Goal: Complete application form: Complete application form

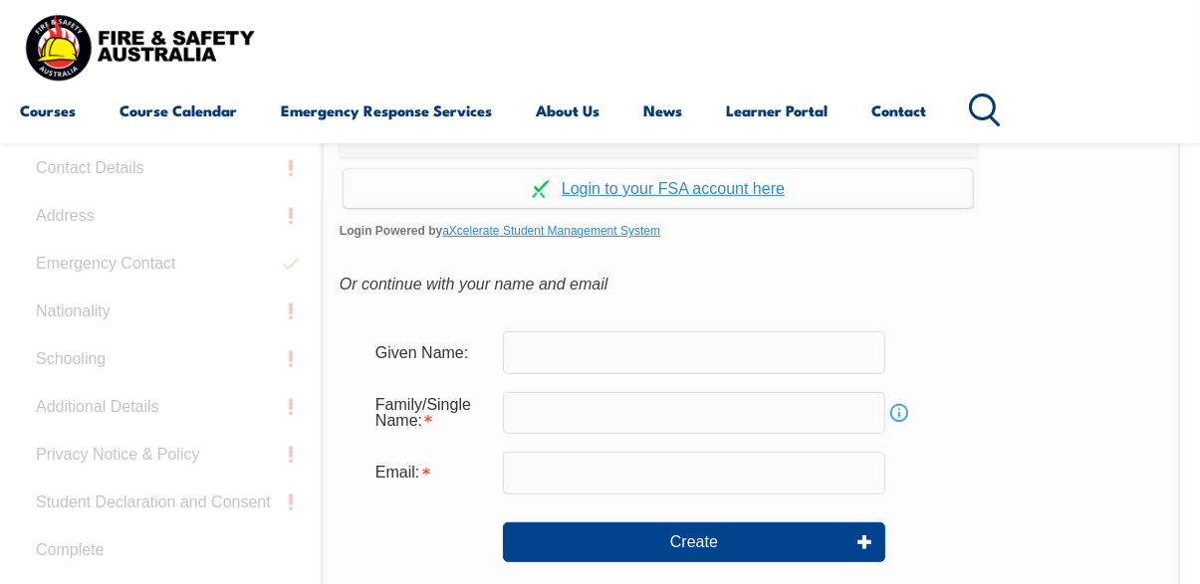
scroll to position [559, 0]
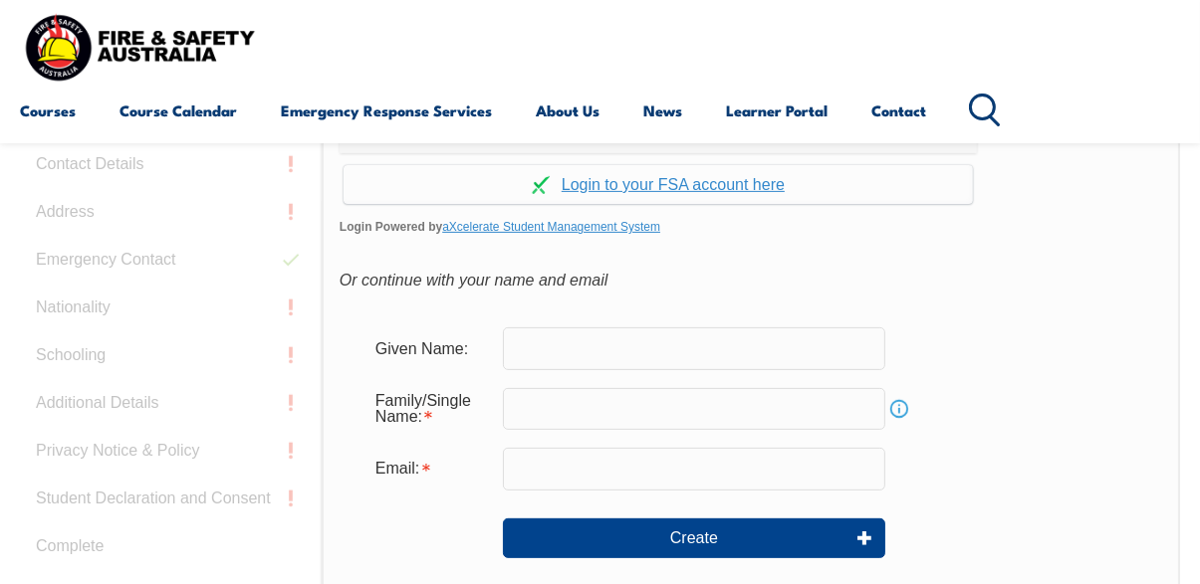
click at [770, 353] on input "text" at bounding box center [694, 349] width 382 height 42
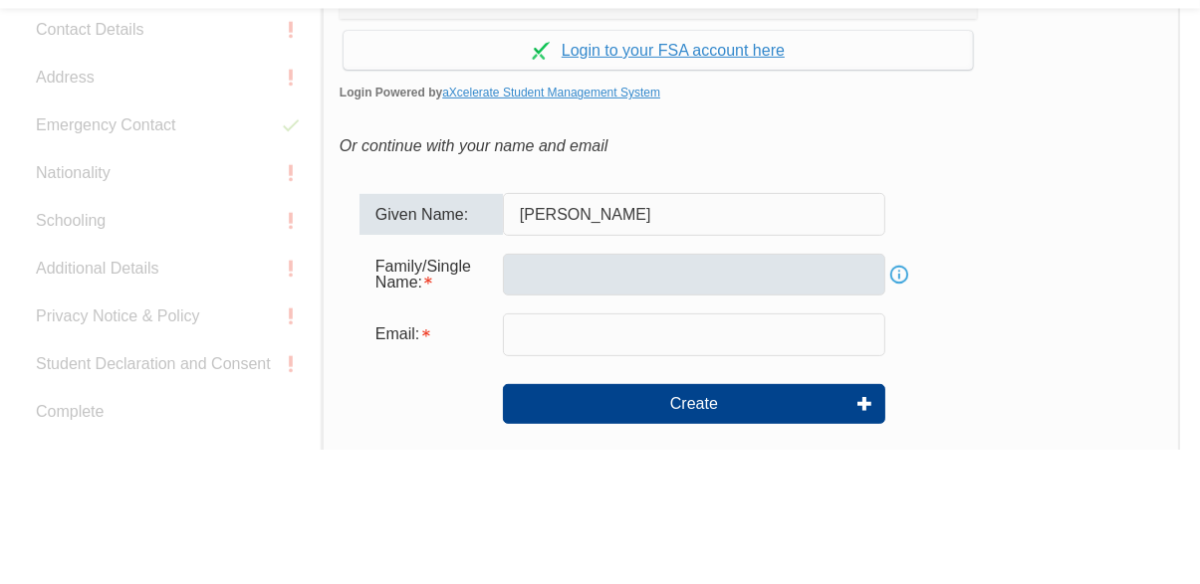
type input "Sherrelle"
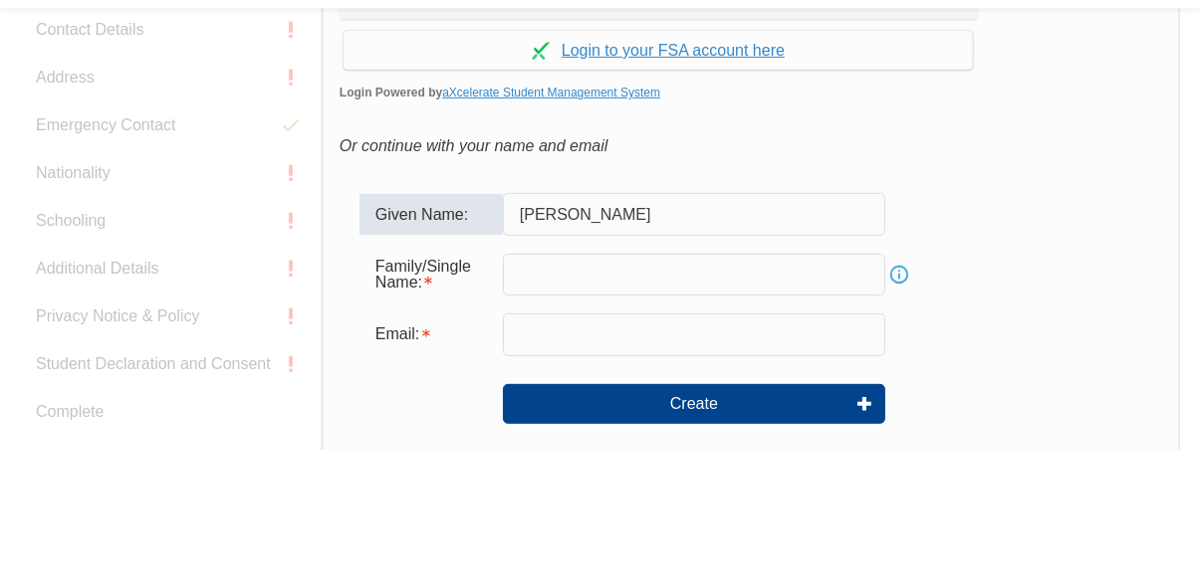
click at [768, 414] on input "text" at bounding box center [694, 409] width 382 height 42
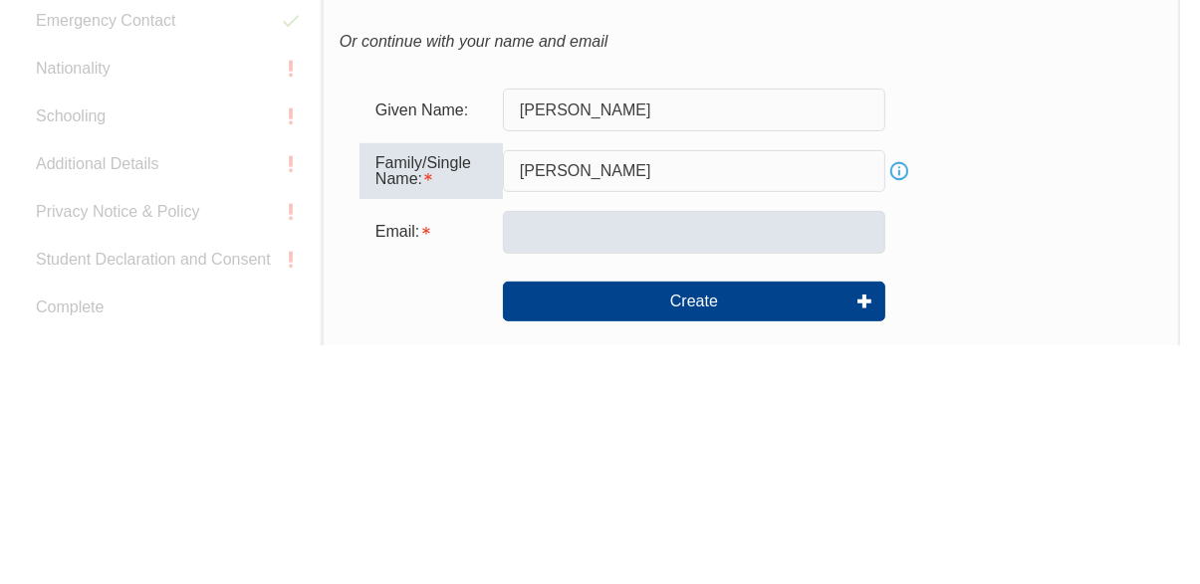
type input "Wilson"
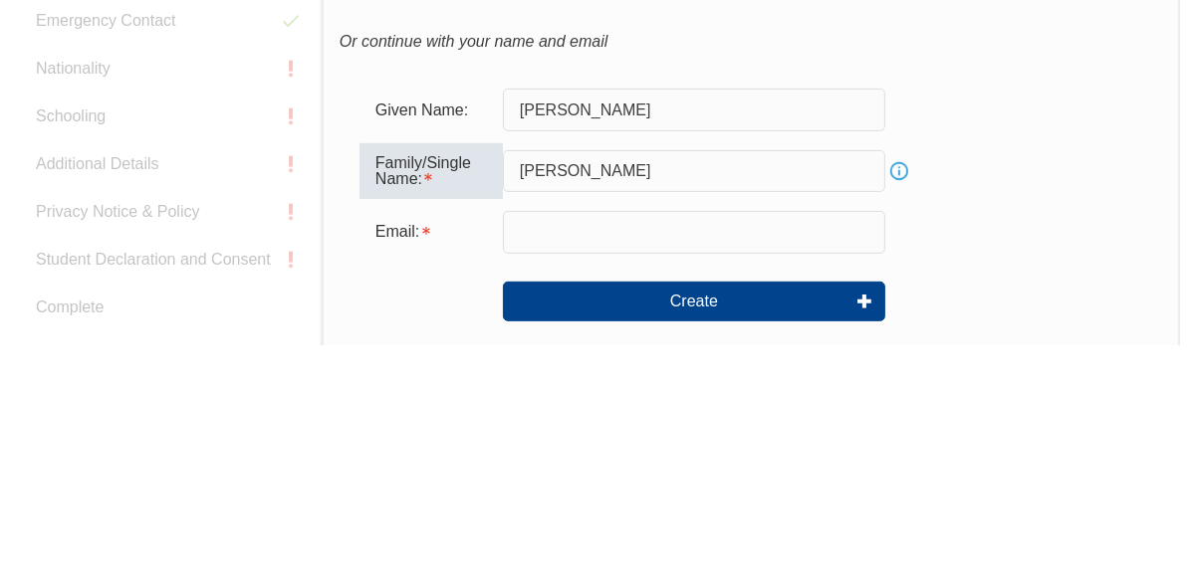
click at [693, 479] on input "email" at bounding box center [694, 471] width 382 height 42
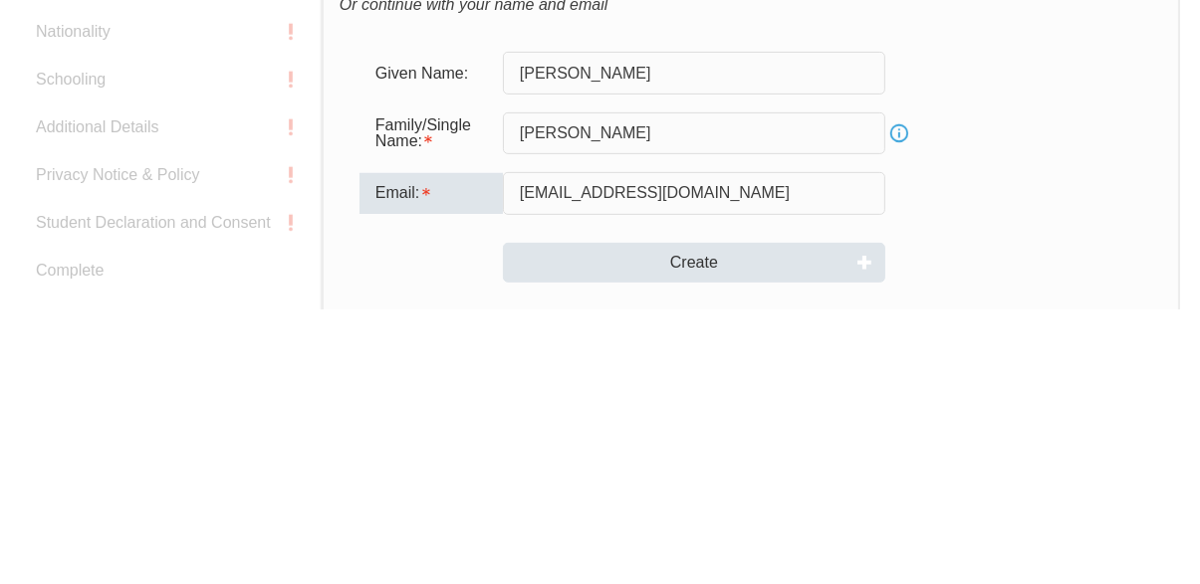
type input "shamwi82@yahoo.com.au"
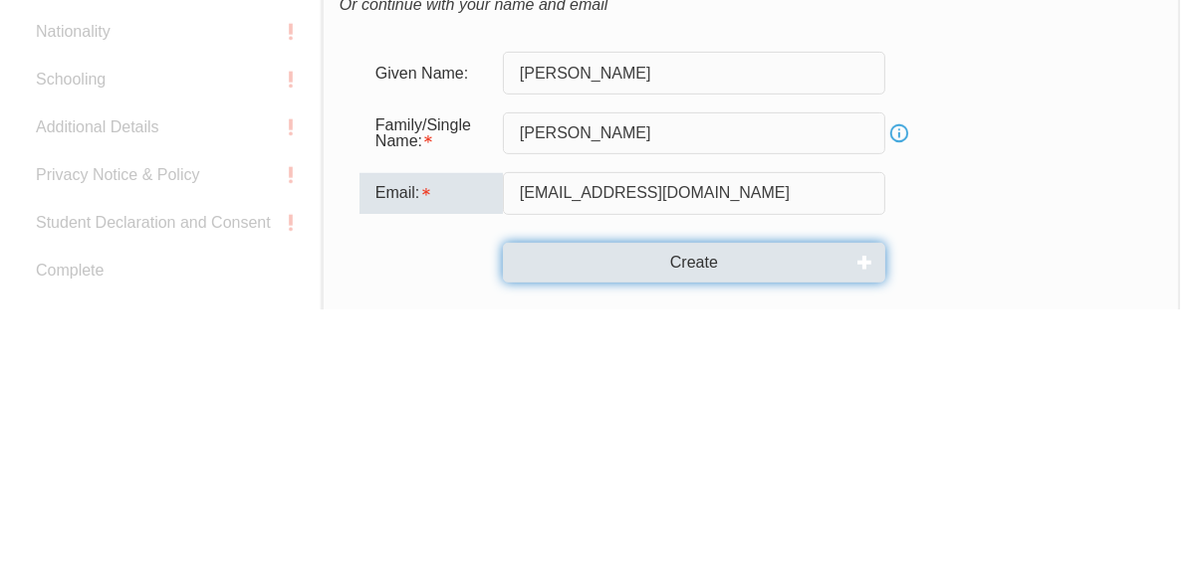
click at [854, 541] on button "Create" at bounding box center [694, 539] width 382 height 40
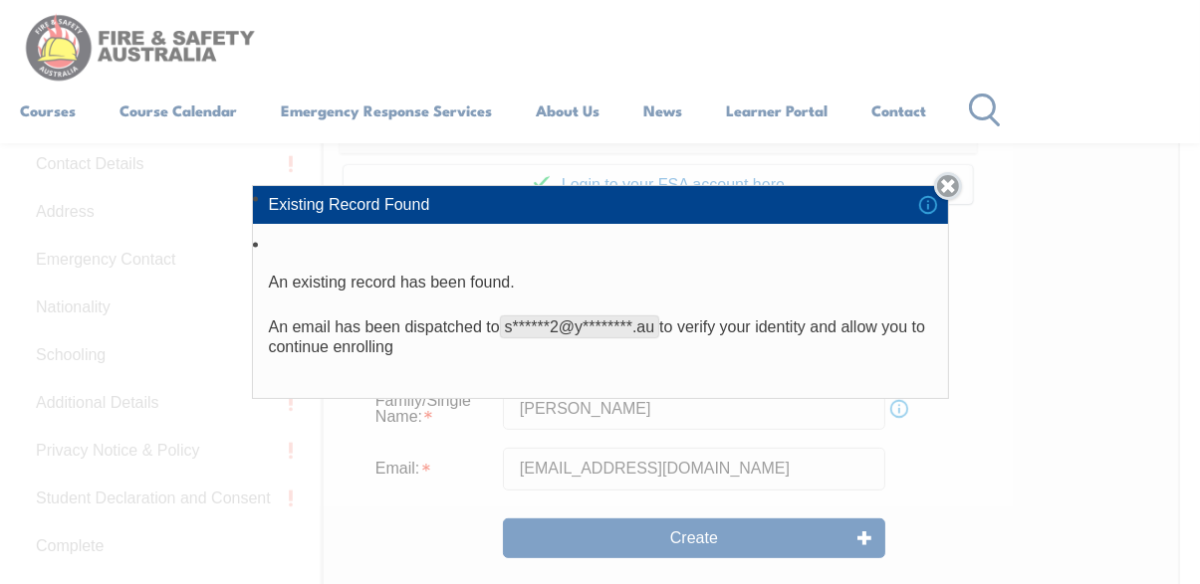
click at [956, 200] on link "Close" at bounding box center [948, 186] width 28 height 28
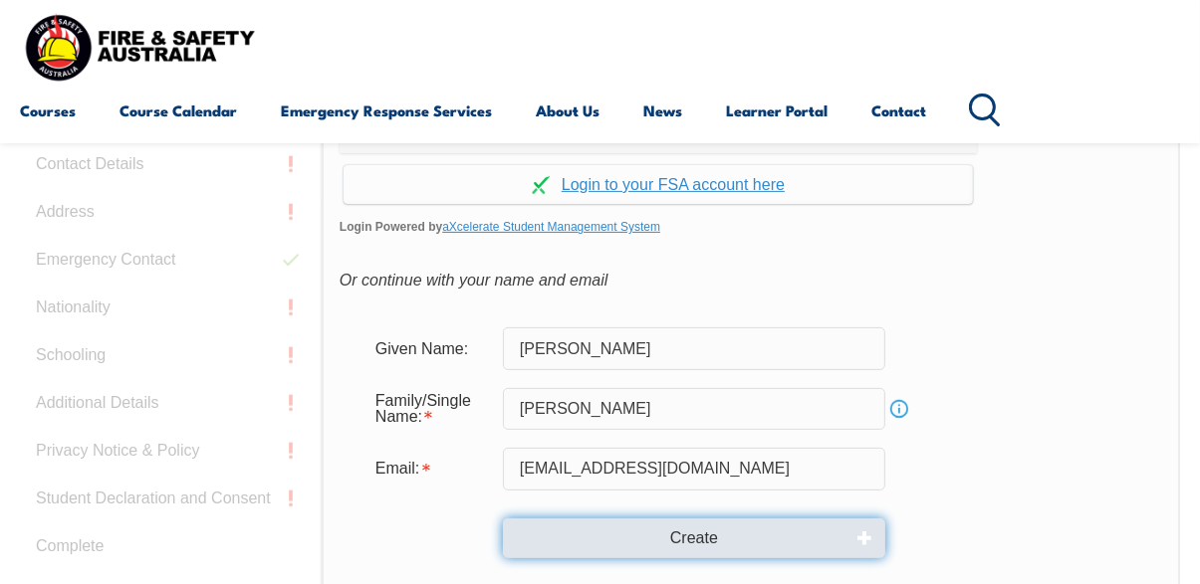
click at [751, 539] on button "Create" at bounding box center [694, 539] width 382 height 40
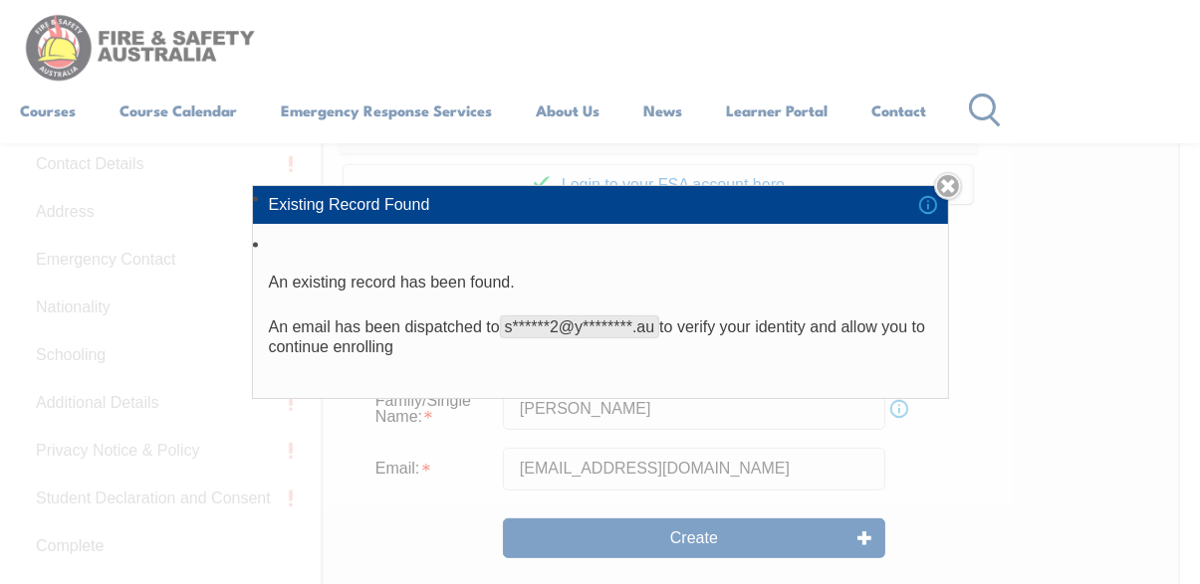
click at [637, 339] on span "s******2@y********.au" at bounding box center [580, 327] width 160 height 23
click at [956, 200] on link "Close" at bounding box center [948, 186] width 28 height 28
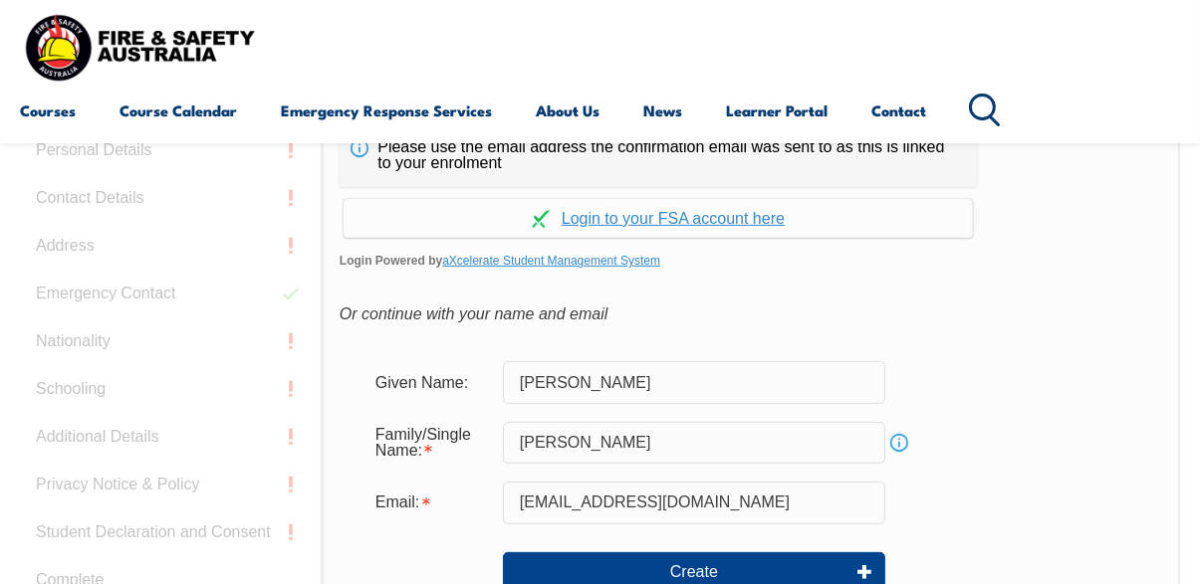
scroll to position [519, 0]
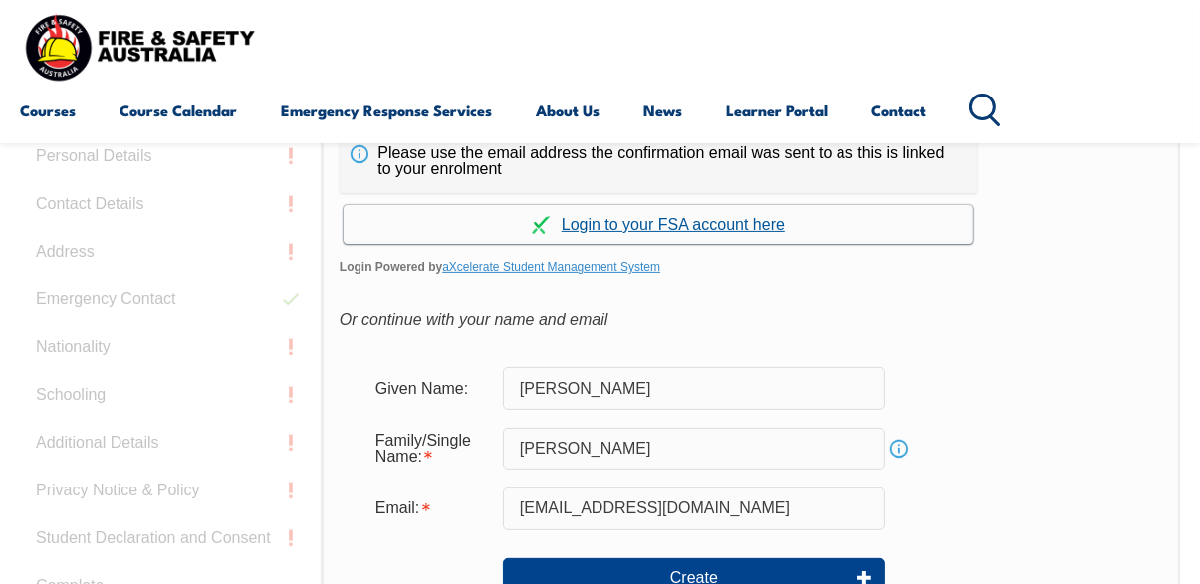
click at [746, 227] on link "Continue with aXcelerate" at bounding box center [658, 224] width 629 height 39
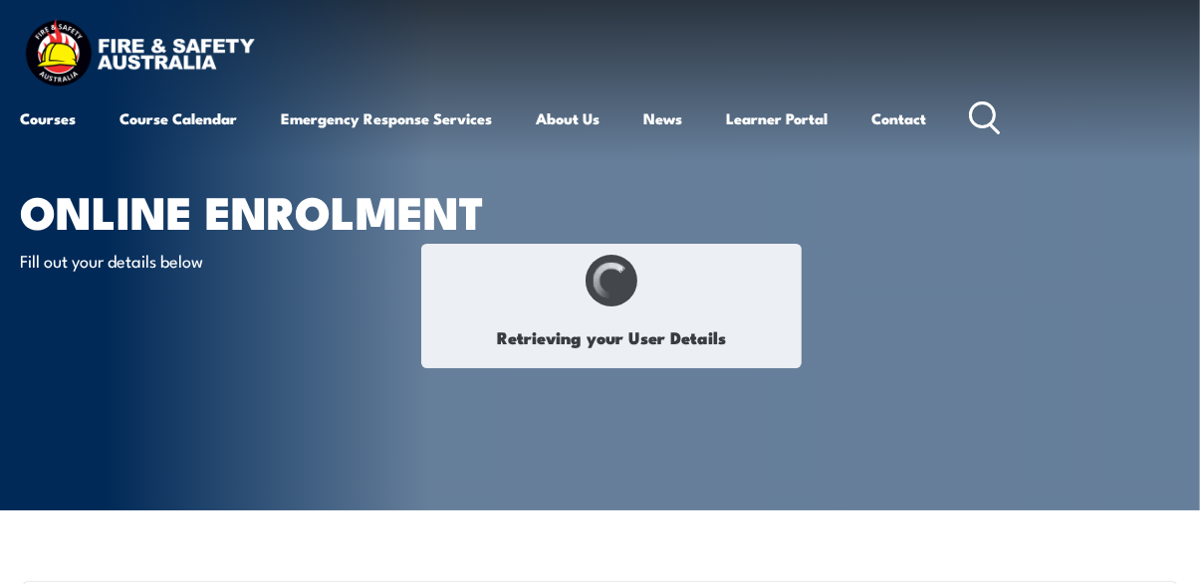
type input "Sherelle"
type input "[PERSON_NAME]"
type input "October 29, 1982"
type input "XBAD2HGY3Q"
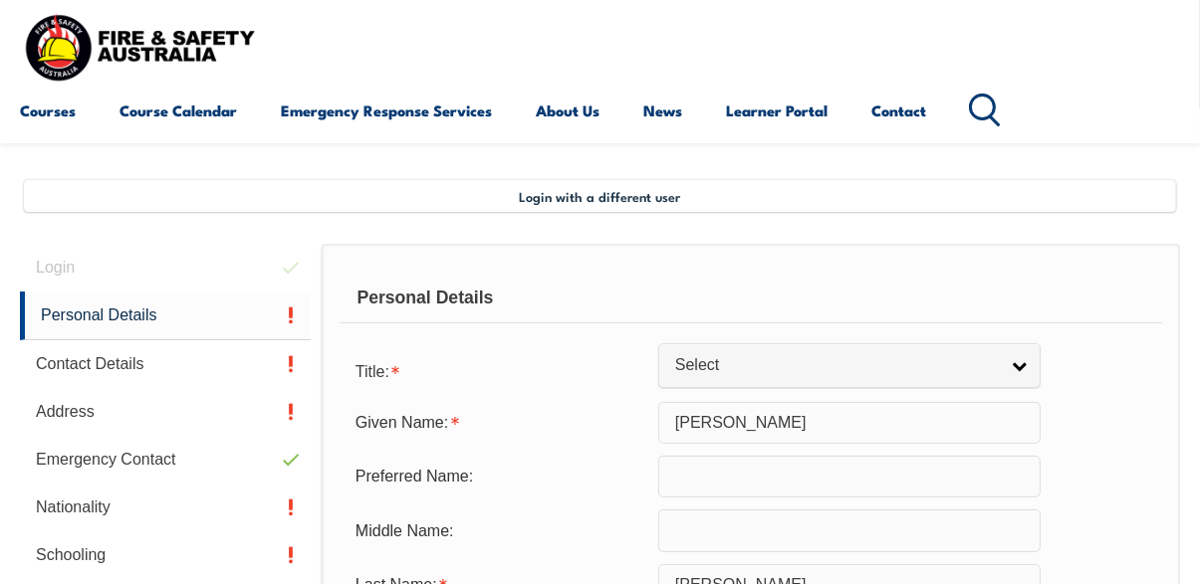
scroll to position [378, 0]
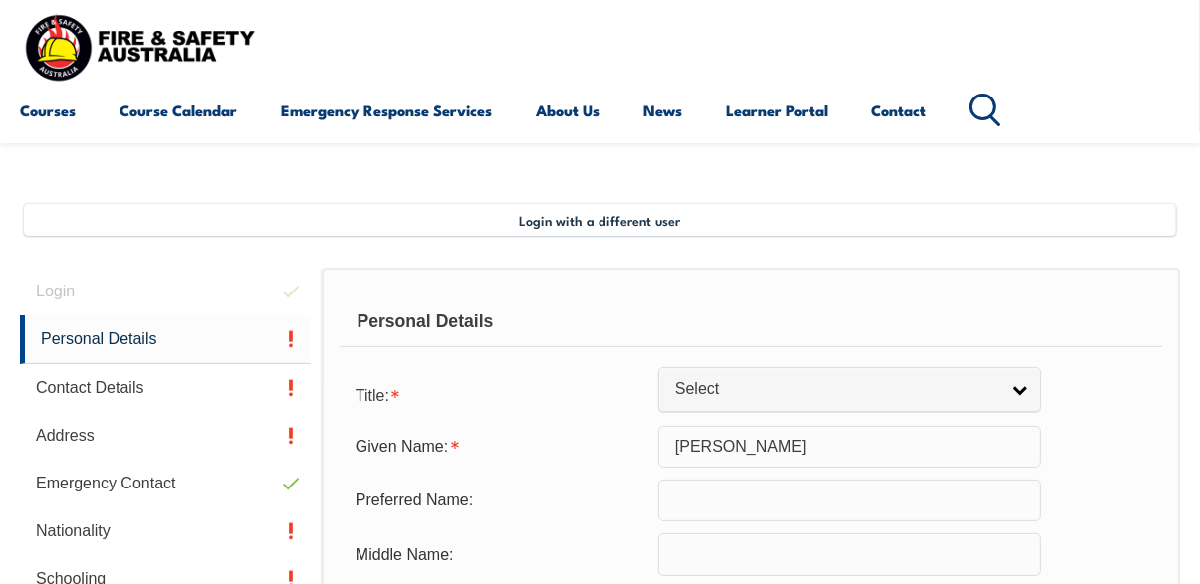
click at [1104, 573] on div "Middle Name:" at bounding box center [751, 555] width 822 height 42
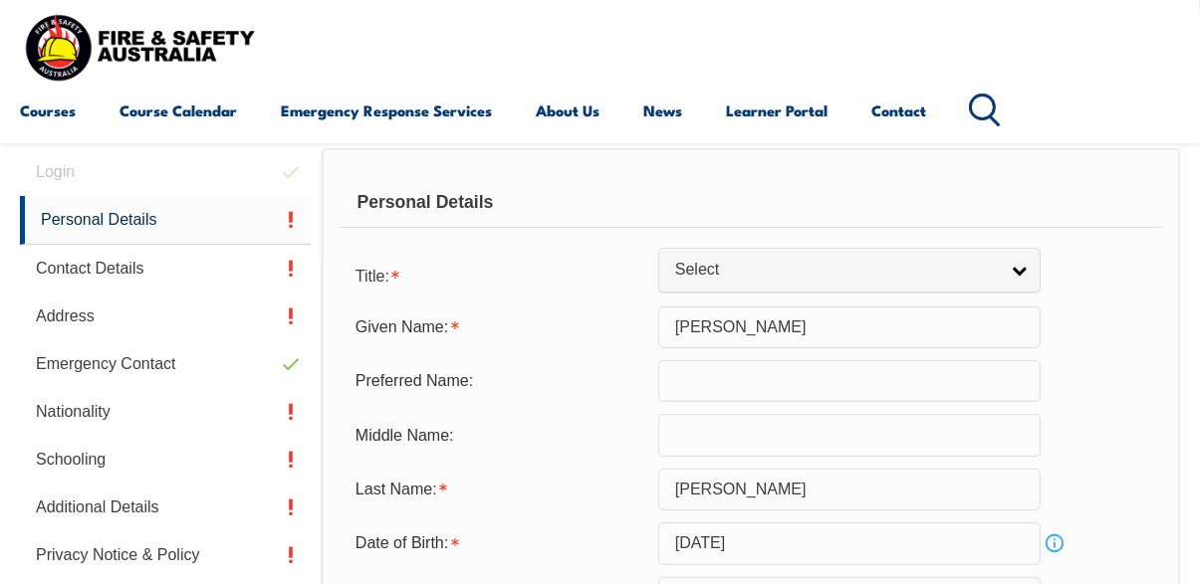
scroll to position [501, 0]
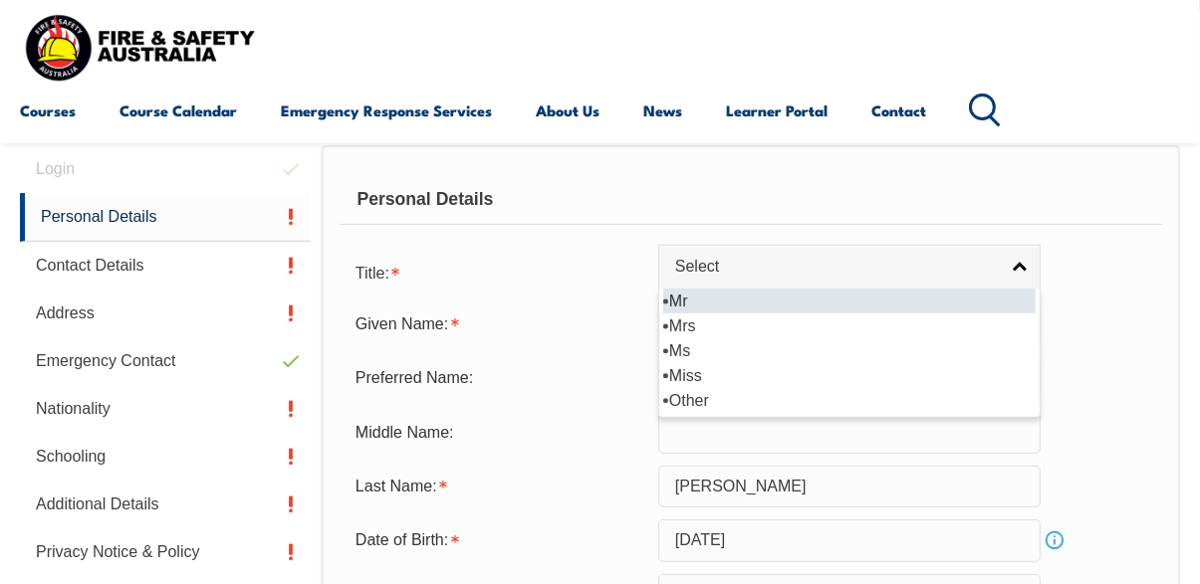
select select "Miss"
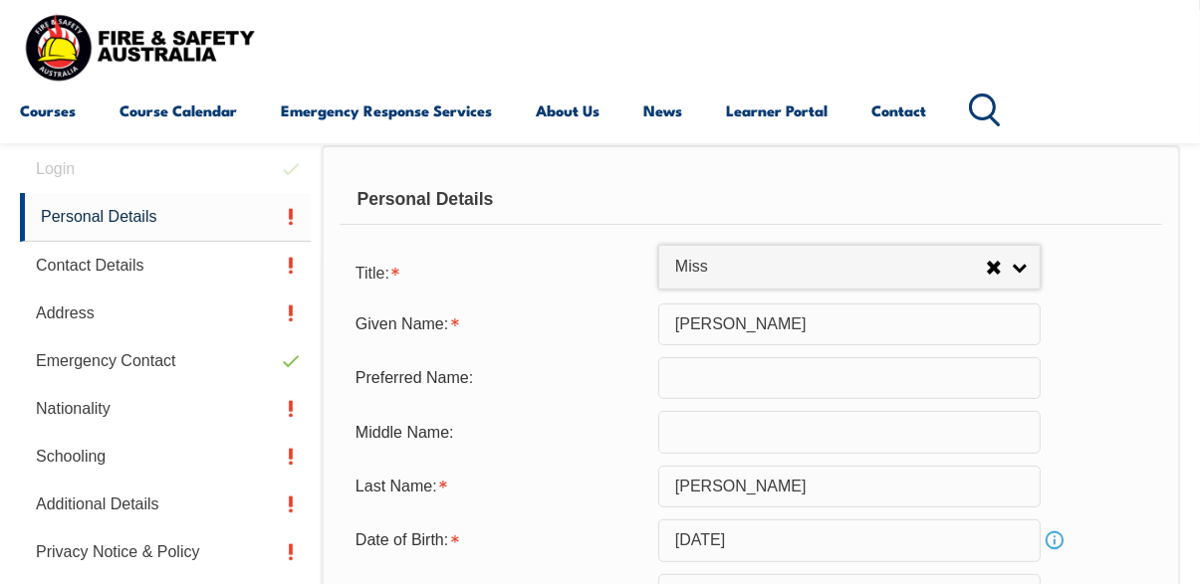
click at [777, 374] on input "text" at bounding box center [849, 378] width 382 height 42
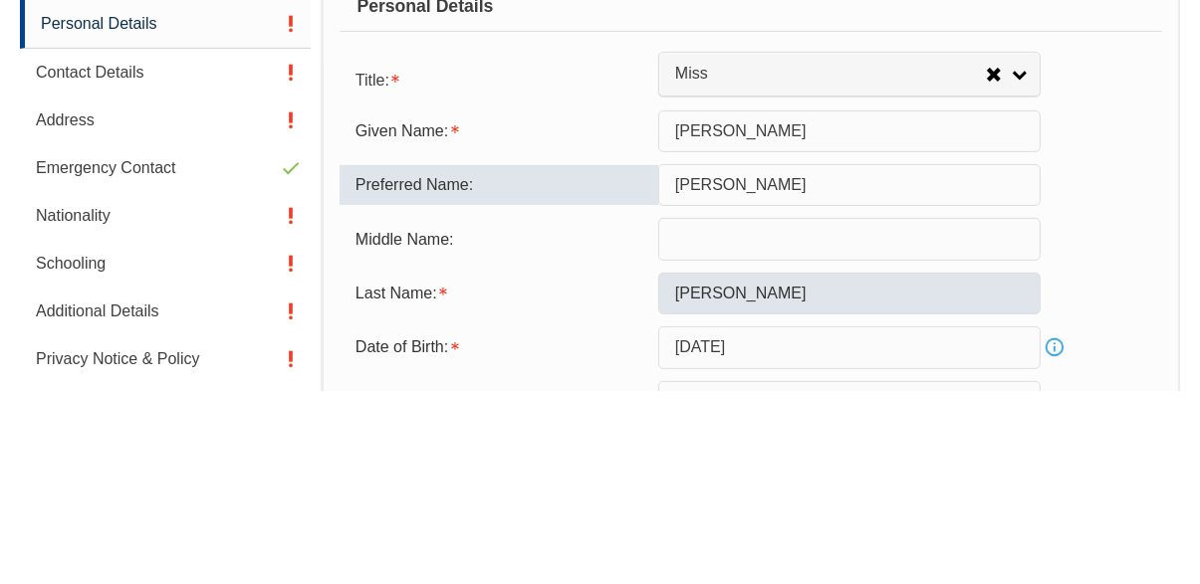
type input "Sherrelle"
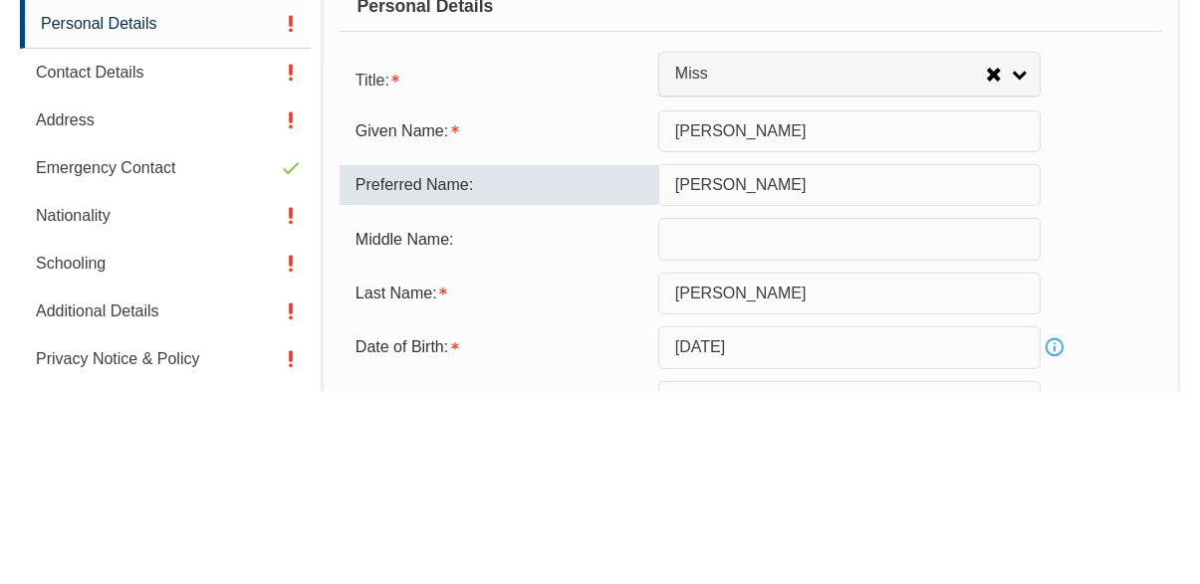
click at [837, 494] on input "Wilson" at bounding box center [849, 487] width 382 height 42
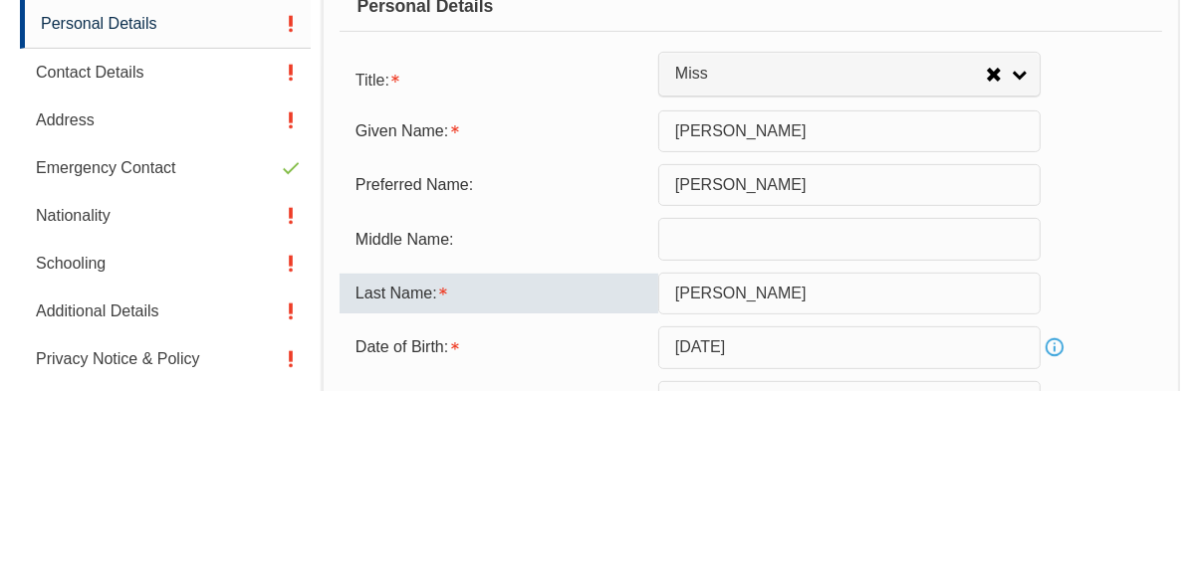
click at [1102, 449] on div "Middle Name:" at bounding box center [751, 432] width 822 height 42
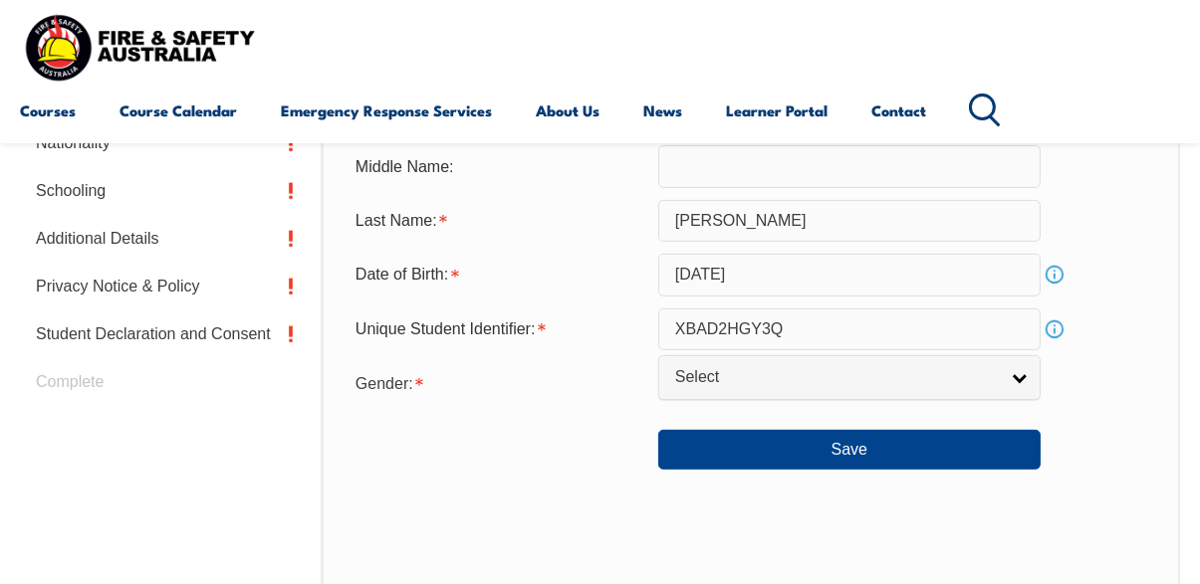
scroll to position [769, 0]
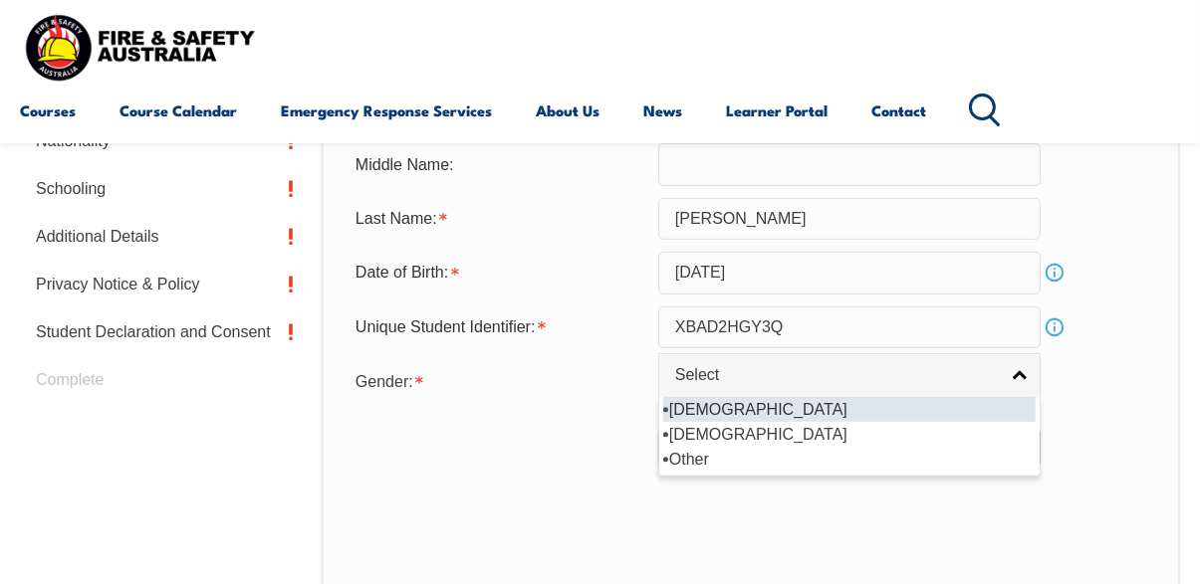
select select "F"
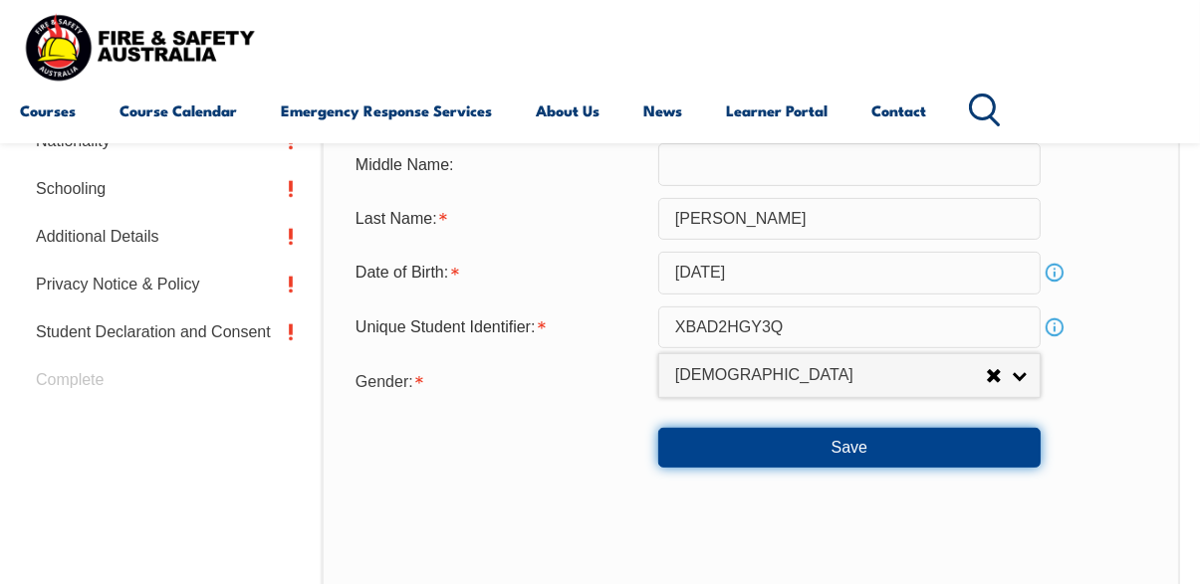
click at [901, 454] on button "Save" at bounding box center [849, 448] width 382 height 40
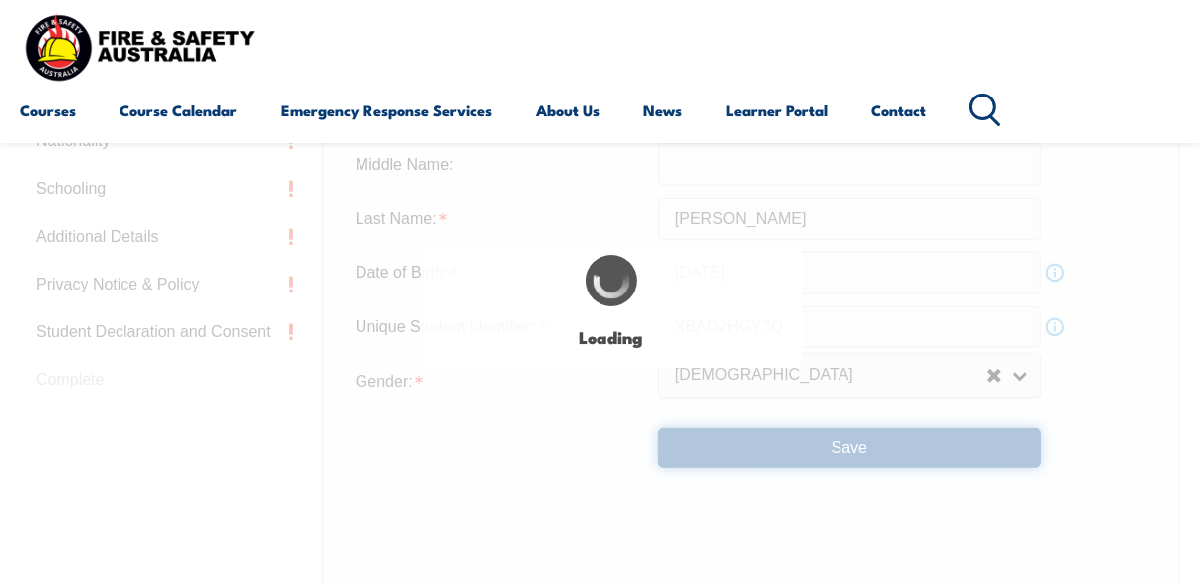
type input "Sherrelle"
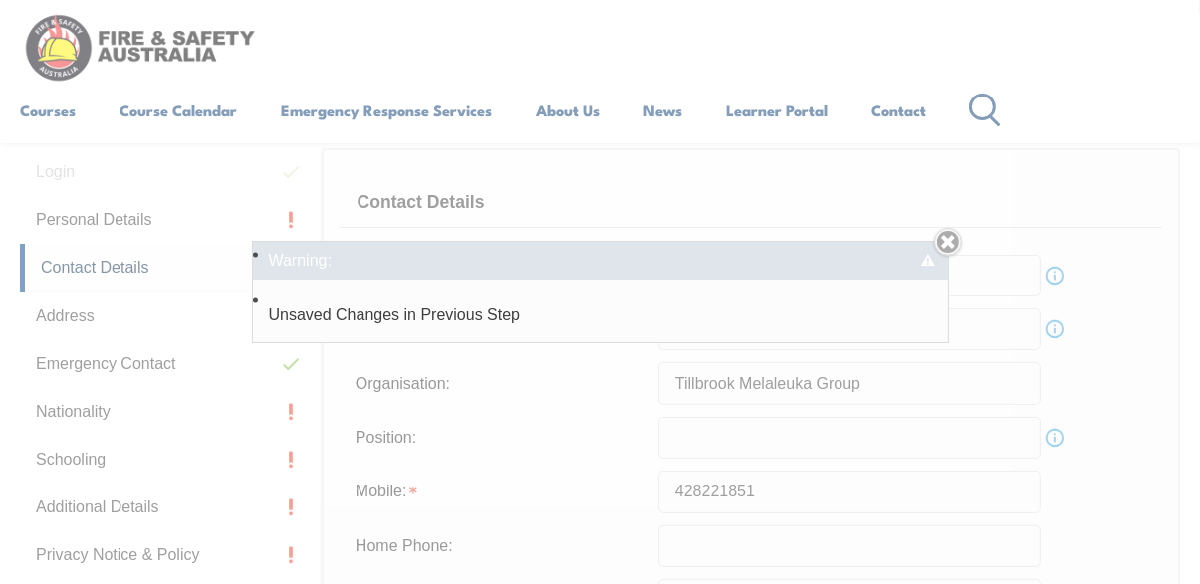
scroll to position [482, 0]
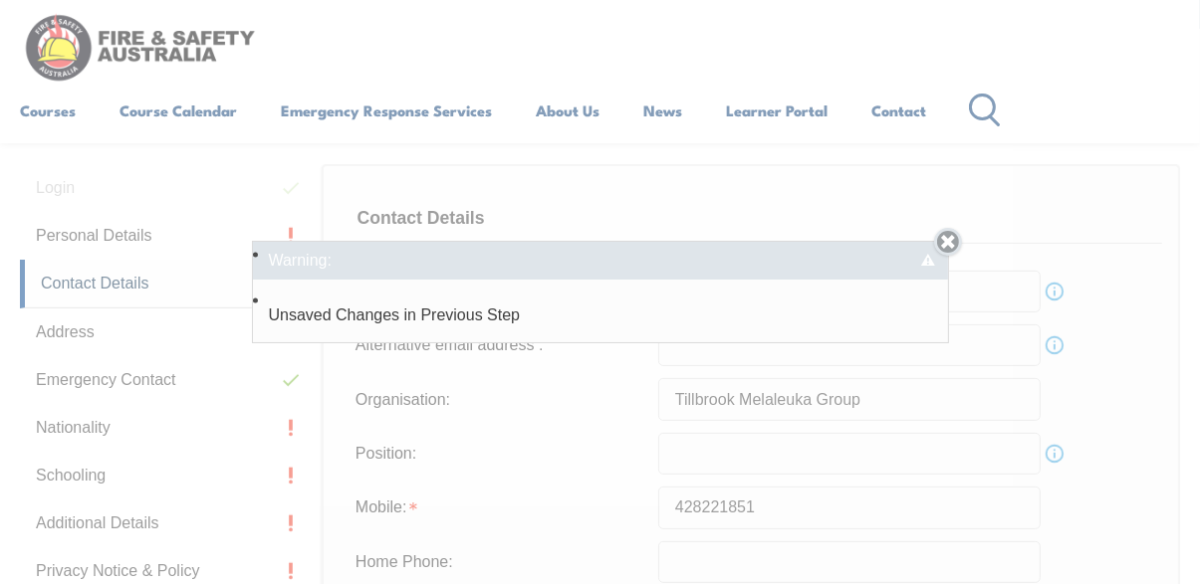
click at [947, 256] on link "Close" at bounding box center [948, 242] width 28 height 28
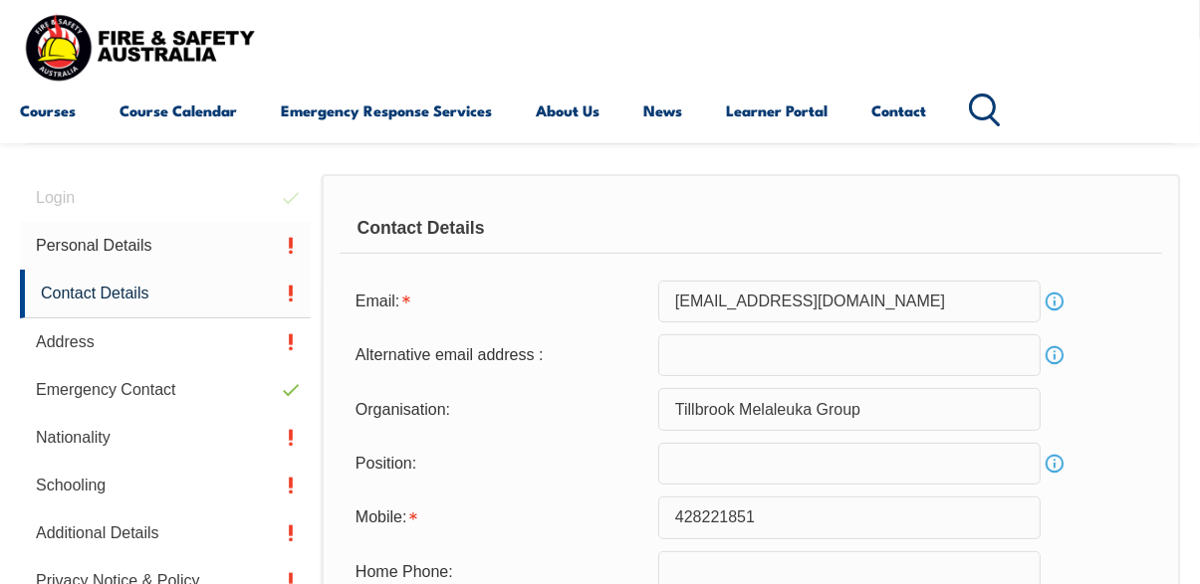
click at [168, 256] on link "Personal Details" at bounding box center [165, 246] width 291 height 48
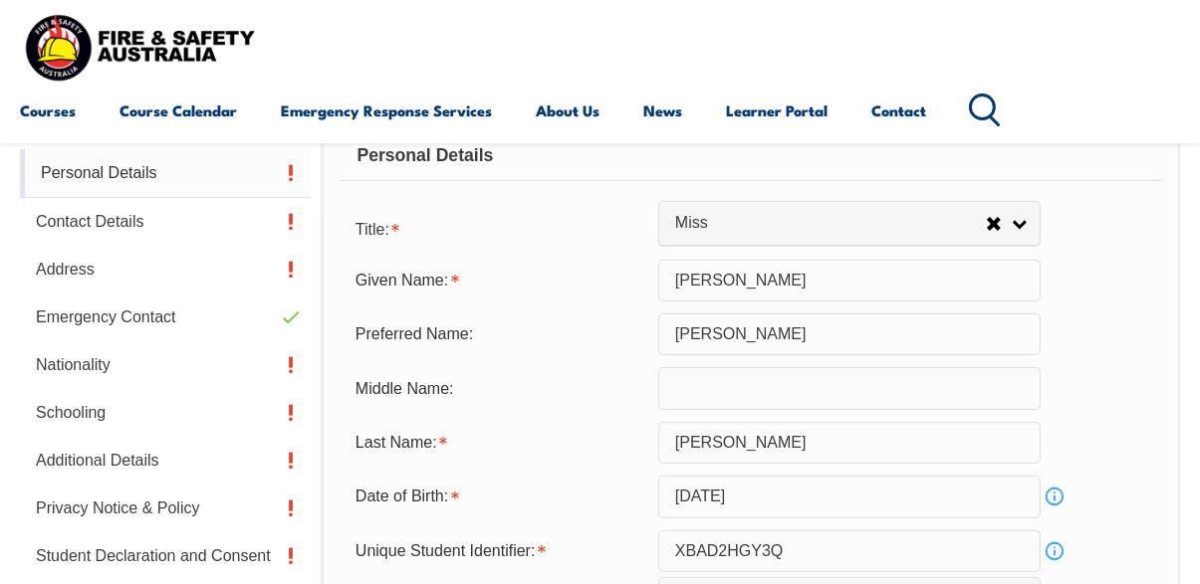
scroll to position [546, 0]
click at [961, 282] on input "Sherelle" at bounding box center [849, 280] width 382 height 42
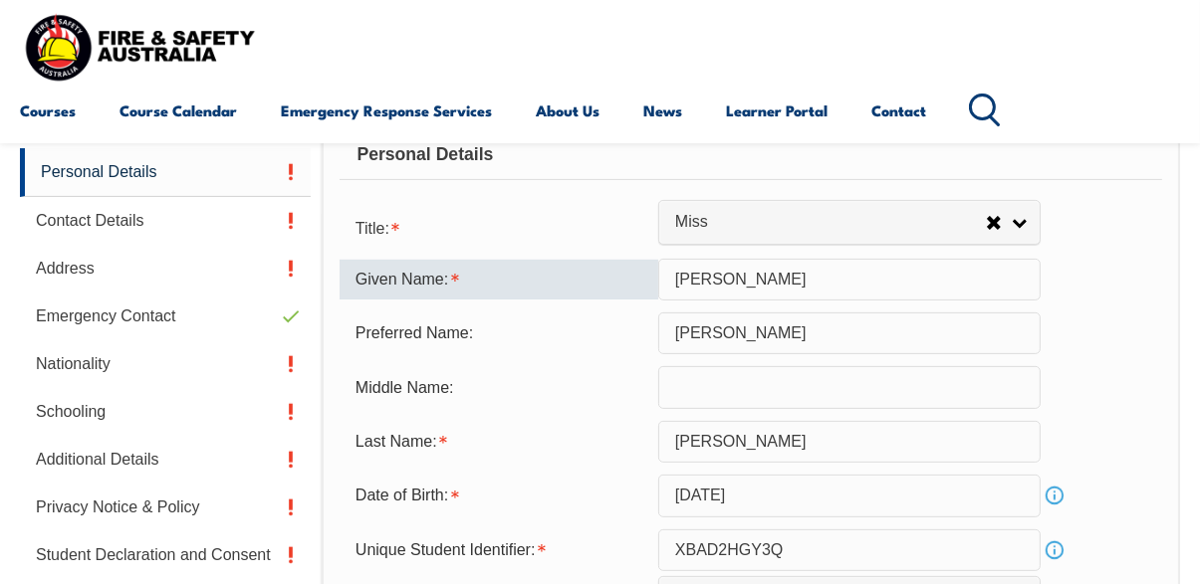
click at [1133, 280] on div "Given Name: Sherelle" at bounding box center [751, 280] width 822 height 42
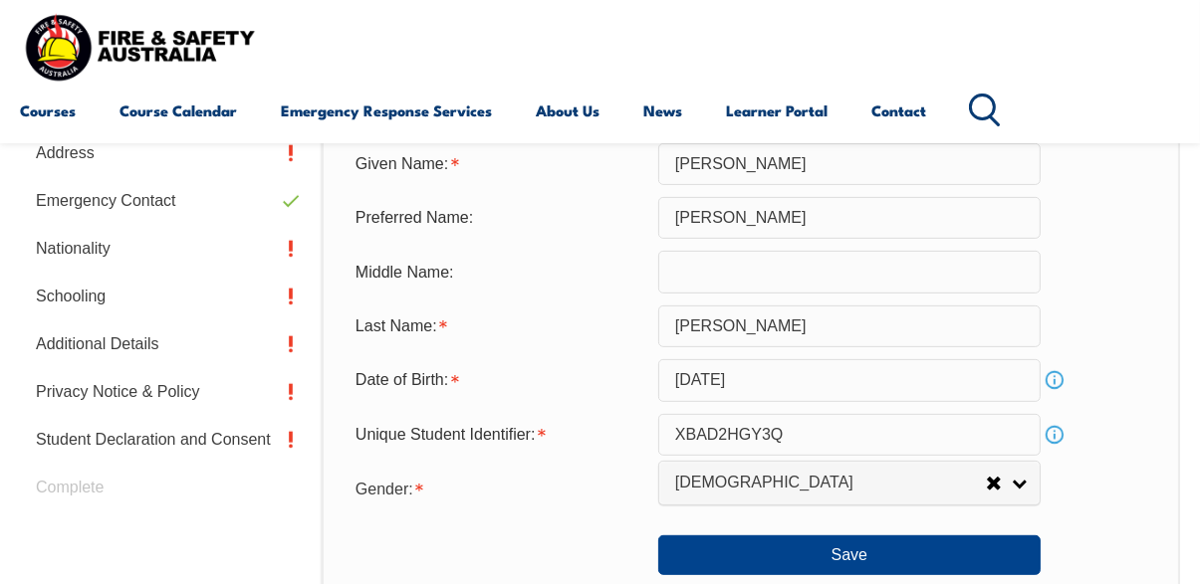
scroll to position [661, 0]
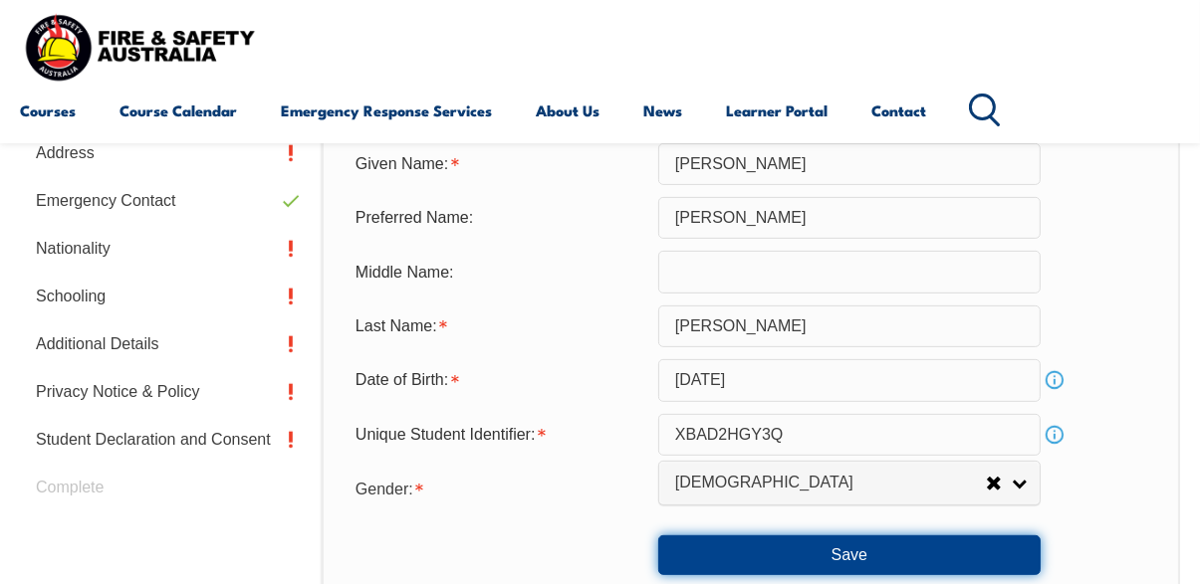
click at [889, 567] on button "Save" at bounding box center [849, 556] width 382 height 40
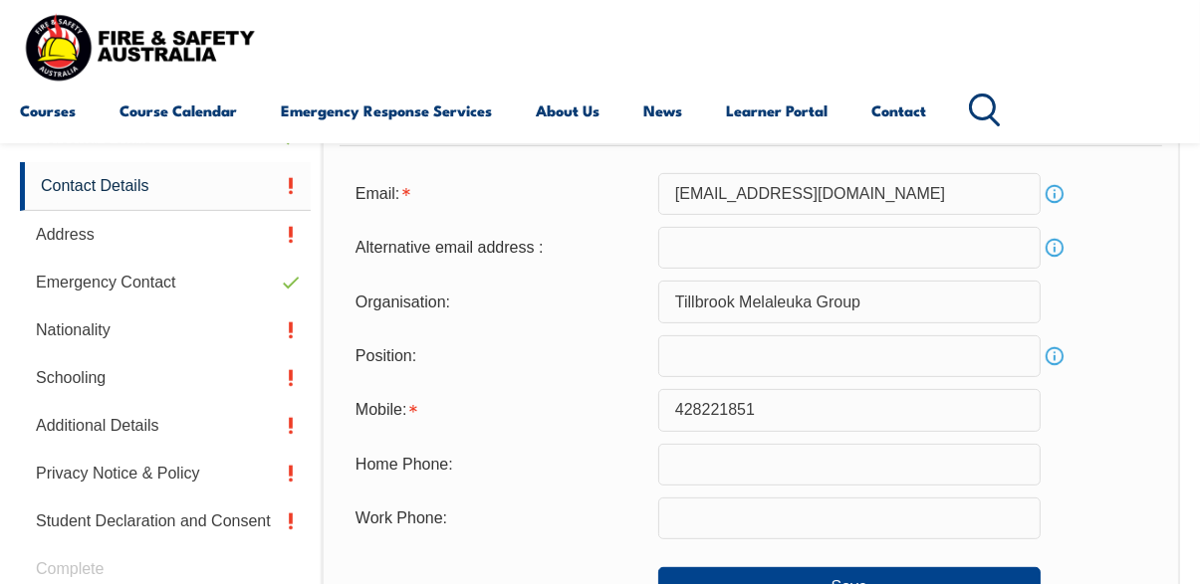
scroll to position [579, 0]
click at [879, 253] on input "email" at bounding box center [849, 249] width 382 height 42
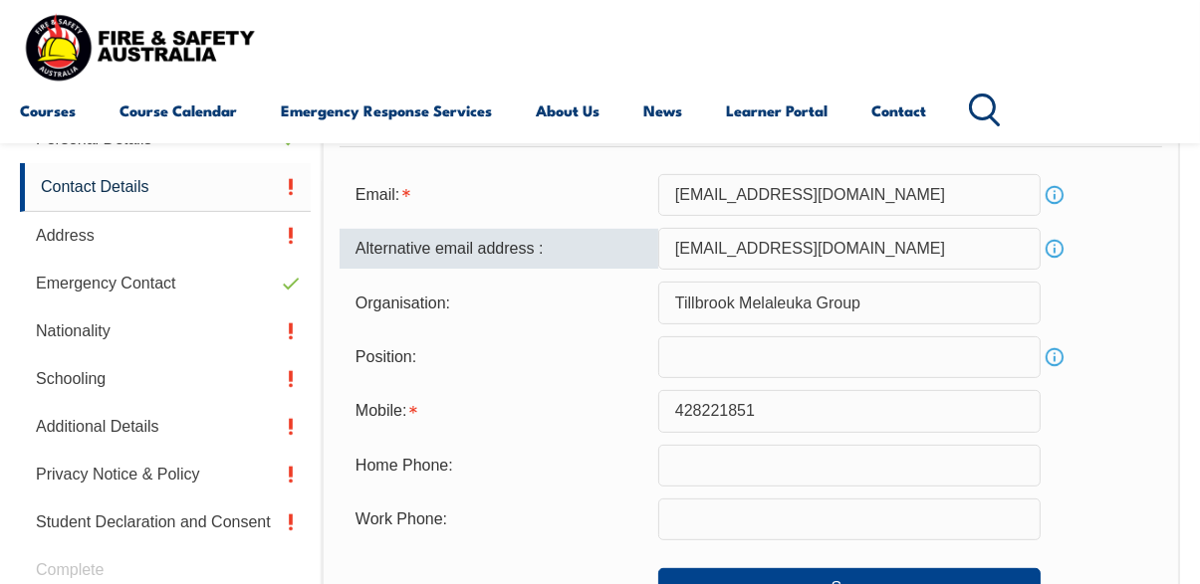
type input "hankyblue@gmail.com"
click at [1121, 294] on div "Organisation: Tillbrook Melaleuka Group" at bounding box center [751, 303] width 822 height 42
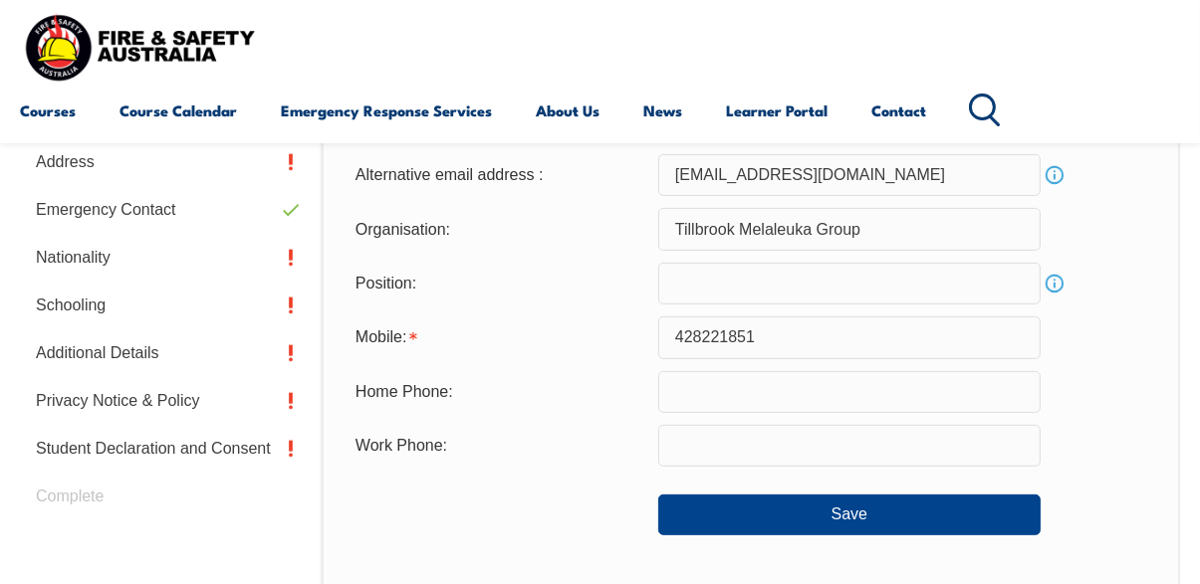
scroll to position [653, 0]
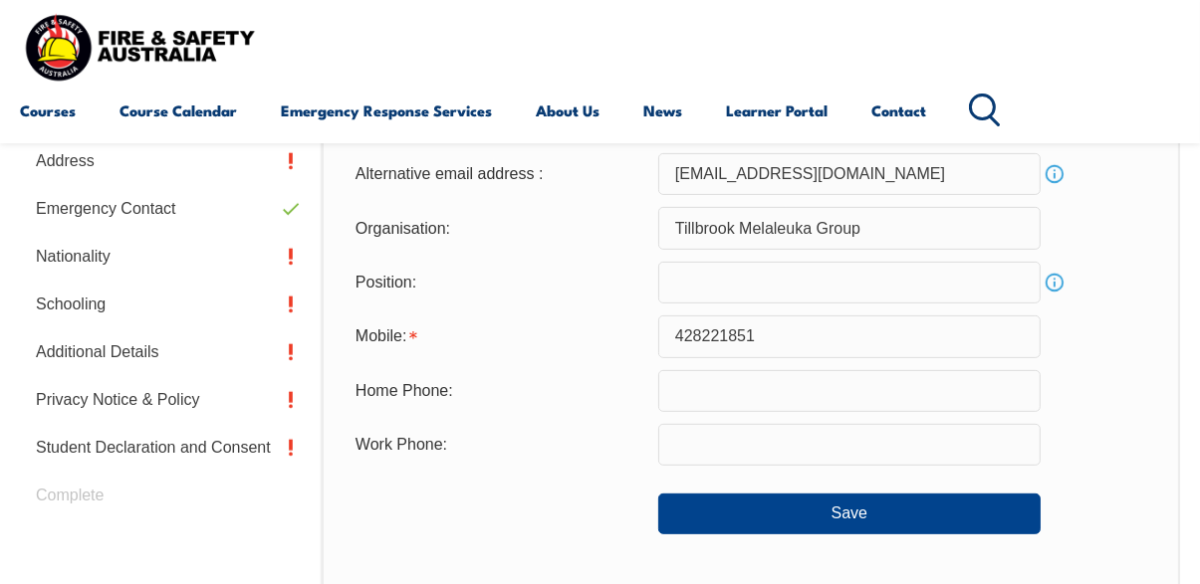
click at [680, 336] on input "428221851" at bounding box center [849, 337] width 382 height 42
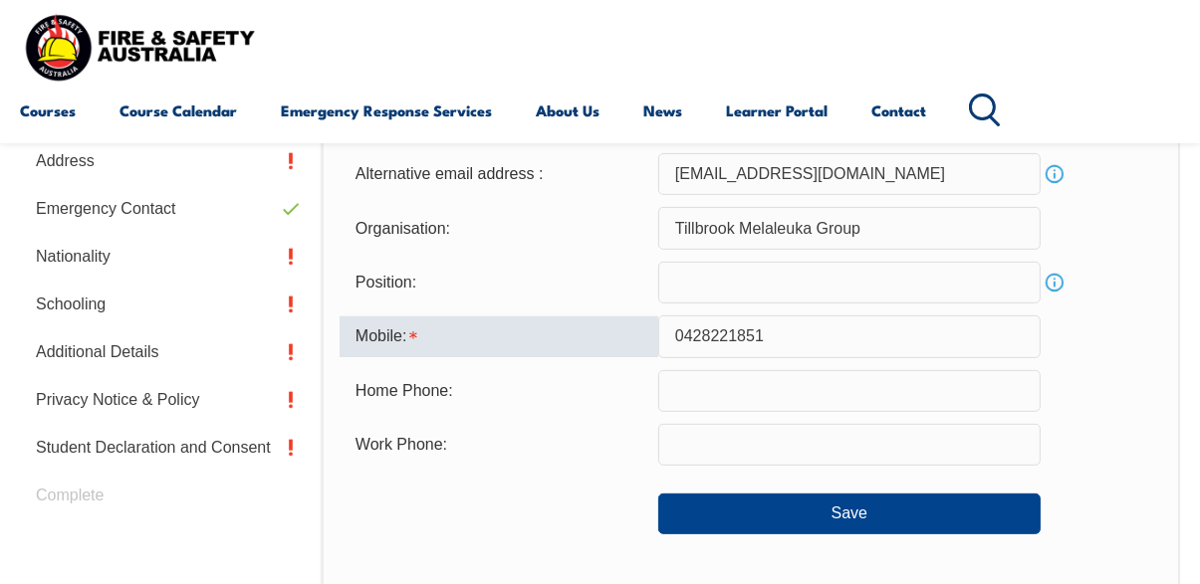
type input "0428221851"
click at [1106, 304] on div "Position: Info" at bounding box center [751, 283] width 822 height 42
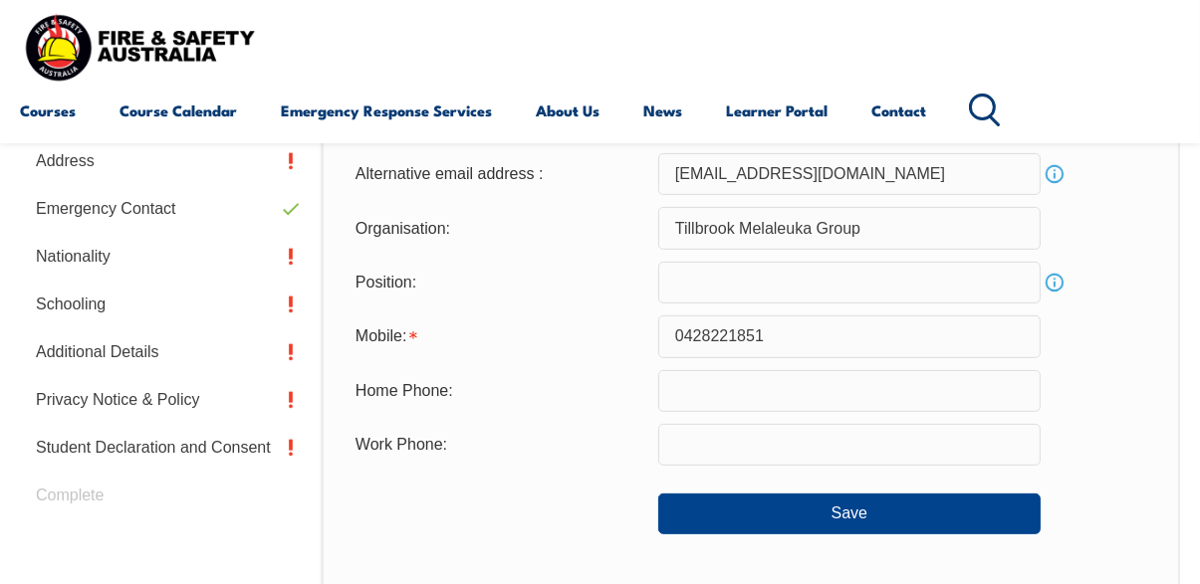
scroll to position [687, 0]
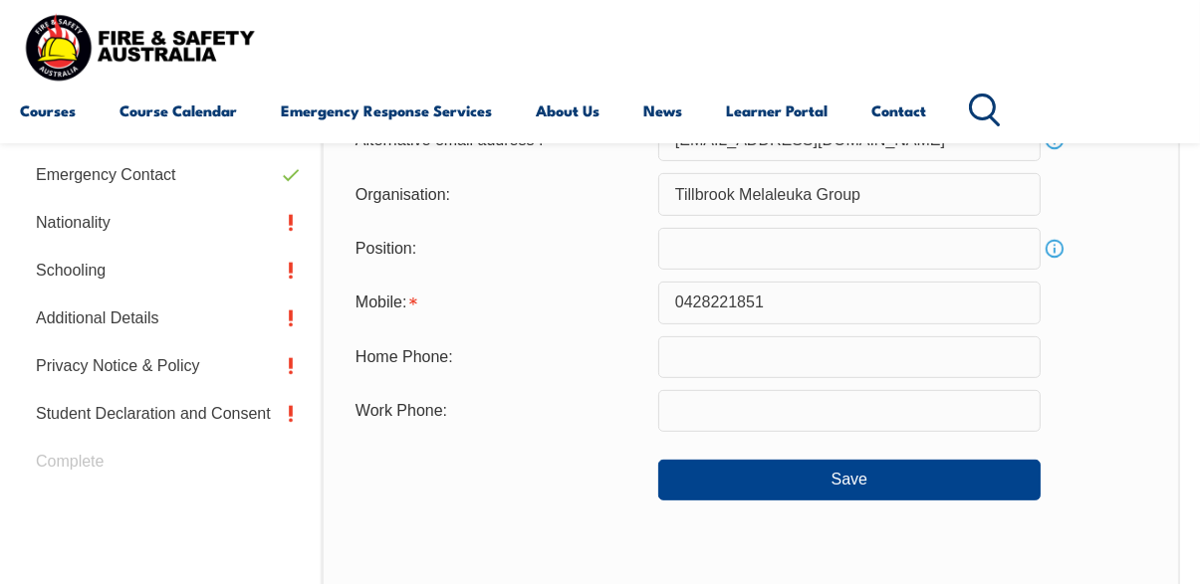
click at [798, 256] on input "text" at bounding box center [849, 249] width 382 height 42
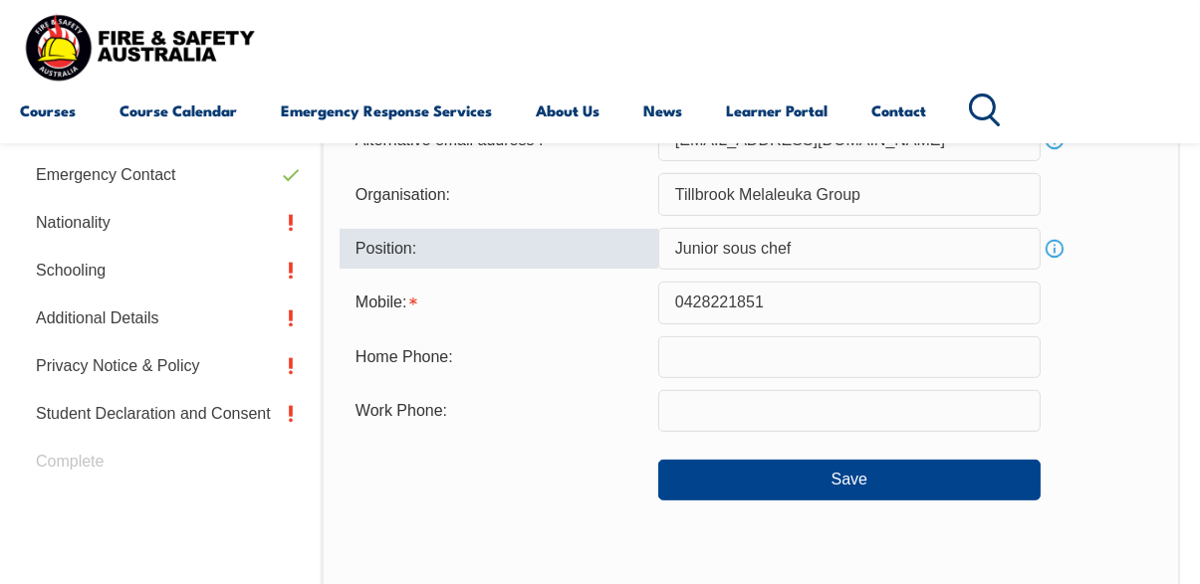
type input "Junior sous chef"
click at [1112, 207] on div "Organisation: Tillbrook Melaleuka Group" at bounding box center [751, 194] width 822 height 42
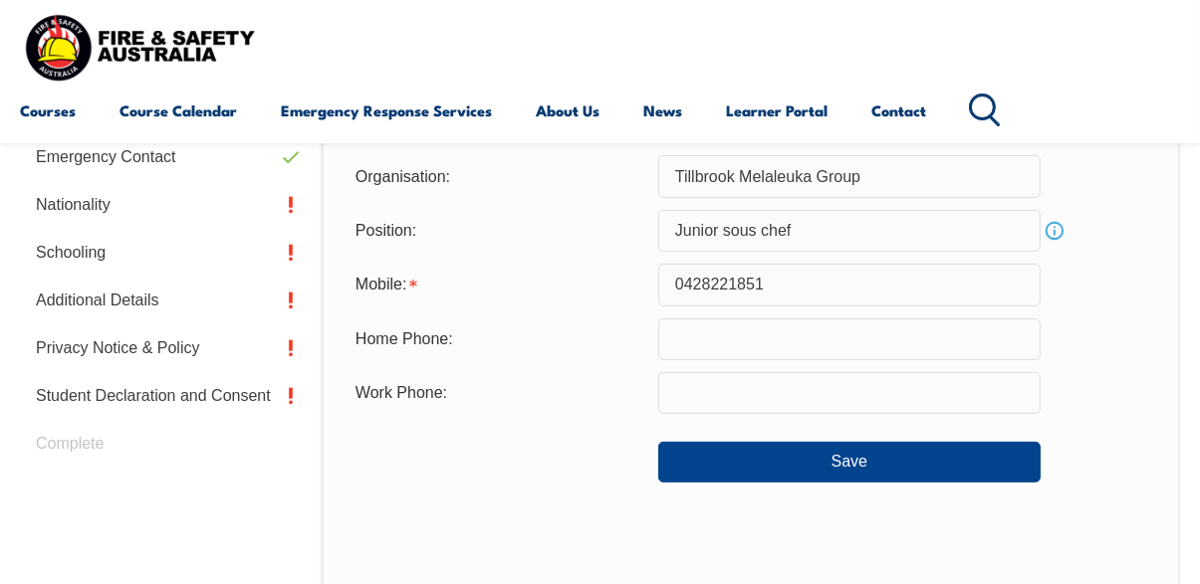
scroll to position [705, 0]
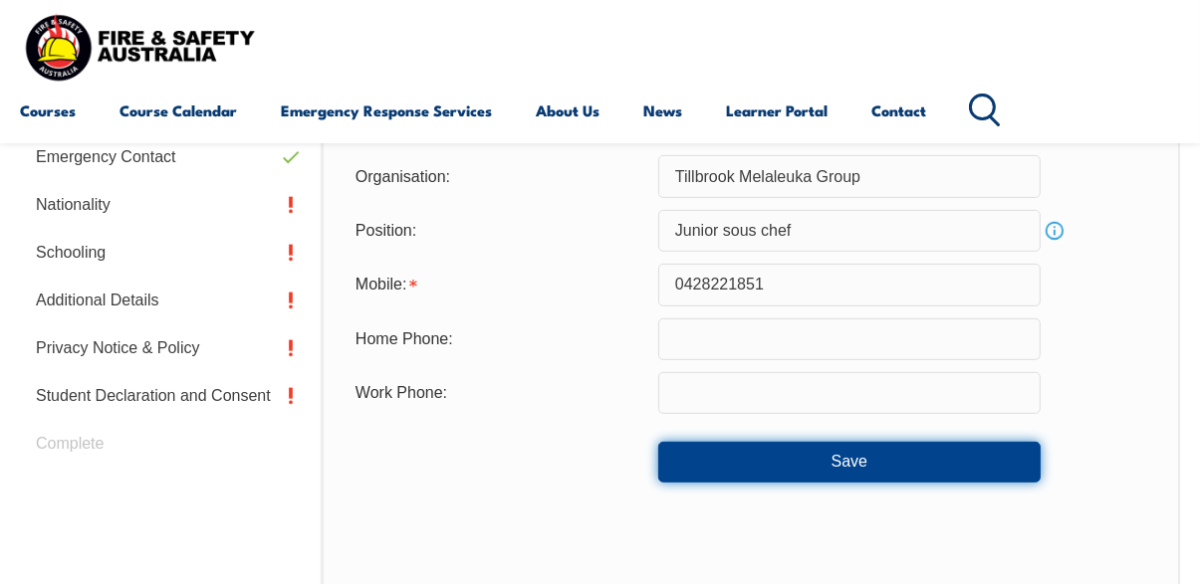
click at [1005, 470] on button "Save" at bounding box center [849, 462] width 382 height 40
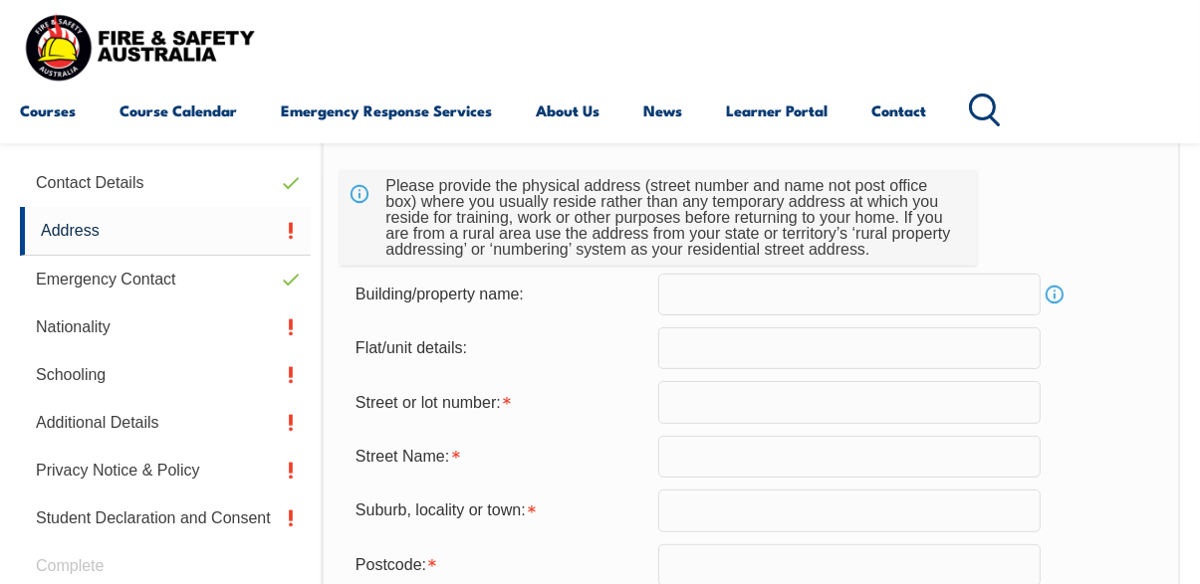
scroll to position [482, 0]
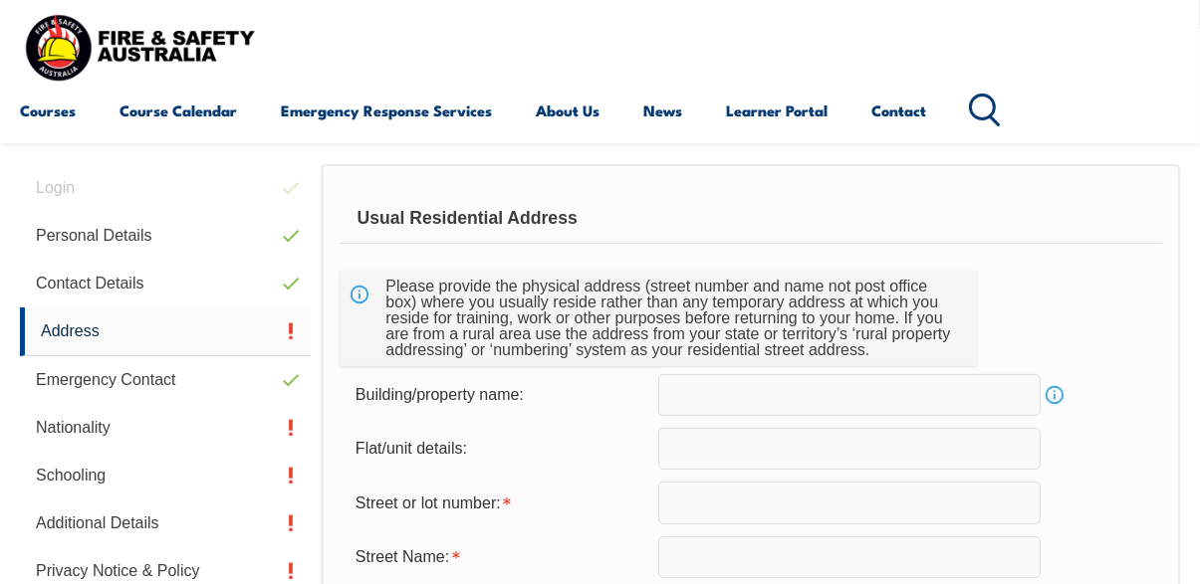
click at [1072, 470] on div "Flat/unit details:" at bounding box center [751, 449] width 822 height 42
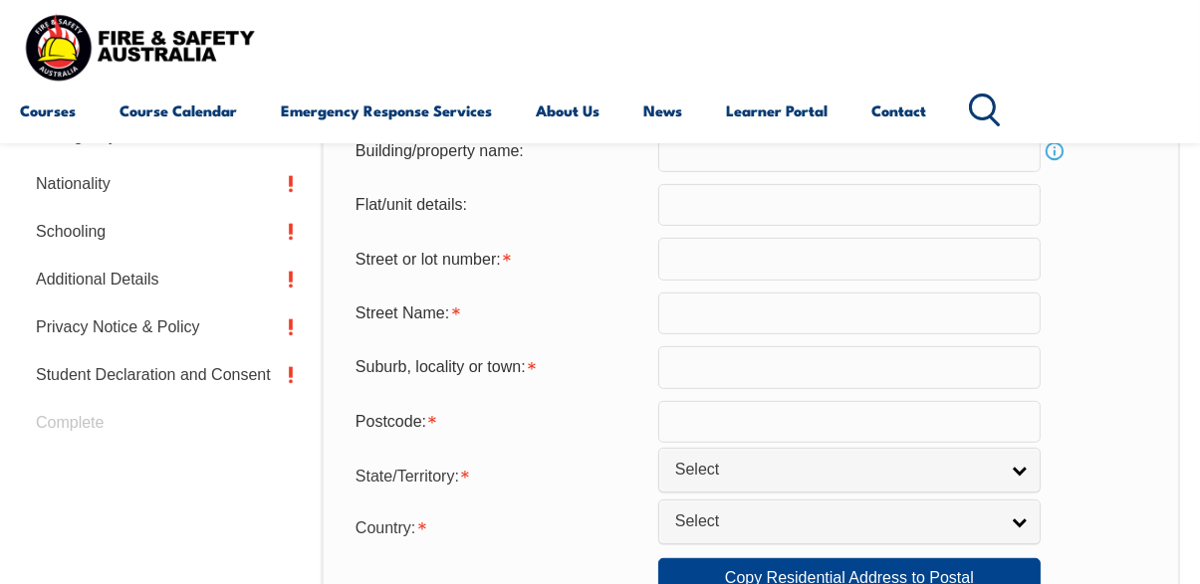
scroll to position [727, 0]
click at [787, 279] on input "text" at bounding box center [849, 258] width 382 height 42
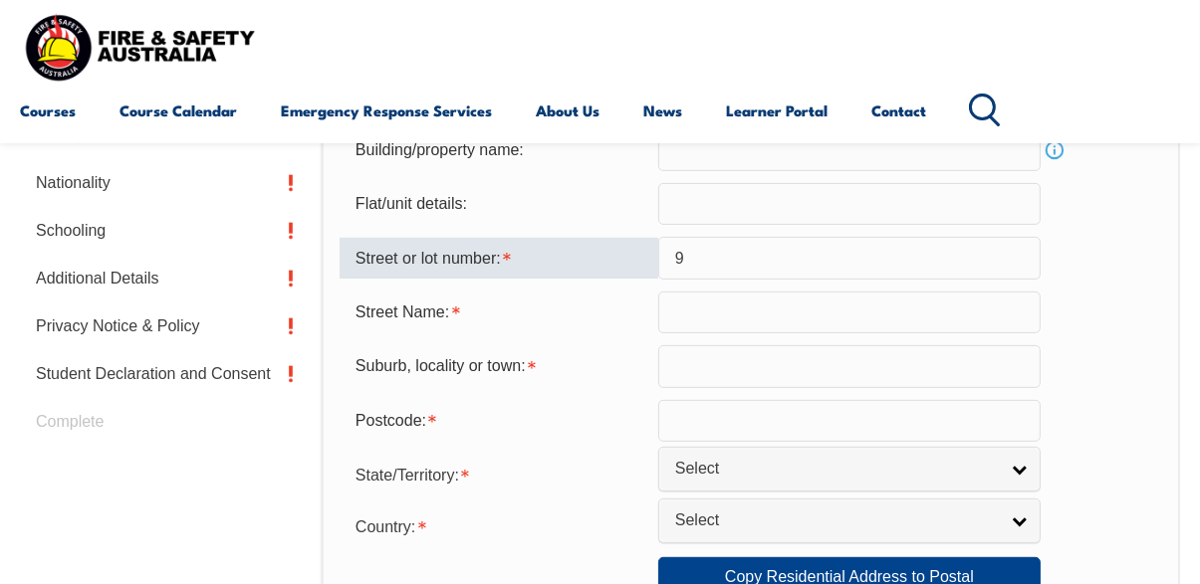
type input "9"
click at [1123, 279] on div "Street or lot number: 9" at bounding box center [751, 258] width 822 height 42
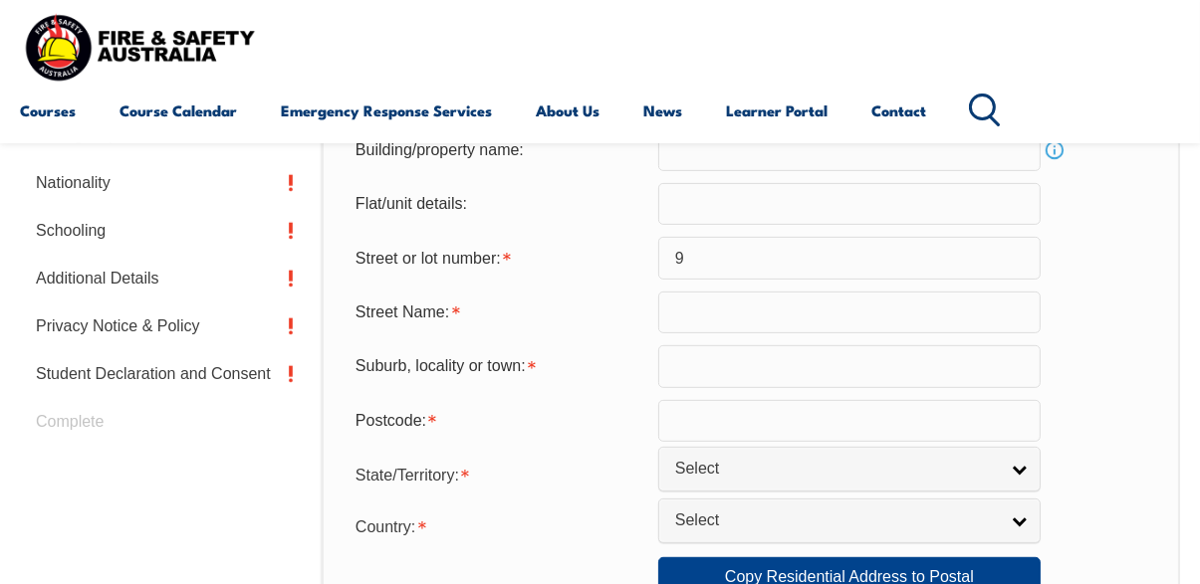
click at [918, 334] on input "text" at bounding box center [849, 313] width 382 height 42
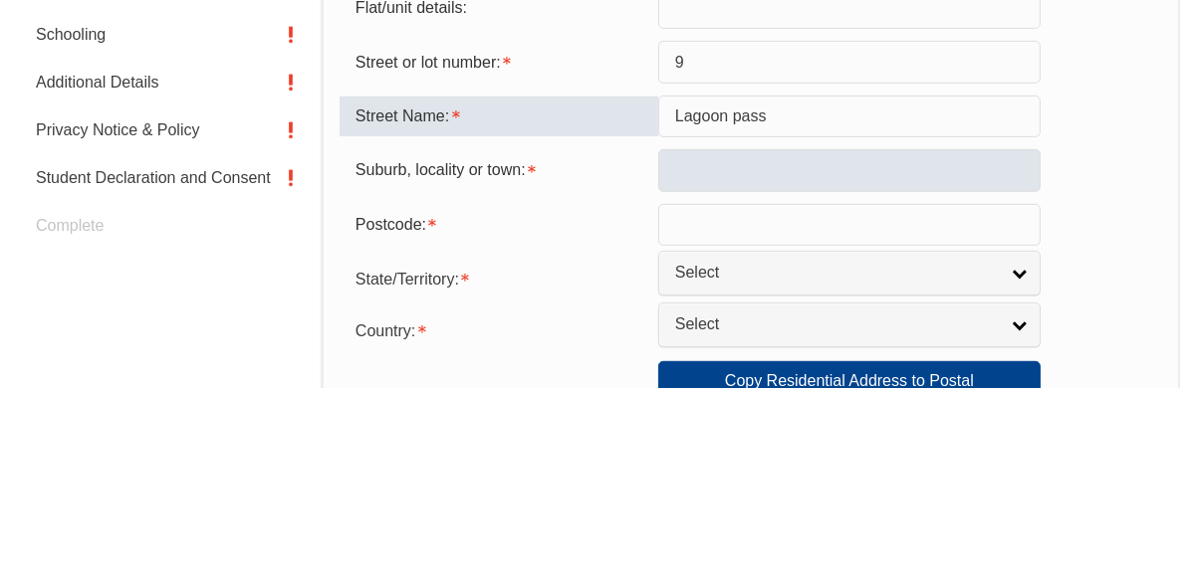
type input "Lagoon pass"
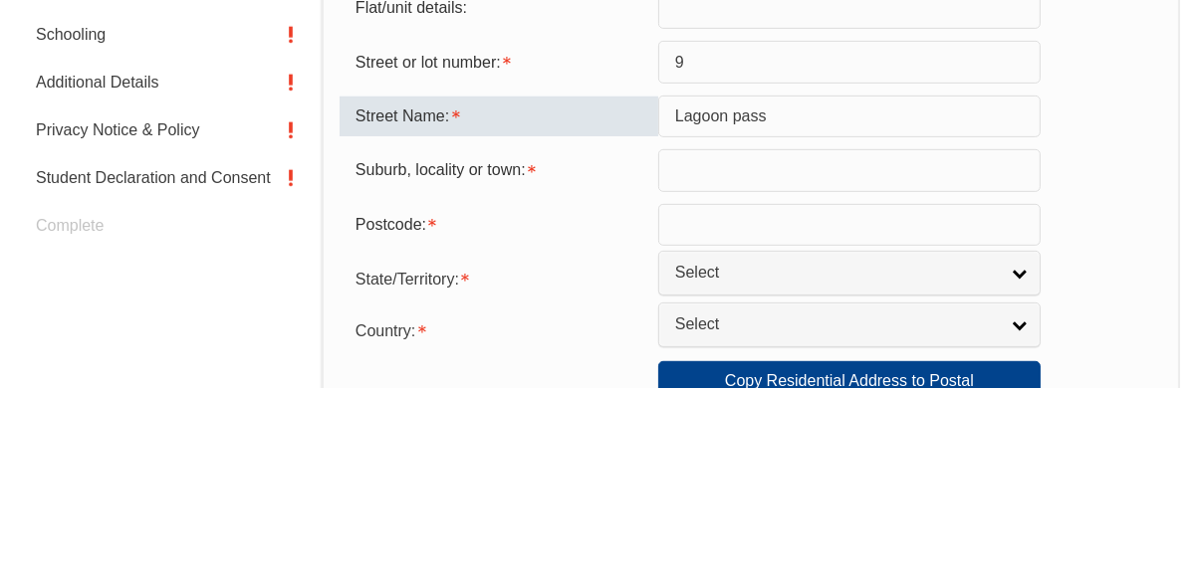
click at [976, 387] on input "text" at bounding box center [849, 367] width 382 height 42
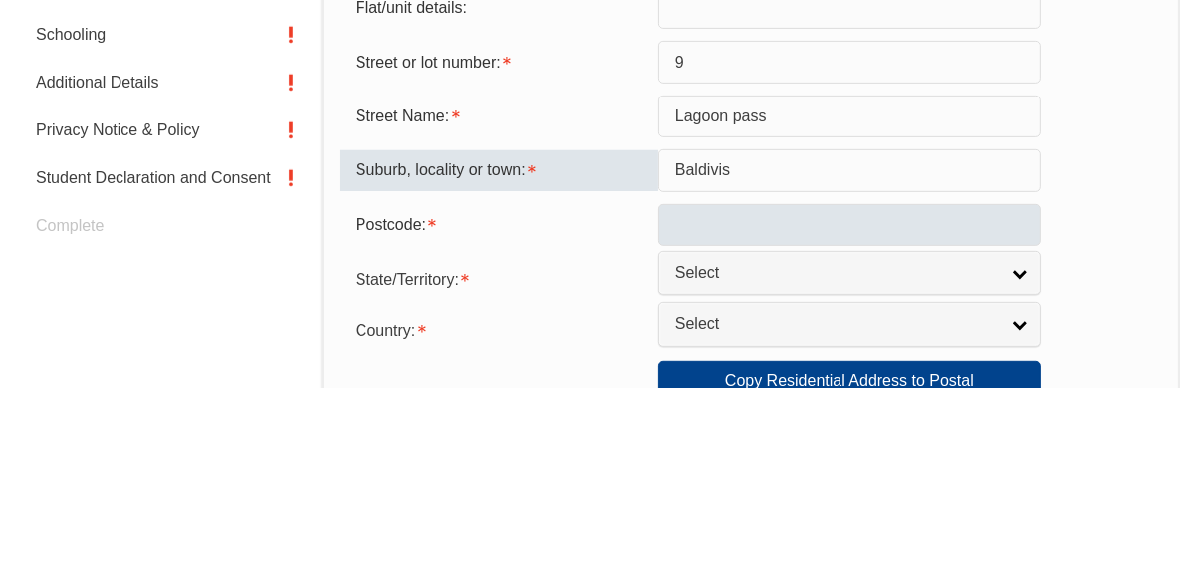
type input "Baldivis"
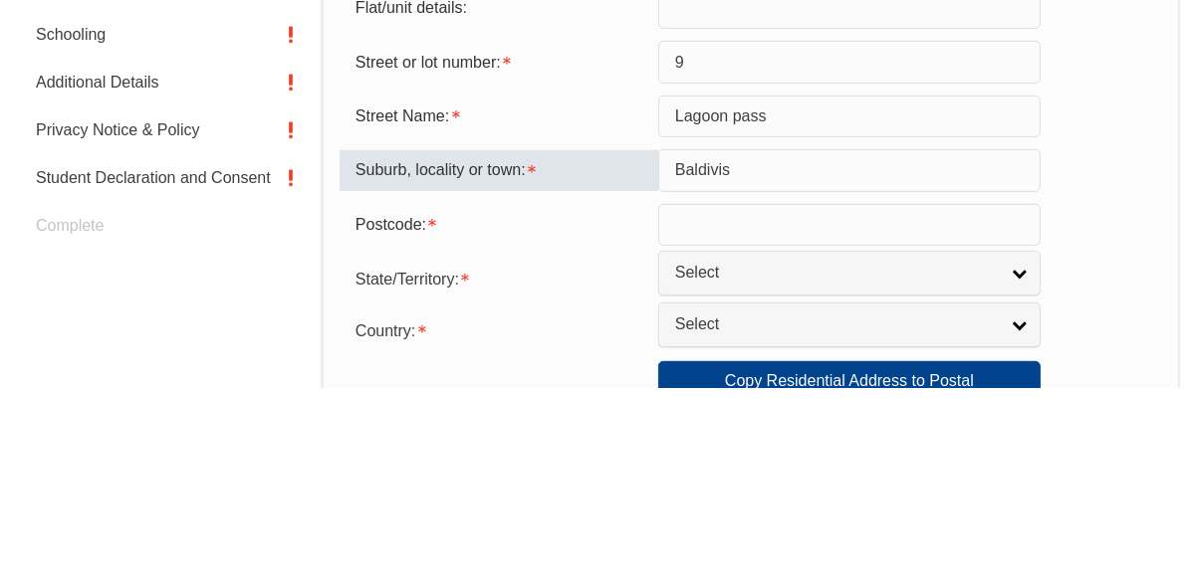
click at [888, 442] on input "text" at bounding box center [849, 421] width 382 height 42
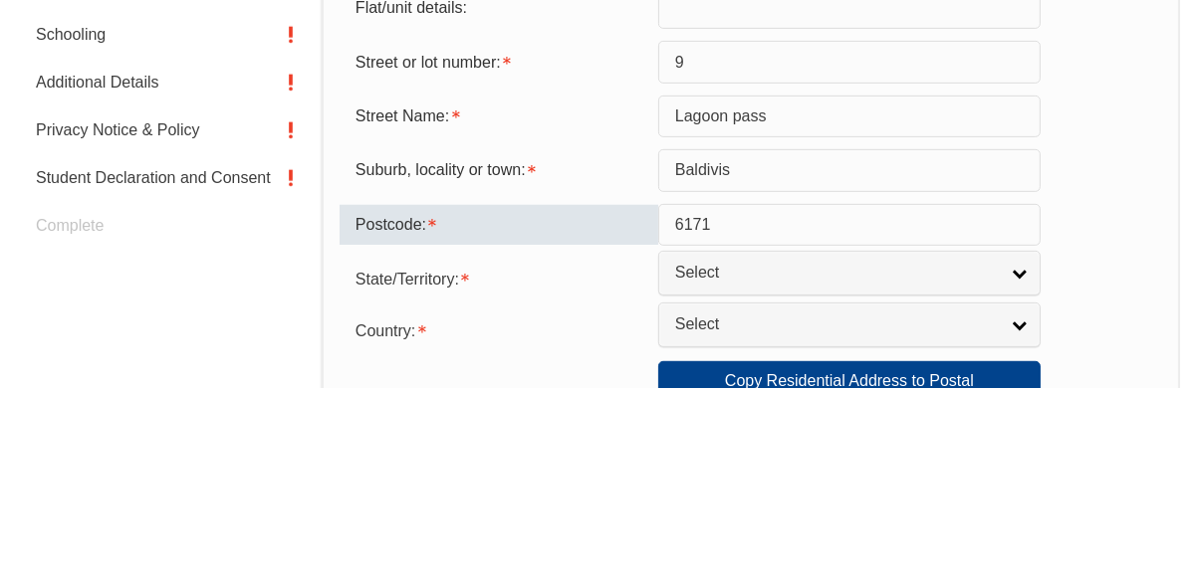
type input "6171"
click at [1104, 406] on form "Usual Residential Address Please provide the physical address (street number an…" at bounding box center [751, 587] width 822 height 1276
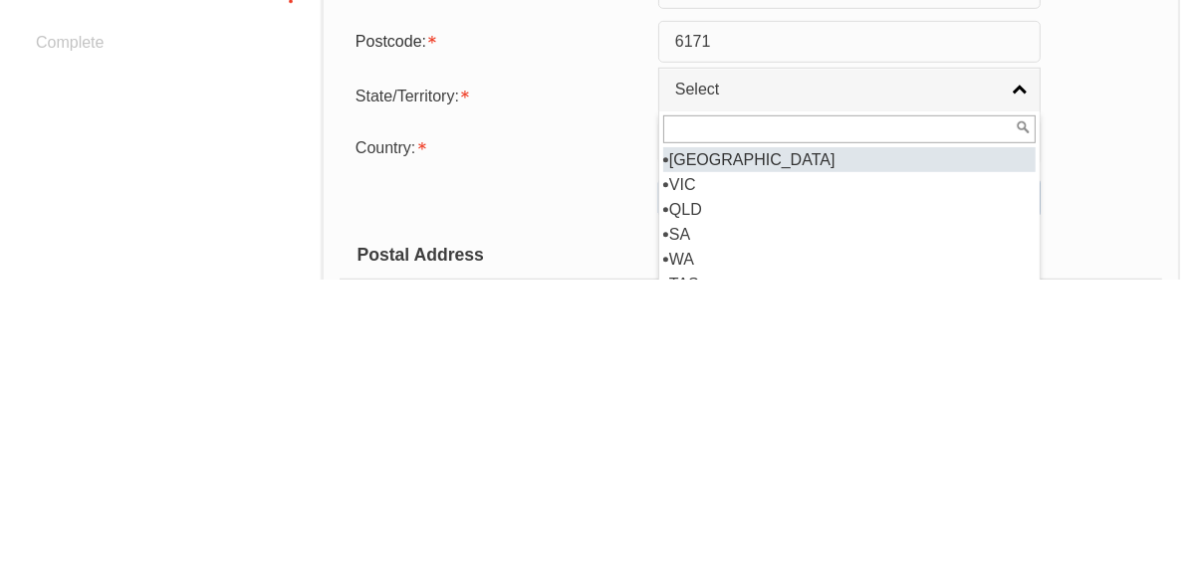
scroll to position [815, 0]
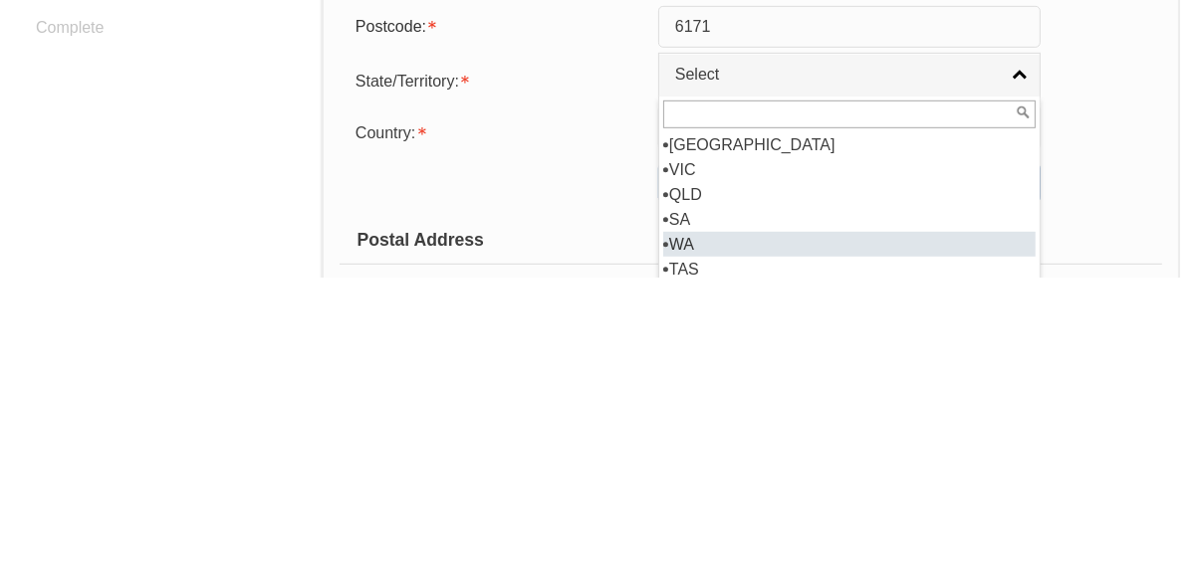
select select "WA"
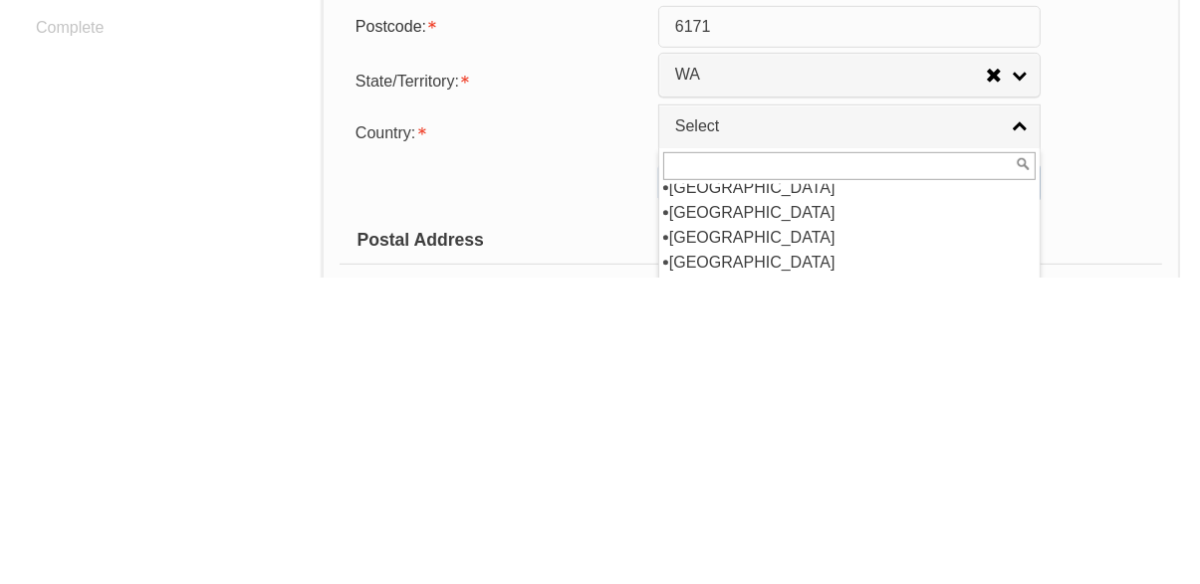
scroll to position [357, 0]
select select "1101"
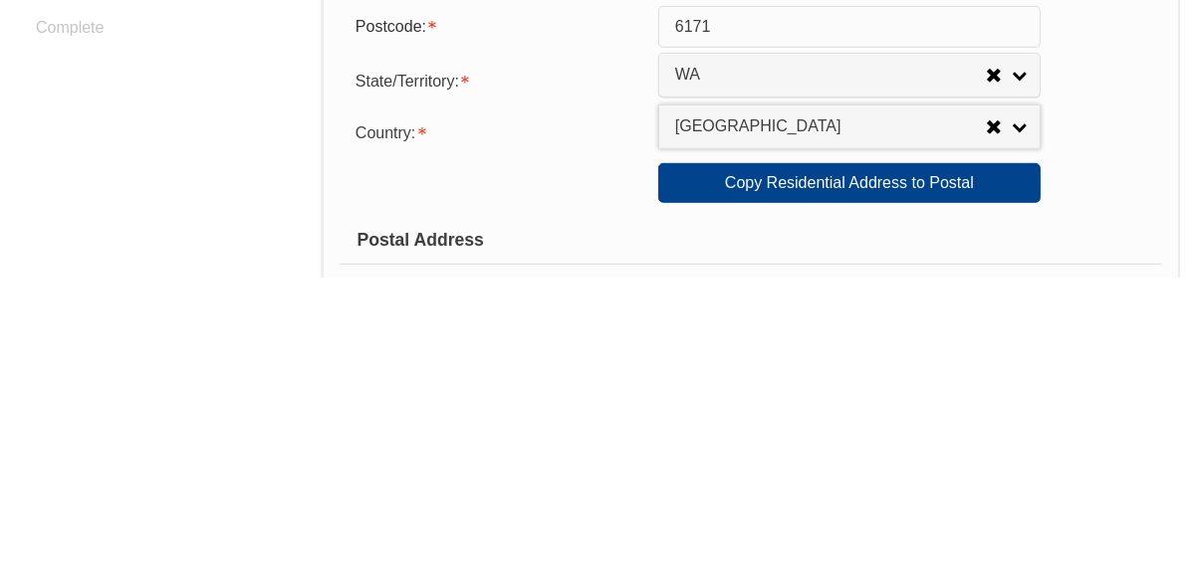
click at [1100, 510] on div "Copy Residential Address to Postal: Copy Residential Address to Postal" at bounding box center [751, 490] width 822 height 40
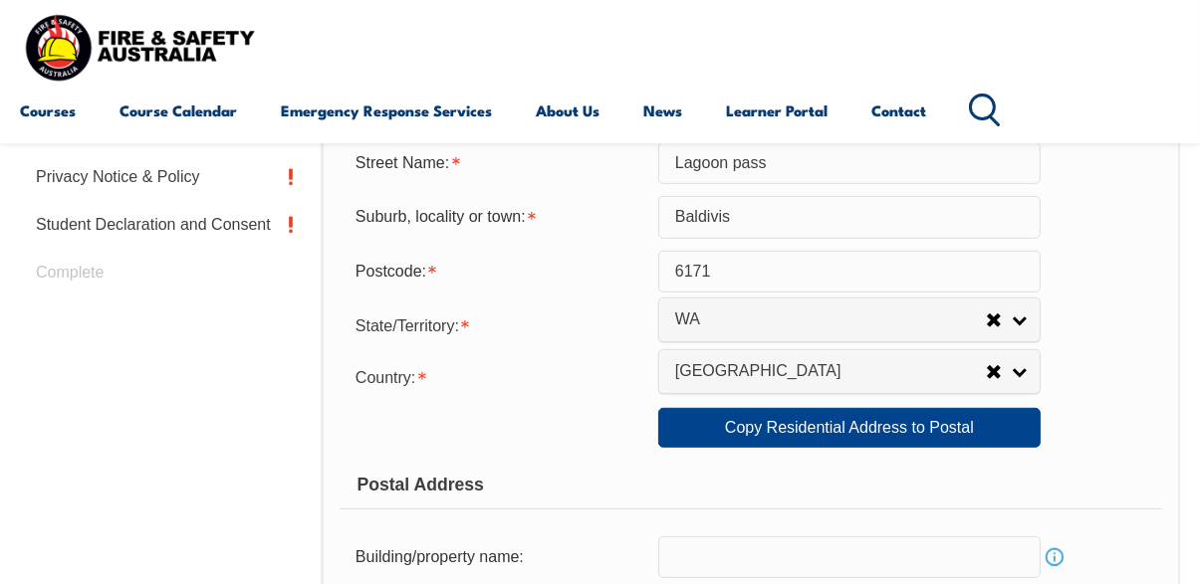
scroll to position [876, 0]
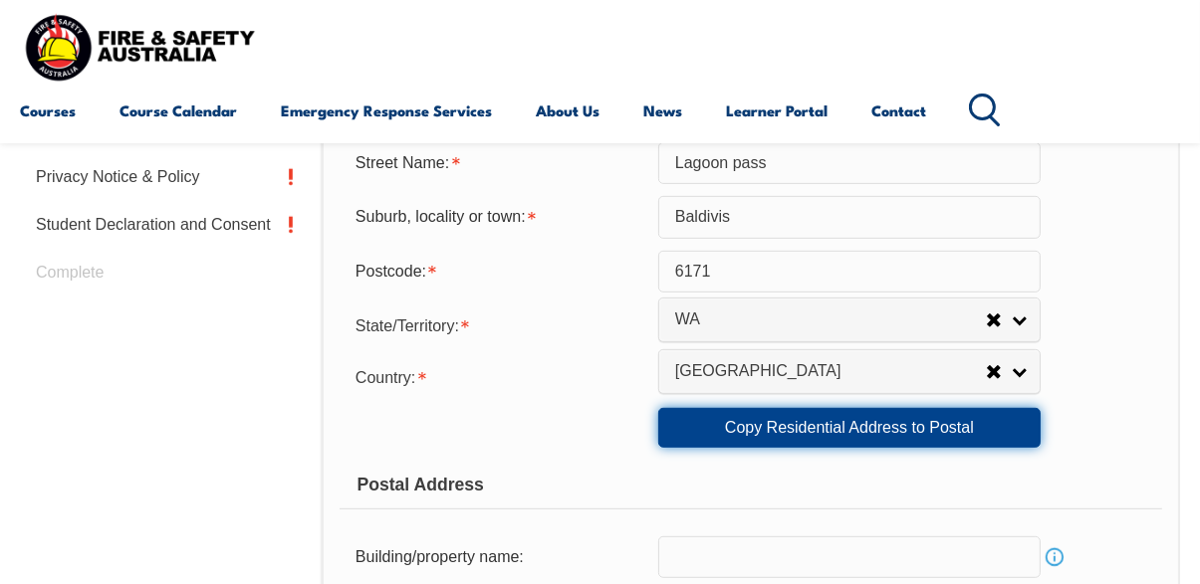
click at [964, 448] on link "Copy Residential Address to Postal" at bounding box center [849, 428] width 382 height 40
type input "9"
type input "Lagoon pass"
type input "Baldivis"
select select "WA"
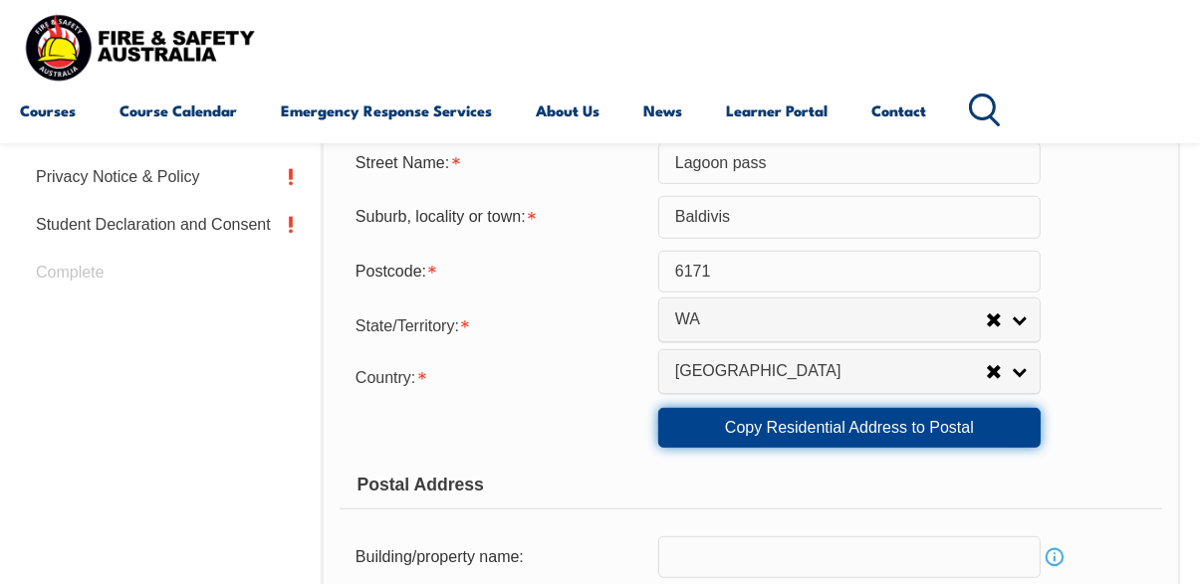
type input "6171"
select select "1101"
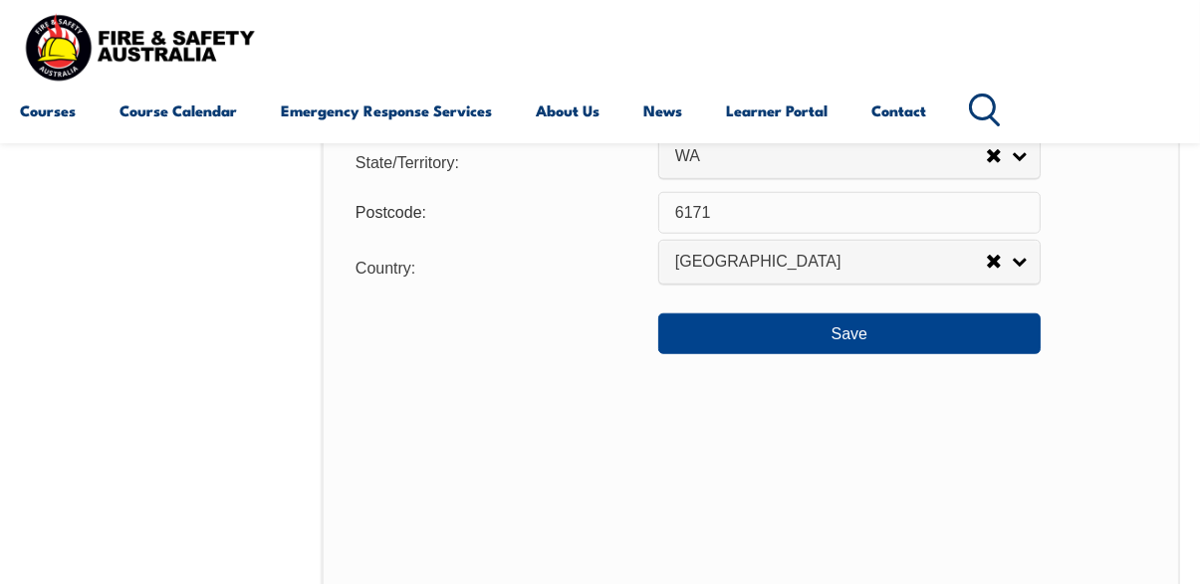
scroll to position [1600, 0]
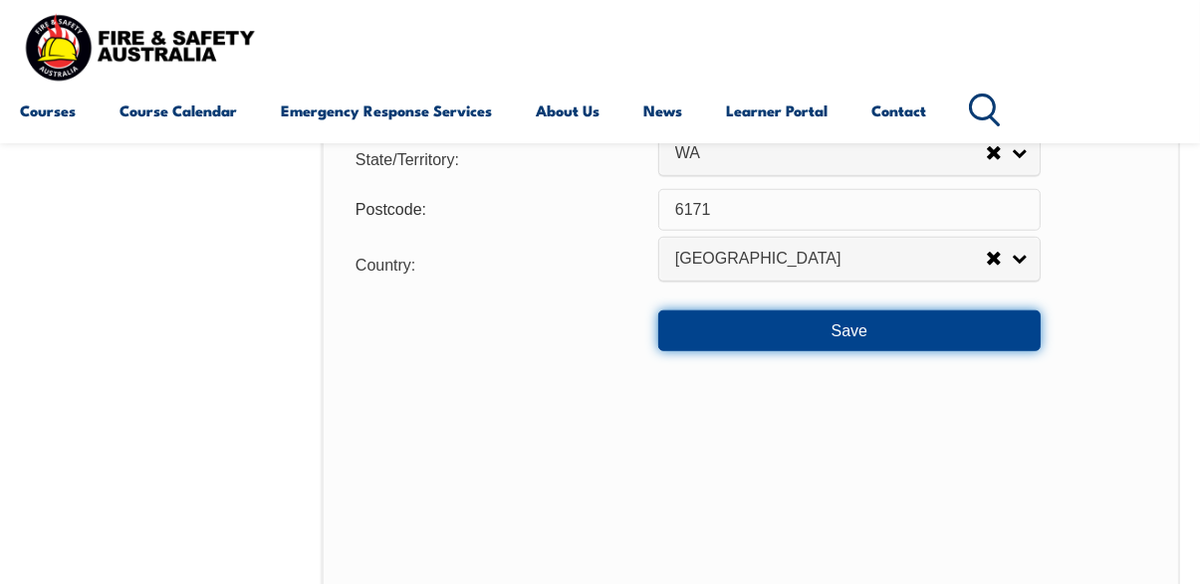
click at [964, 350] on button "Save" at bounding box center [849, 331] width 382 height 40
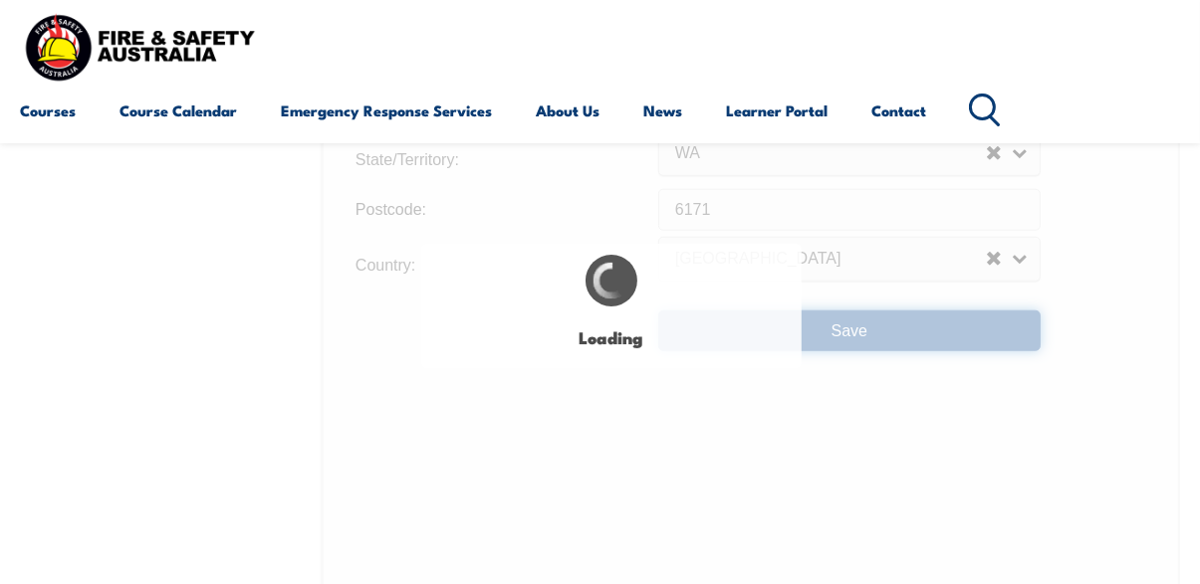
type input "Lagoon pass"
type input "Baldivis"
type input "Lagoon pass"
type input "Baldivis"
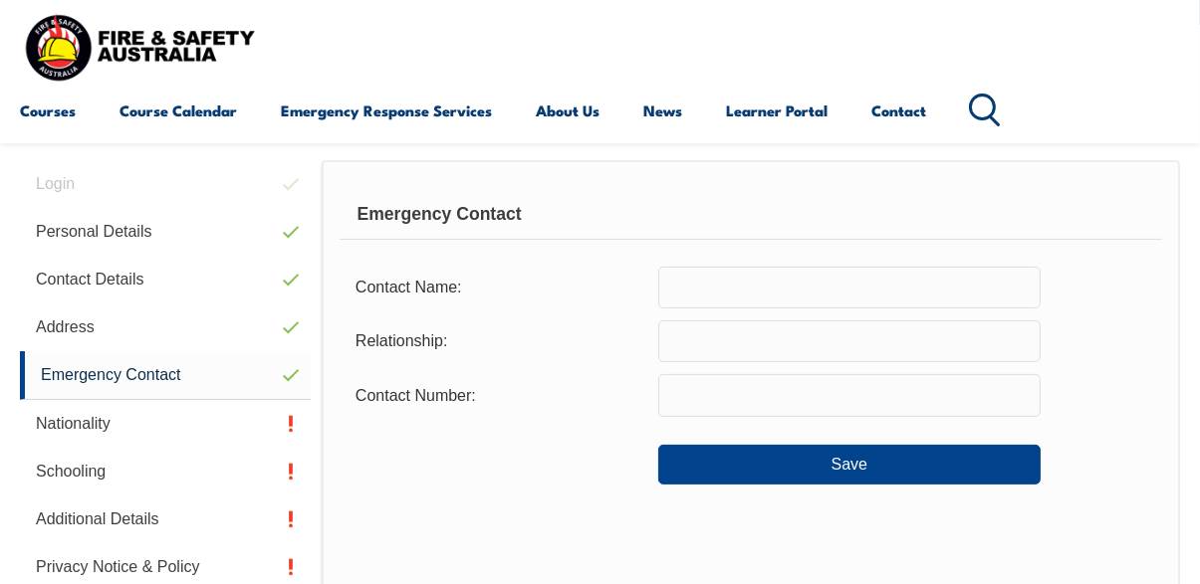
scroll to position [482, 0]
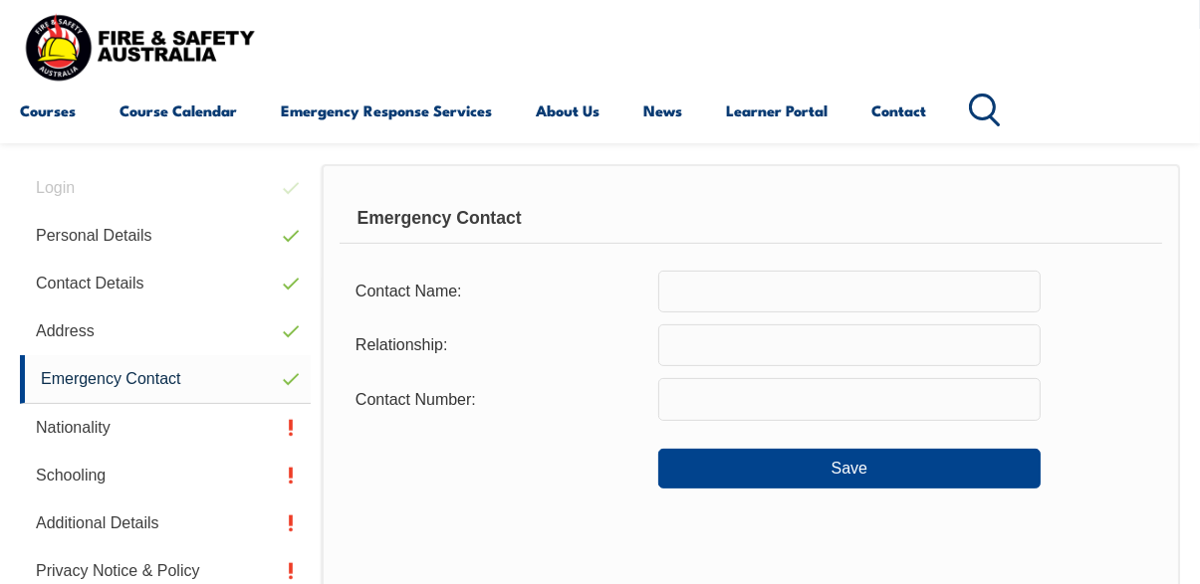
click at [952, 289] on input "text" at bounding box center [849, 292] width 382 height 42
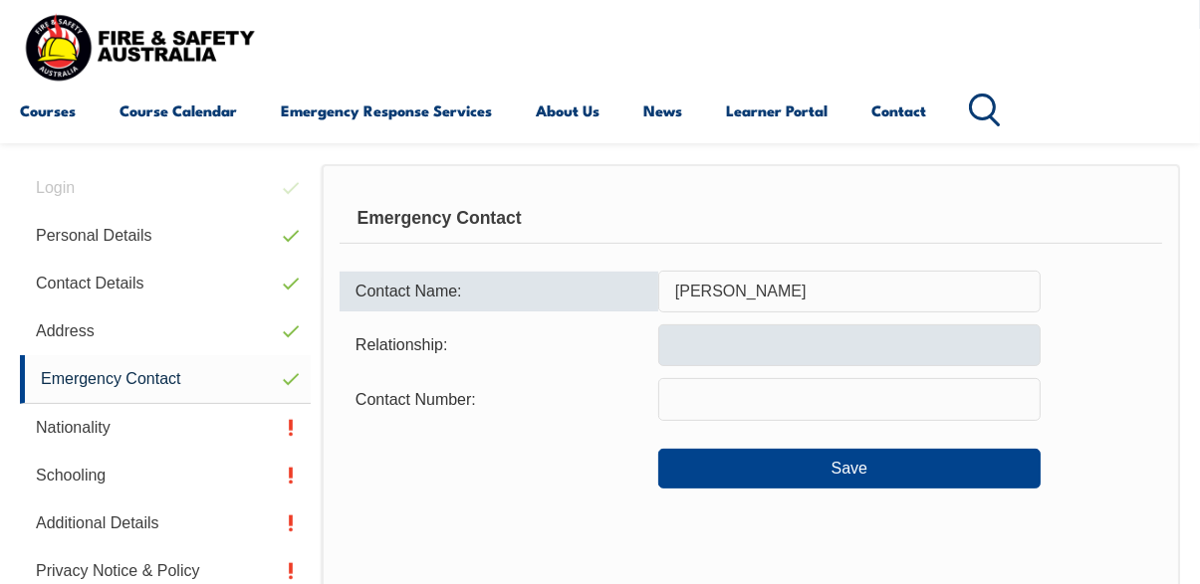
type input "Lorraine Wilson"
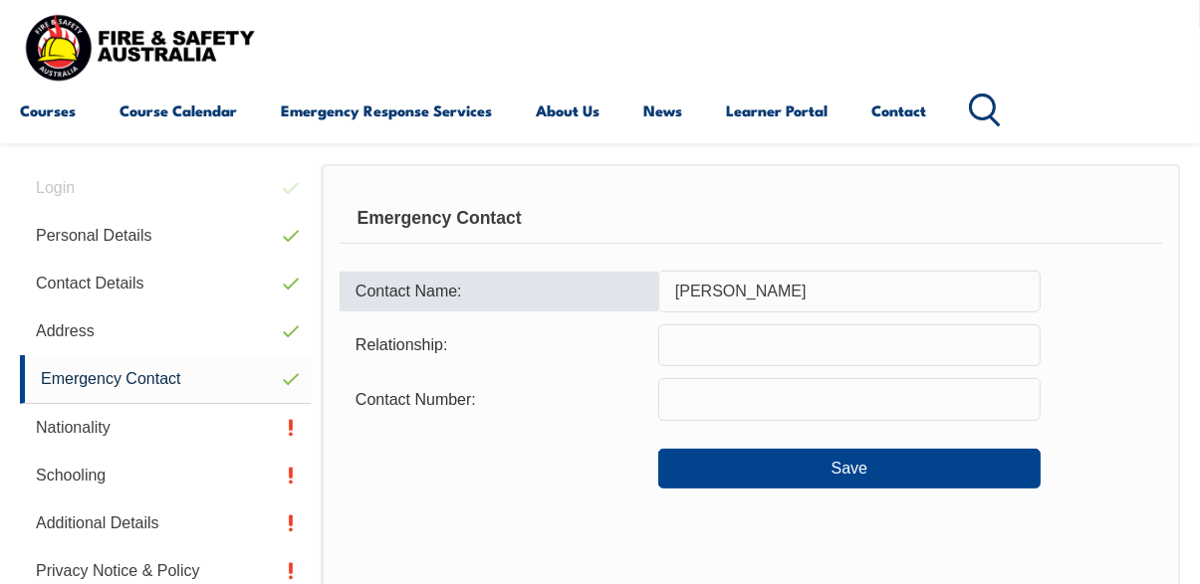
click at [789, 346] on input "text" at bounding box center [849, 346] width 382 height 42
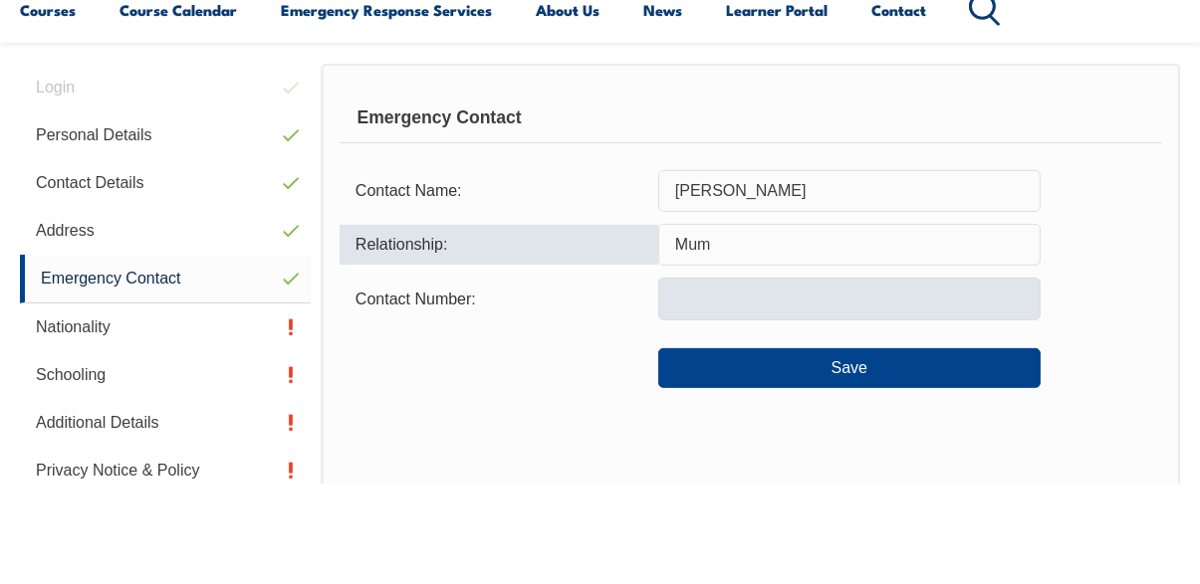
type input "Mum"
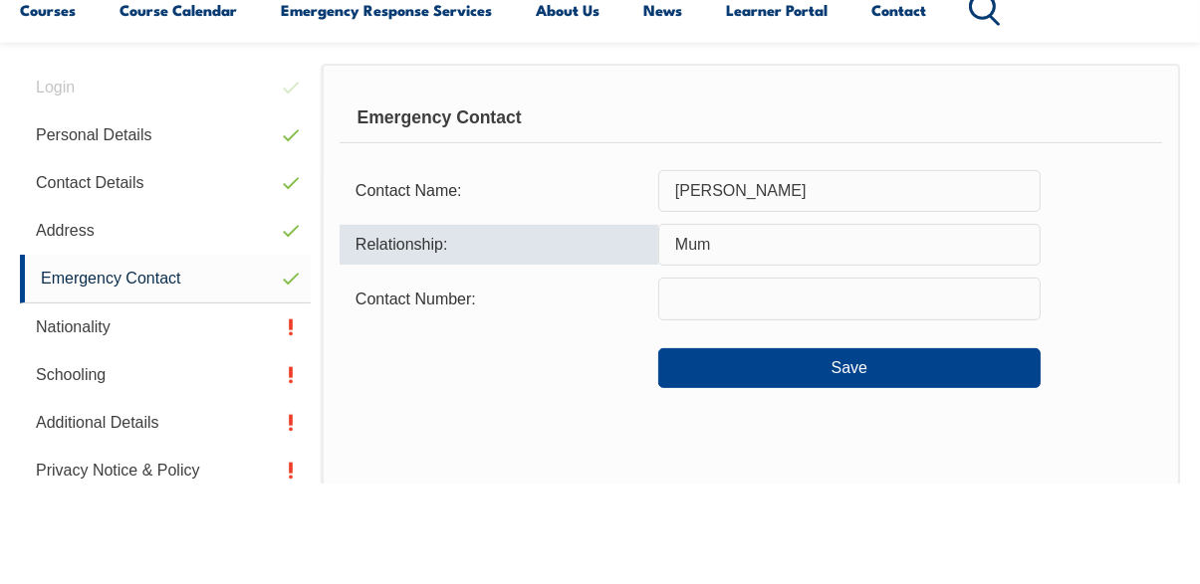
click at [868, 407] on input "text" at bounding box center [849, 399] width 382 height 42
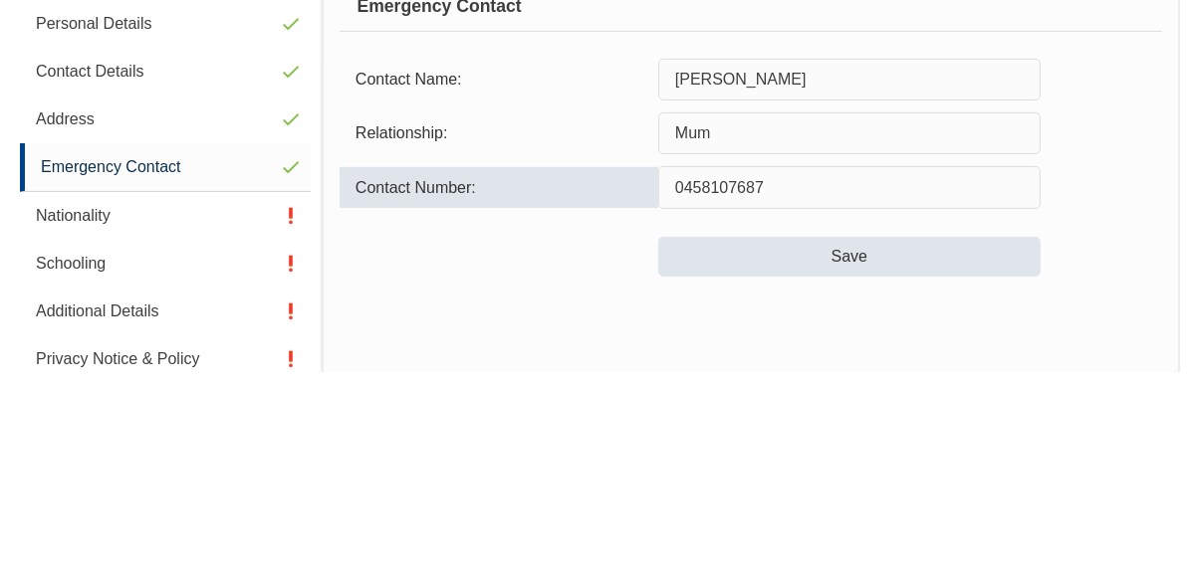
type input "0458107687"
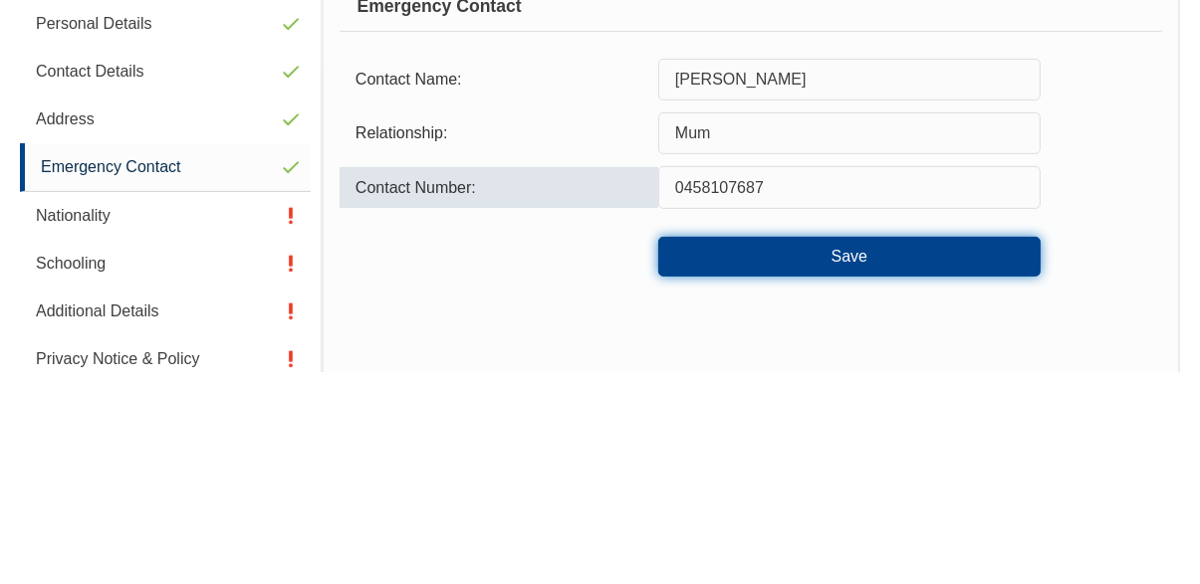
click at [993, 479] on button "Save" at bounding box center [849, 469] width 382 height 40
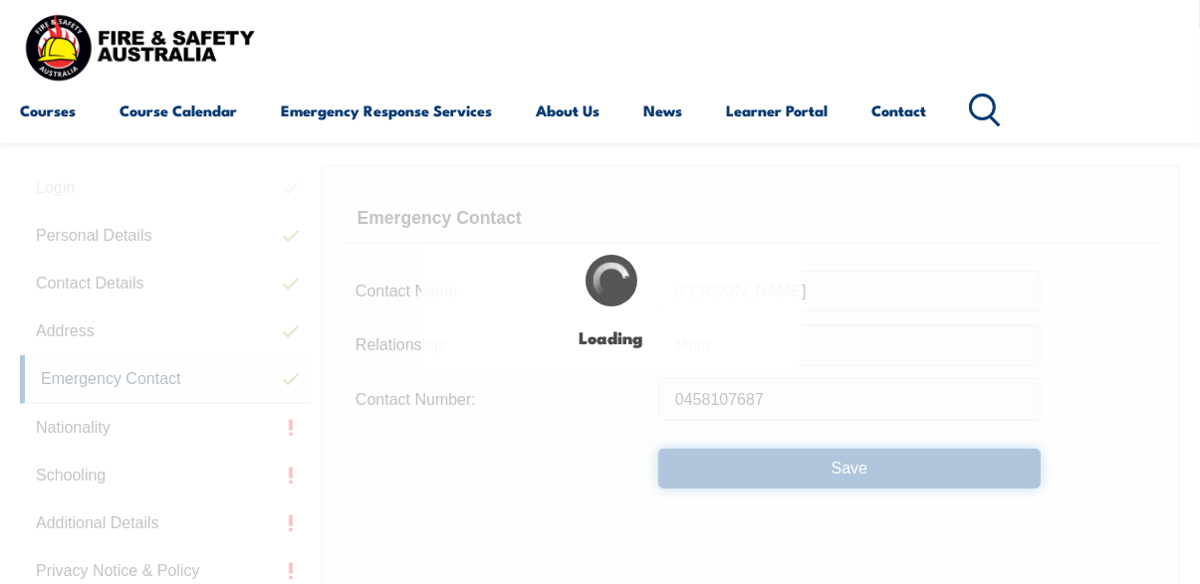
type input "Lorraine Wilson"
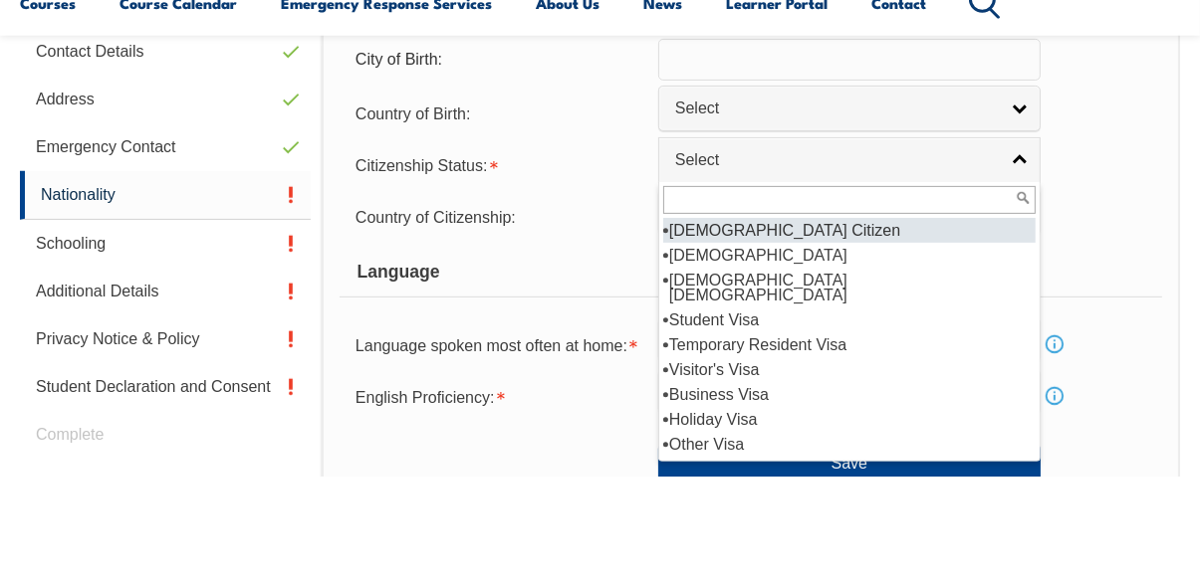
scroll to position [606, 0]
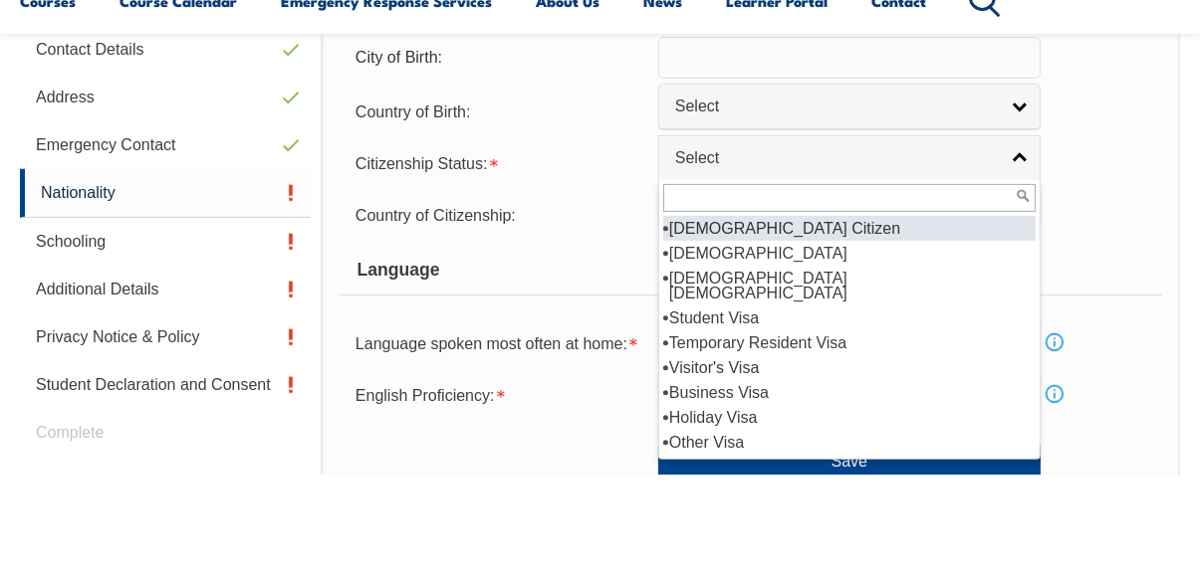
select select "1"
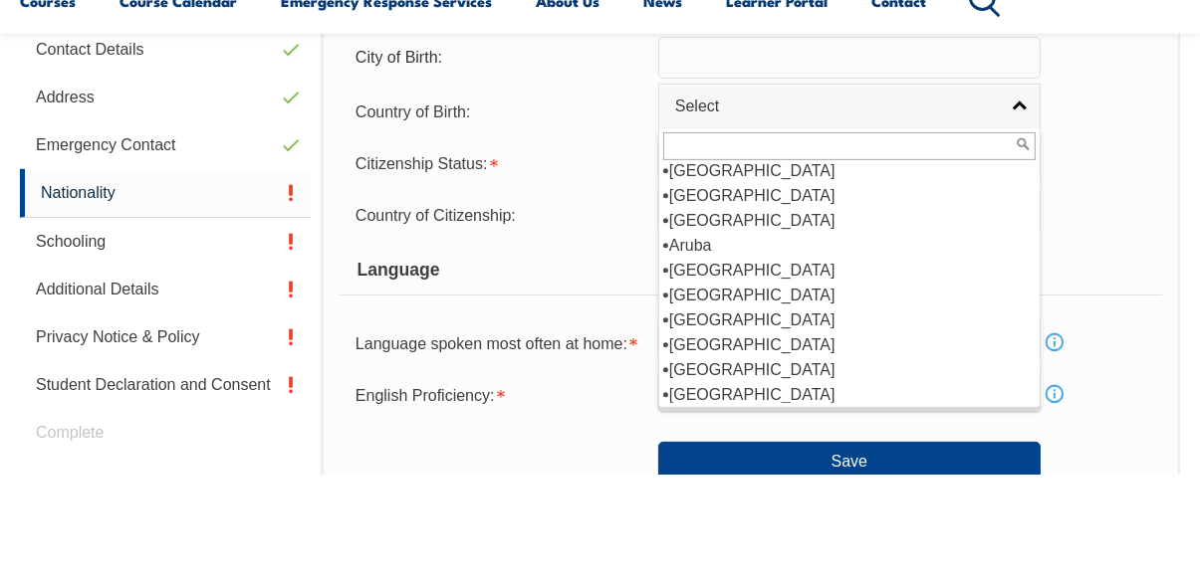
scroll to position [274, 0]
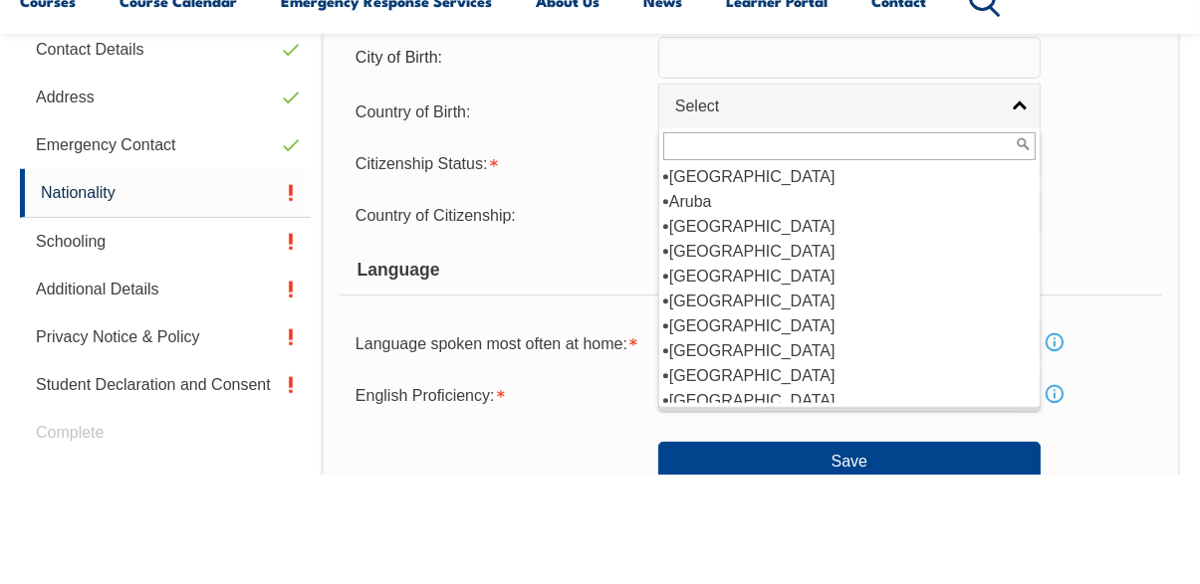
select select "1101"
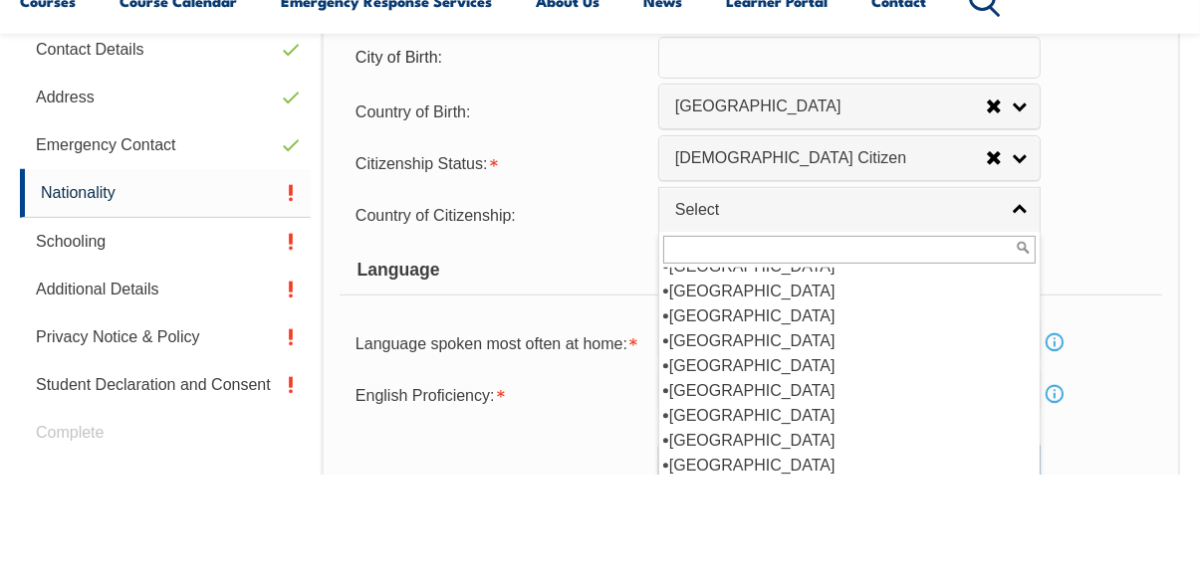
scroll to position [358, 0]
select select "1101"
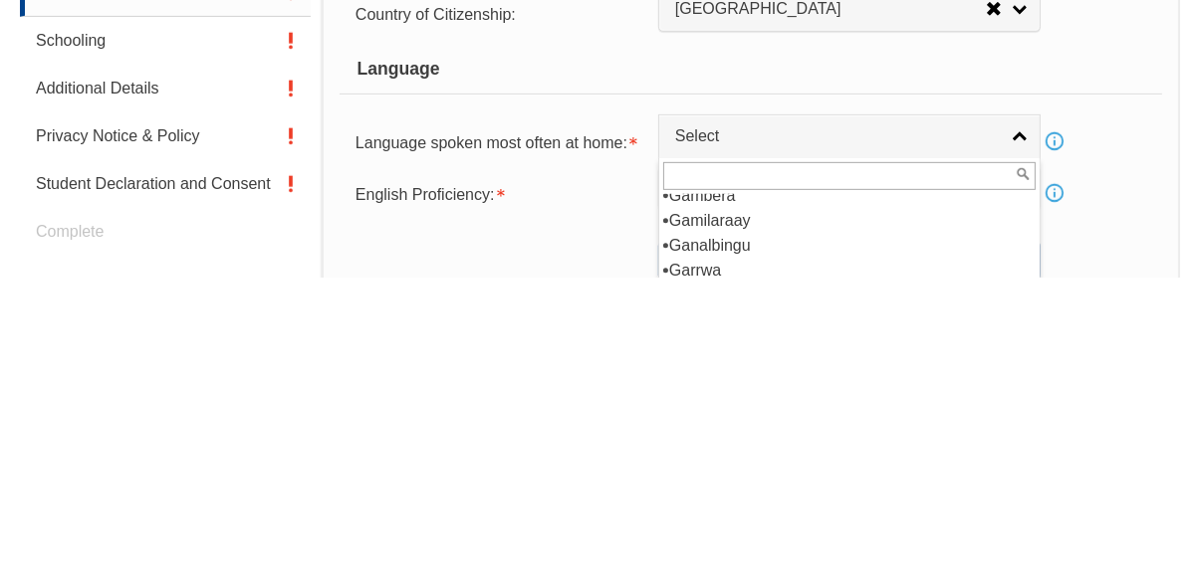
scroll to position [2864, 0]
select select "1201"
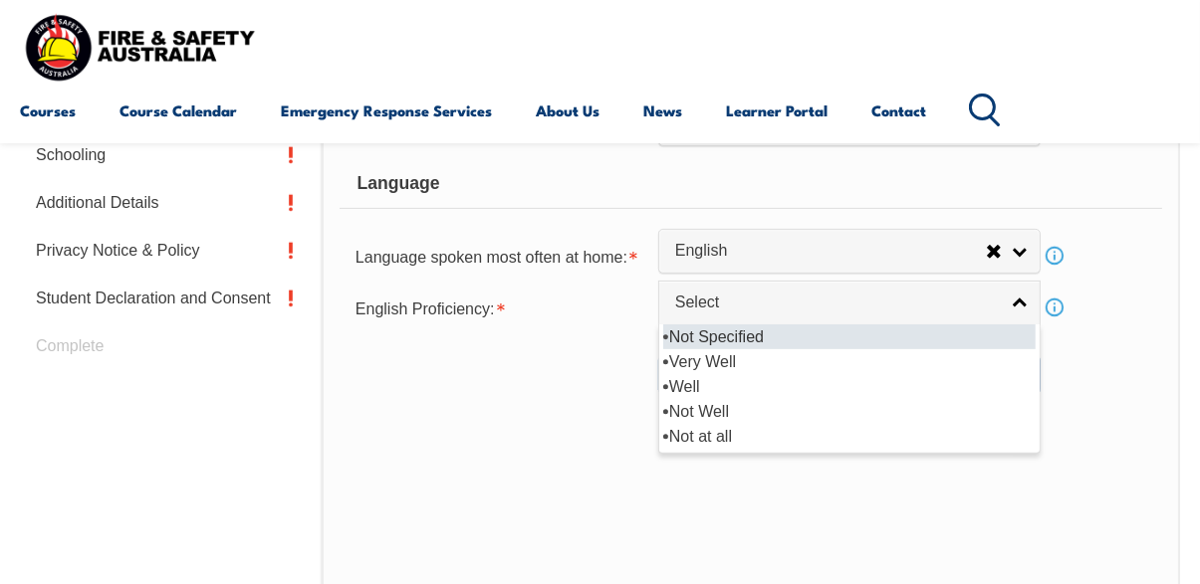
scroll to position [807, 0]
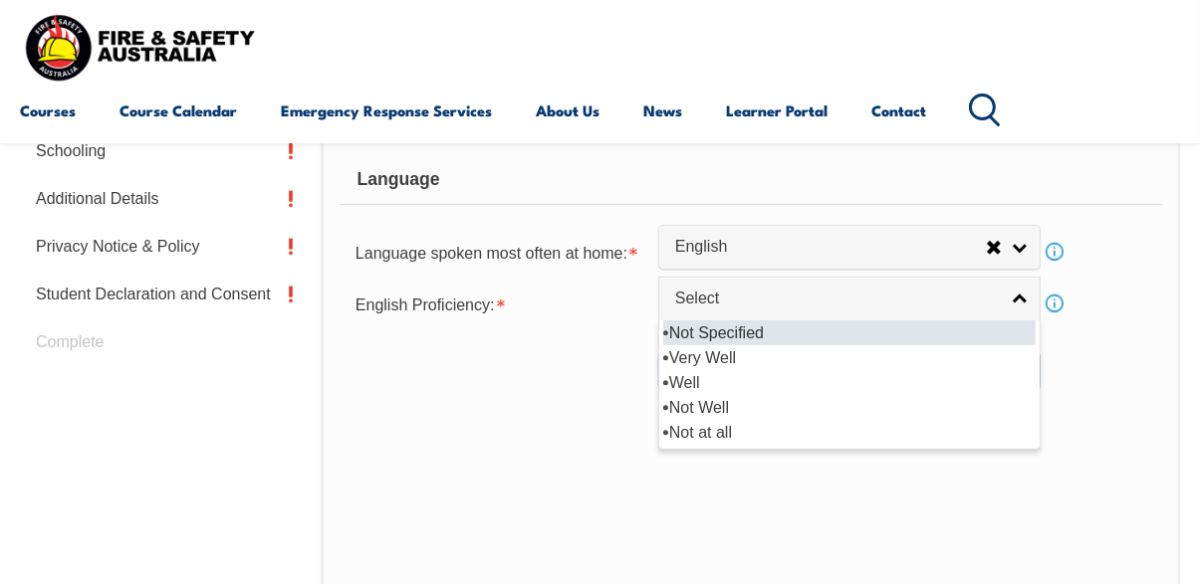
select select "1"
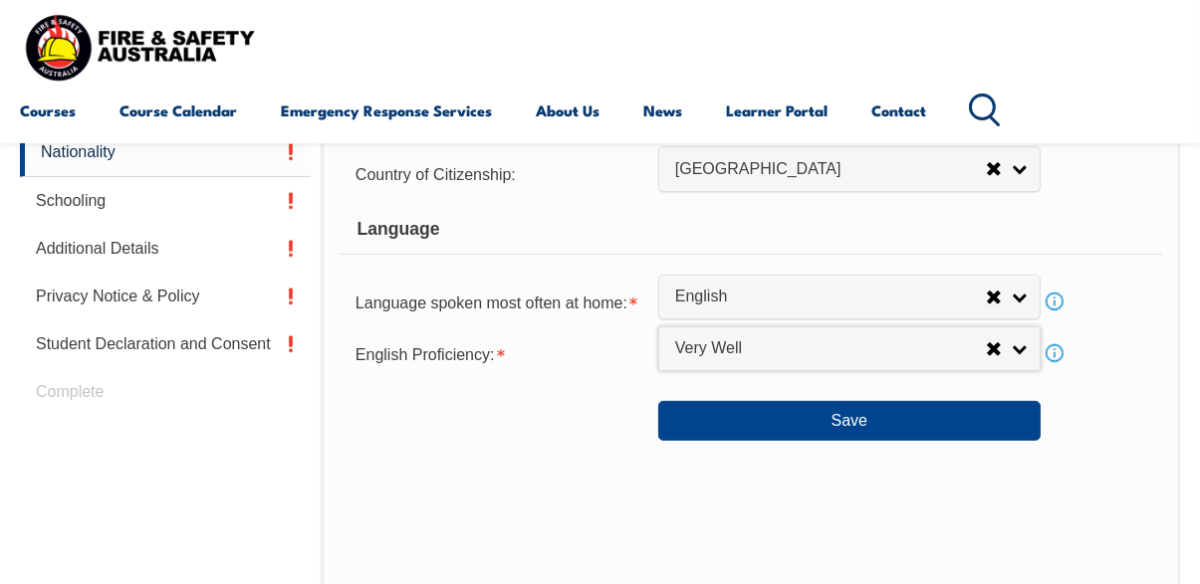
scroll to position [757, 0]
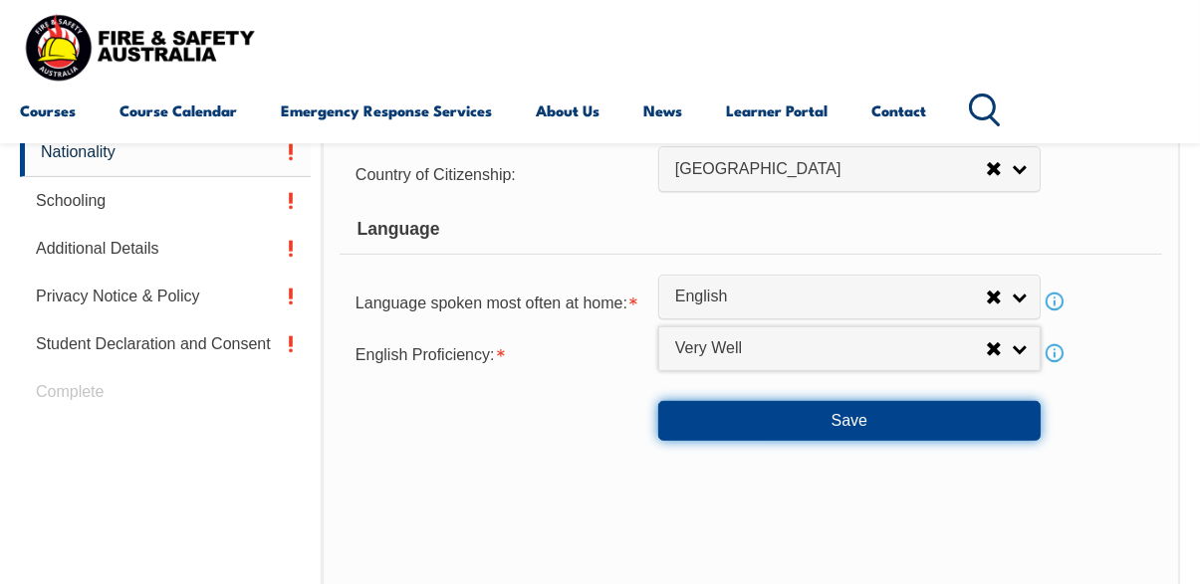
click at [968, 440] on button "Save" at bounding box center [849, 421] width 382 height 40
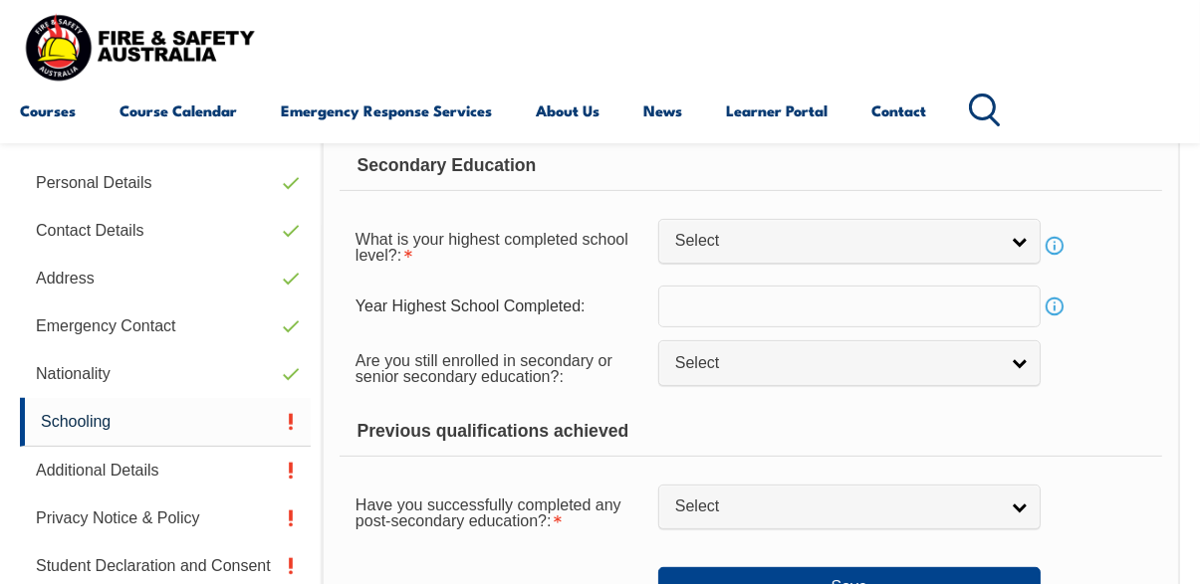
scroll to position [536, 0]
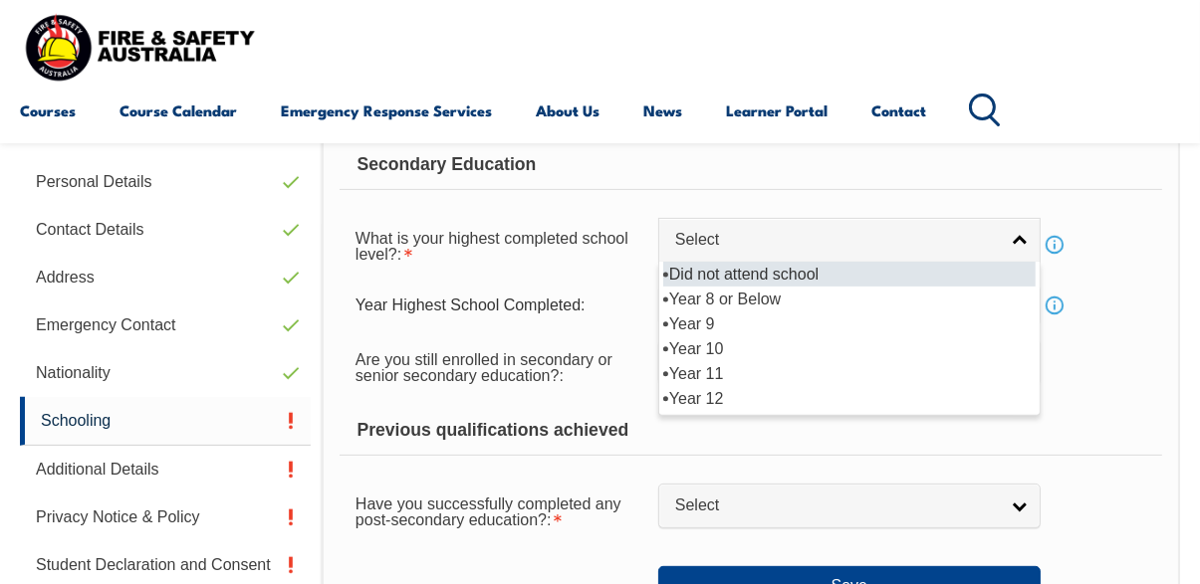
select select "12"
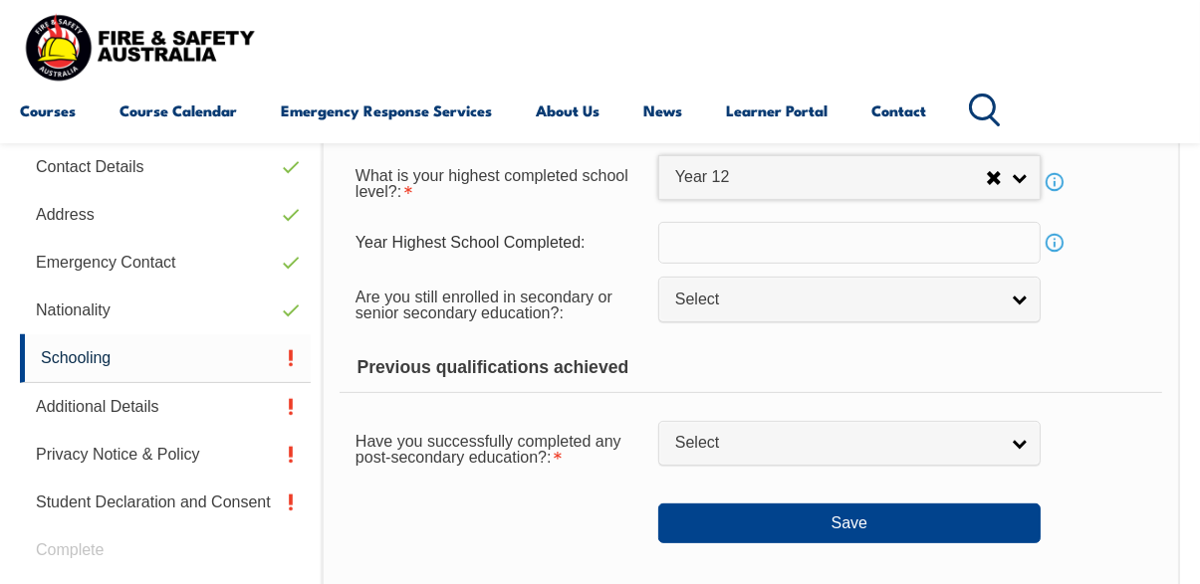
scroll to position [598, 0]
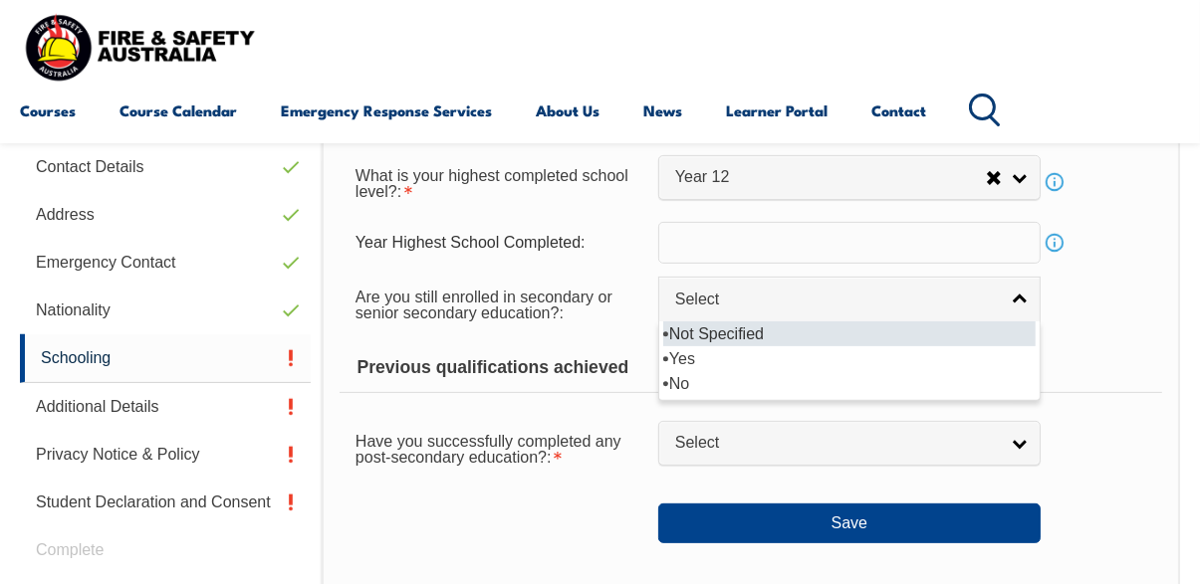
select select "false"
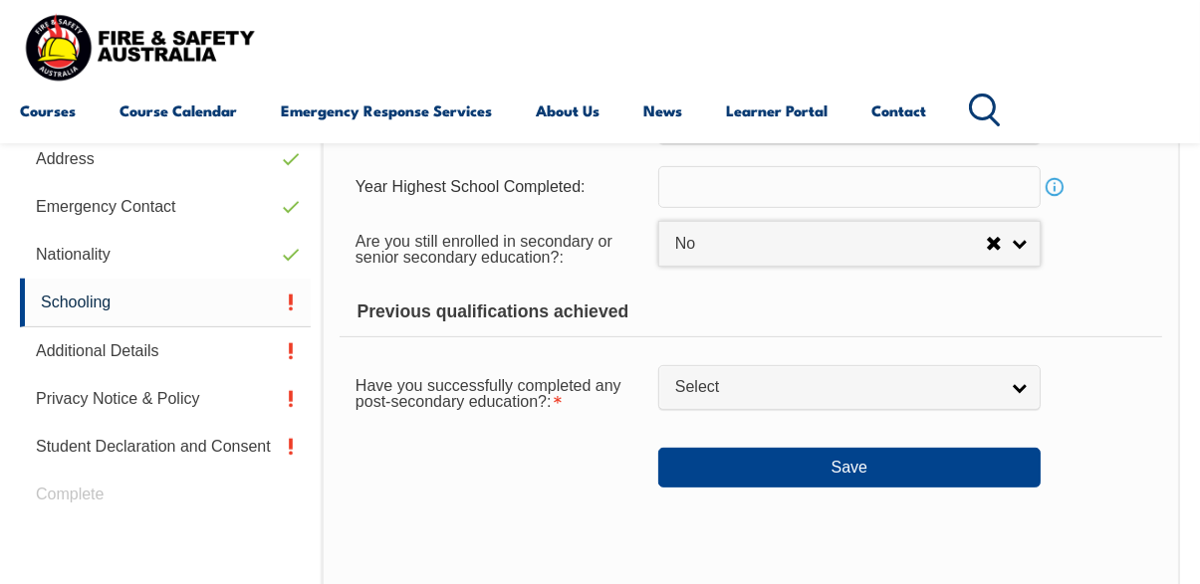
scroll to position [655, 0]
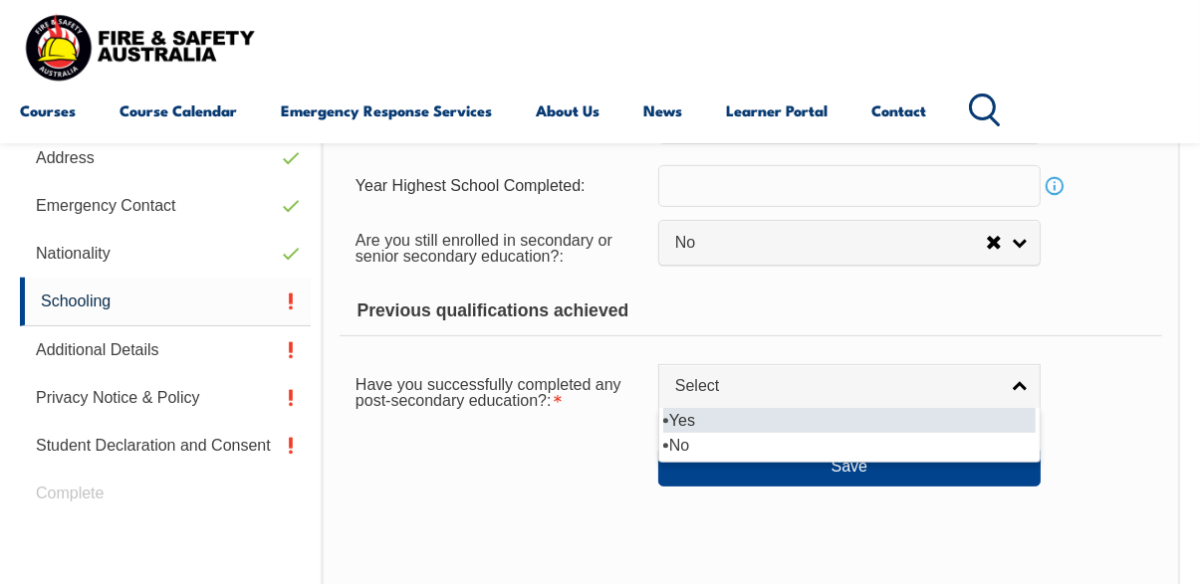
select select "true"
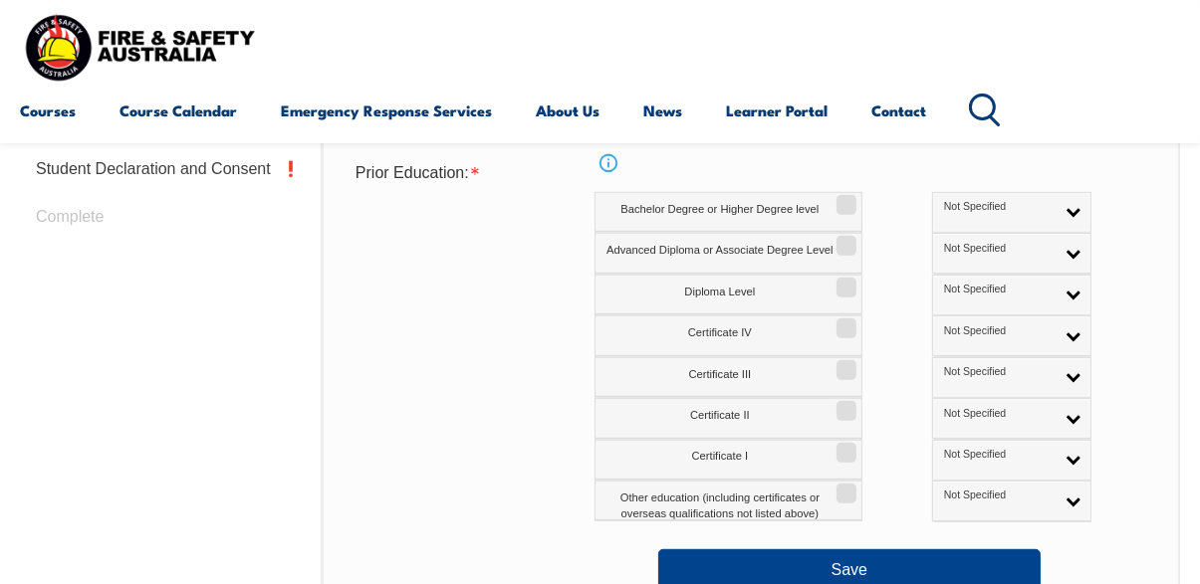
scroll to position [933, 0]
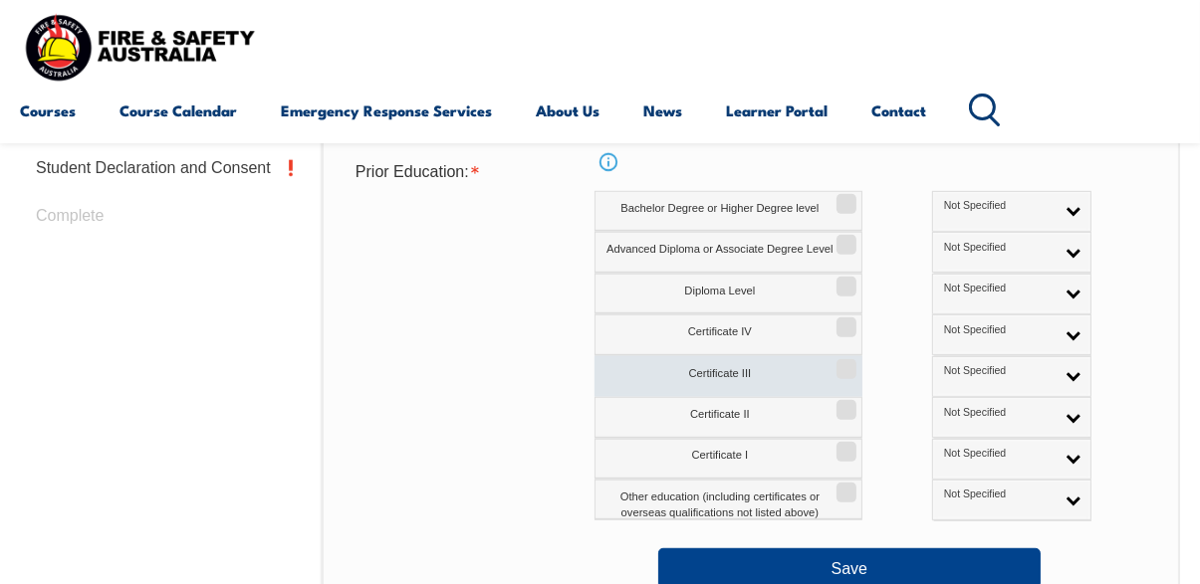
click at [837, 363] on input "Certificate III" at bounding box center [843, 362] width 12 height 2
checkbox input "true"
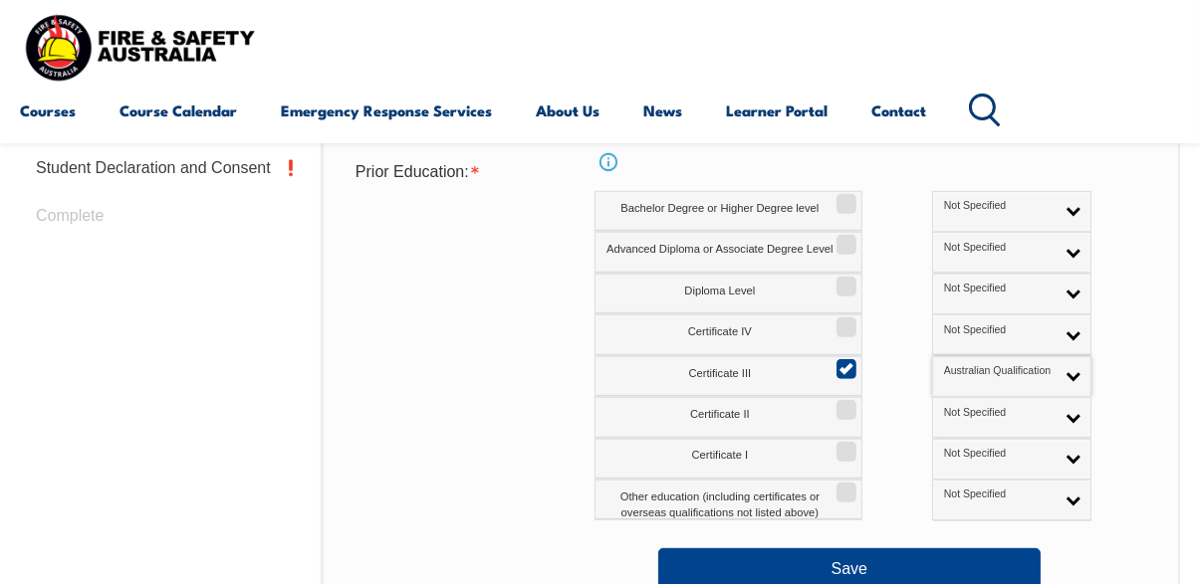
click at [1107, 335] on div "Certificate IV Not Specified Australian Qualification Australian Equivalent Int…" at bounding box center [878, 335] width 568 height 41
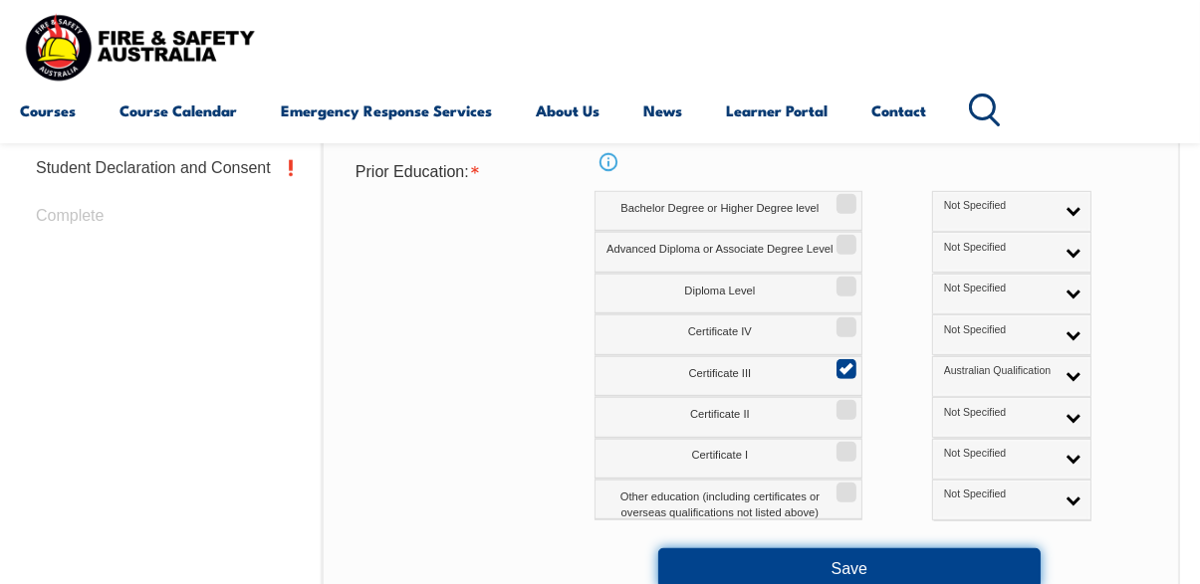
click at [958, 571] on button "Save" at bounding box center [849, 569] width 382 height 40
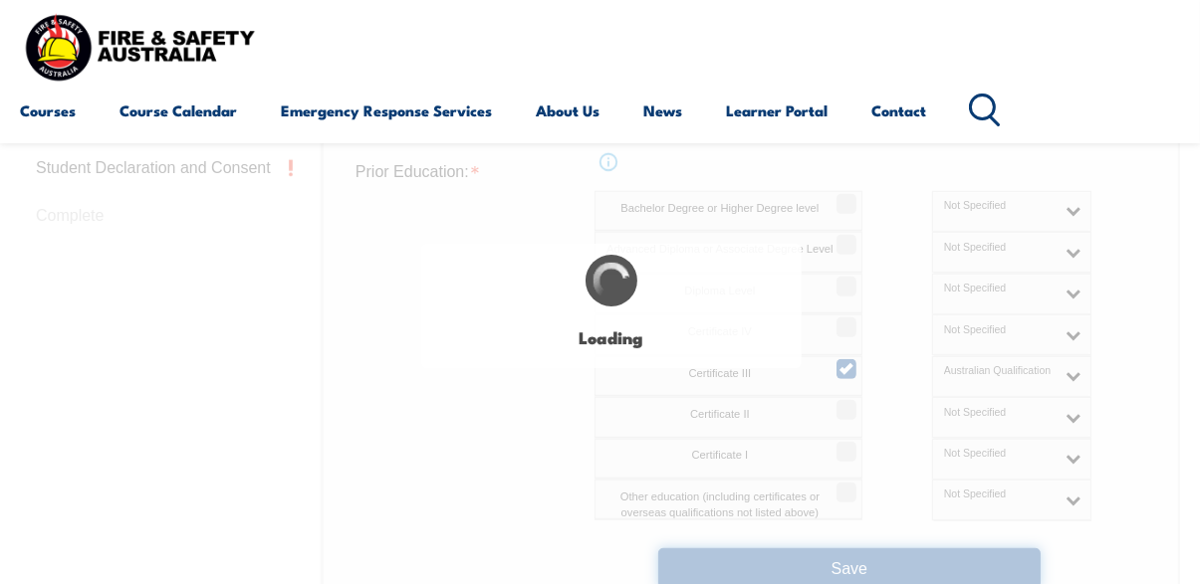
select select
select select "false"
select select "true"
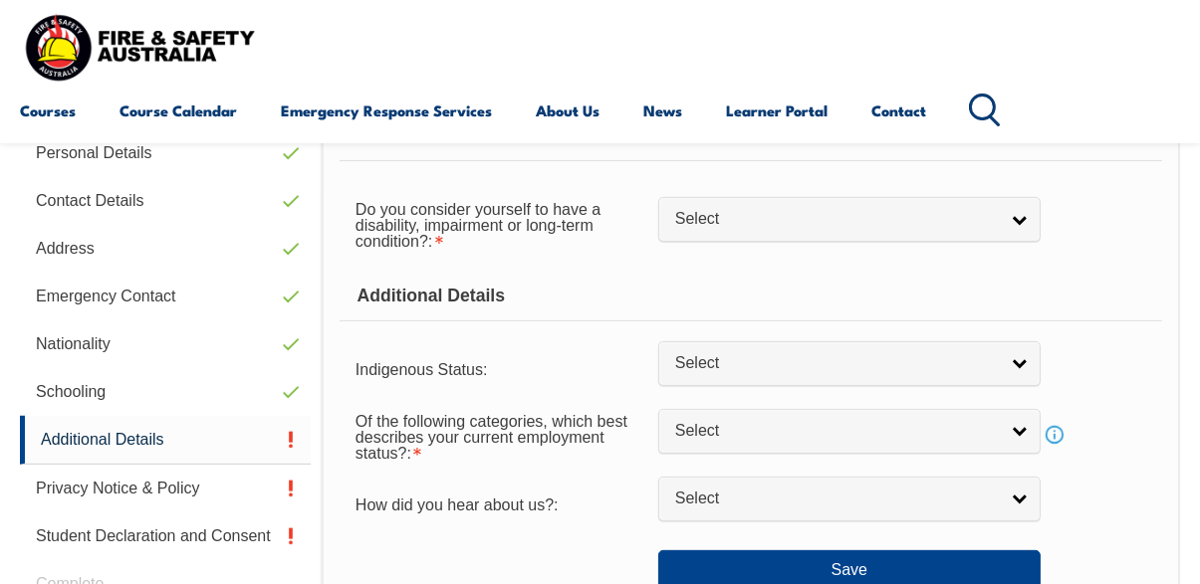
scroll to position [573, 0]
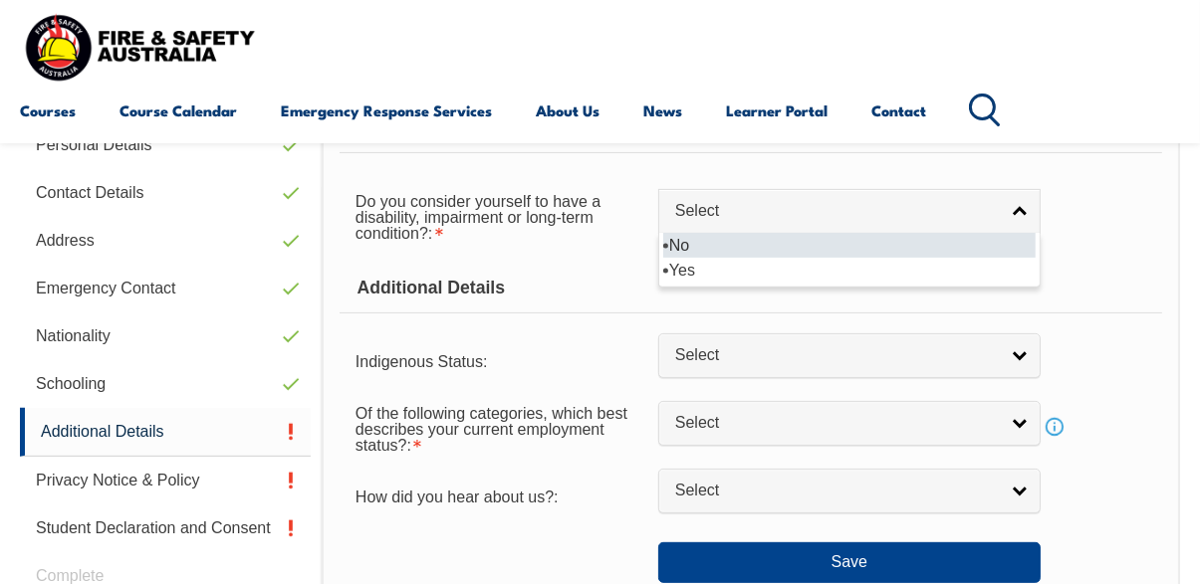
select select "false"
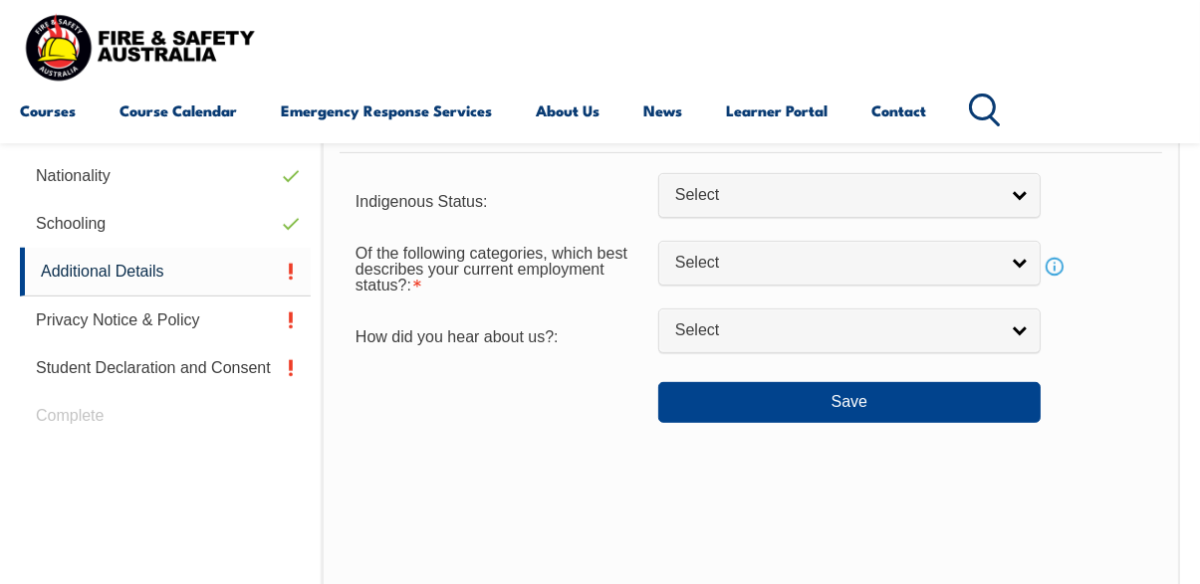
scroll to position [733, 0]
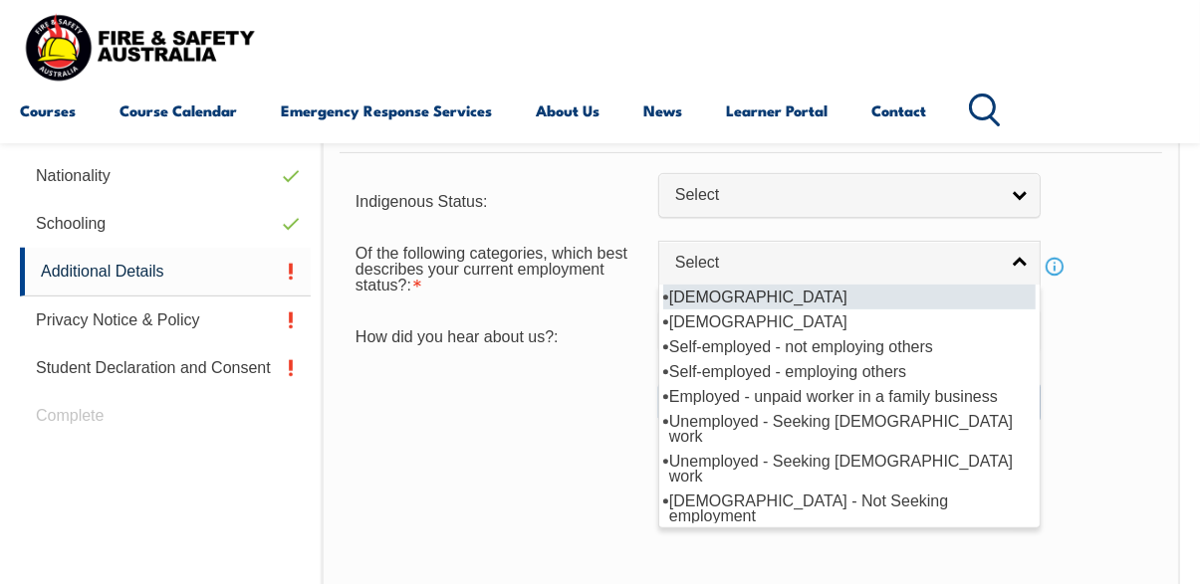
select select "1"
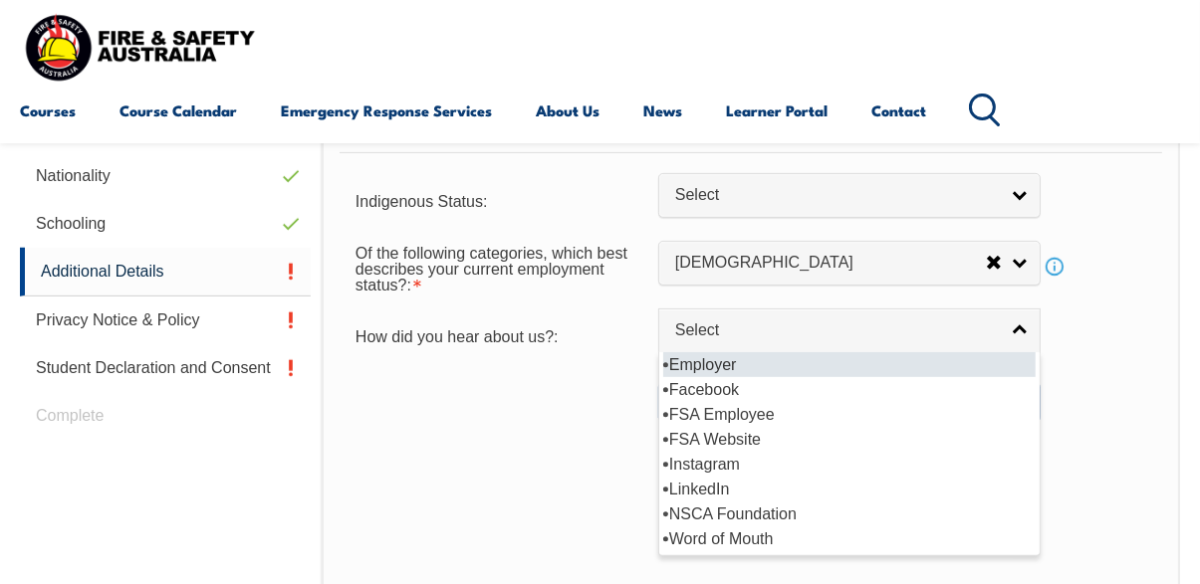
select select "8019"
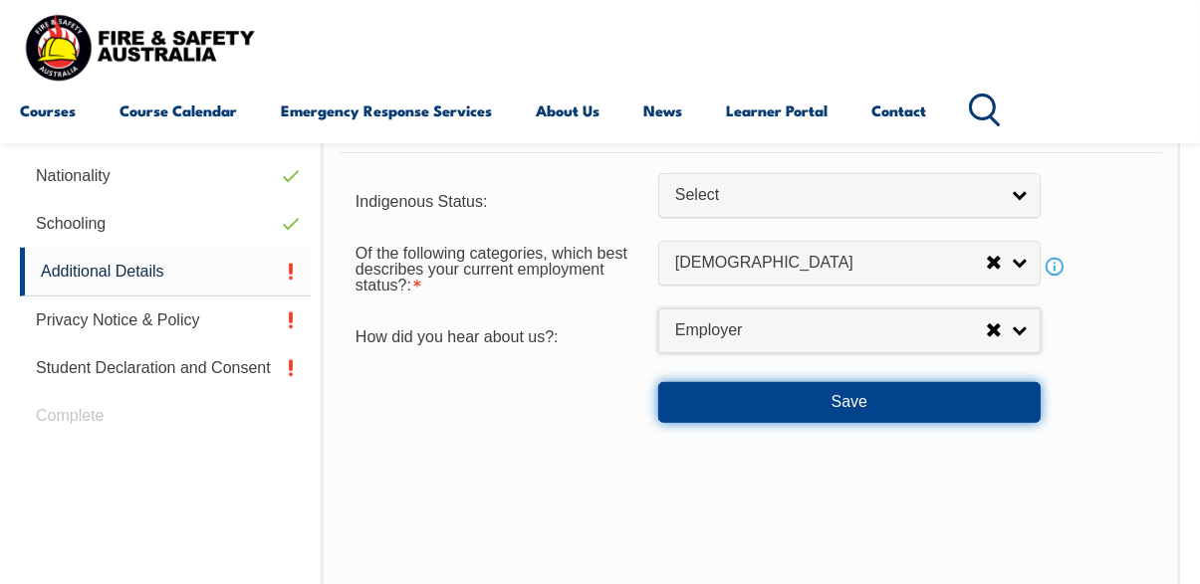
click at [946, 422] on button "Save" at bounding box center [849, 402] width 382 height 40
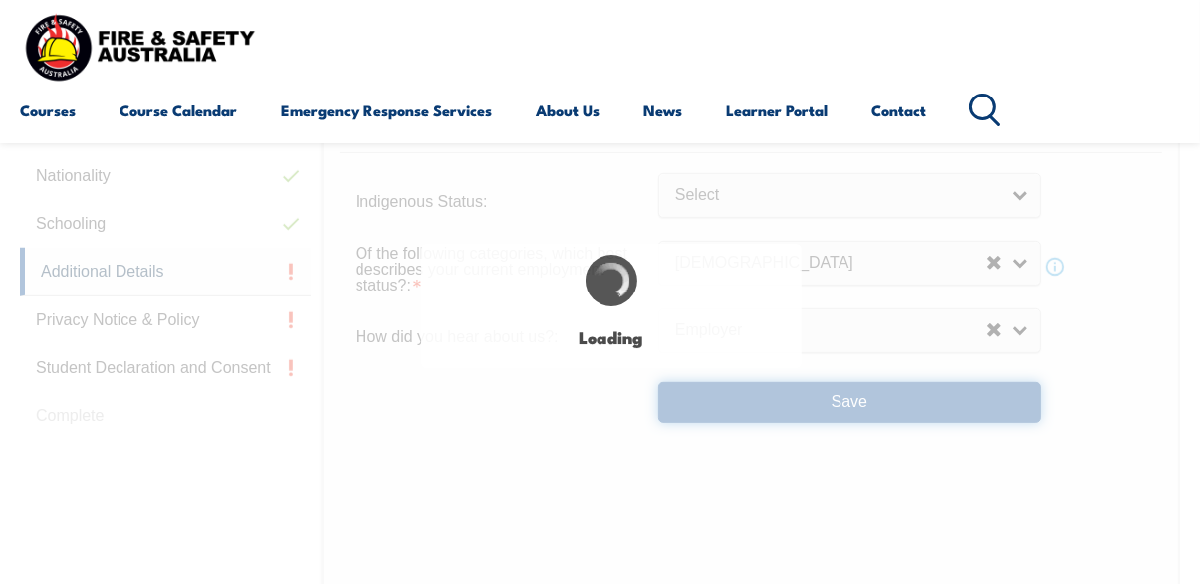
select select "false"
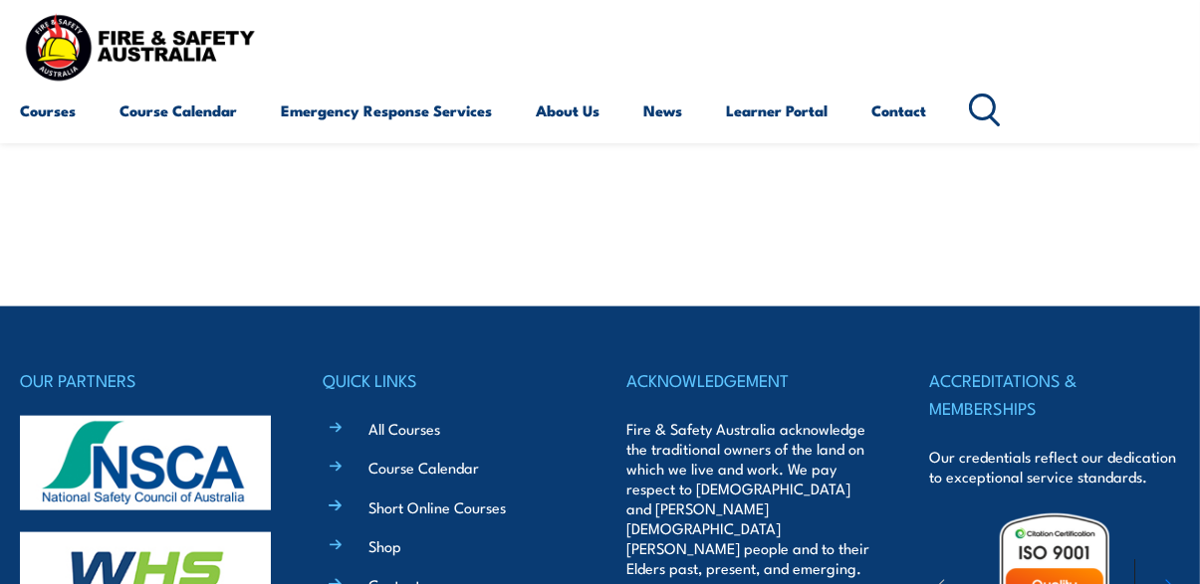
scroll to position [2069, 0]
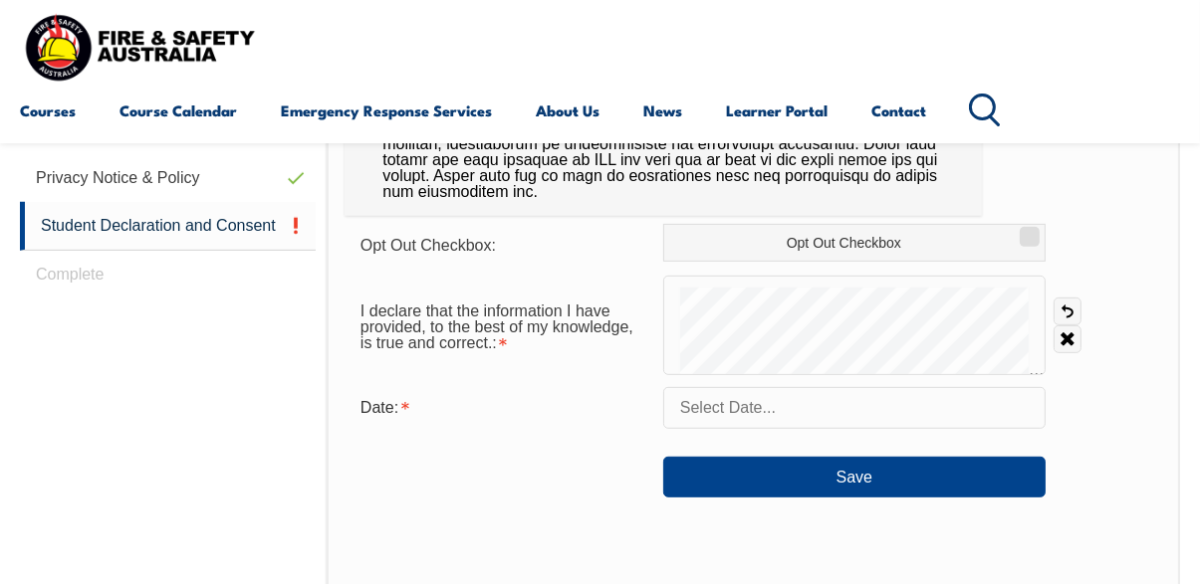
scroll to position [836, 0]
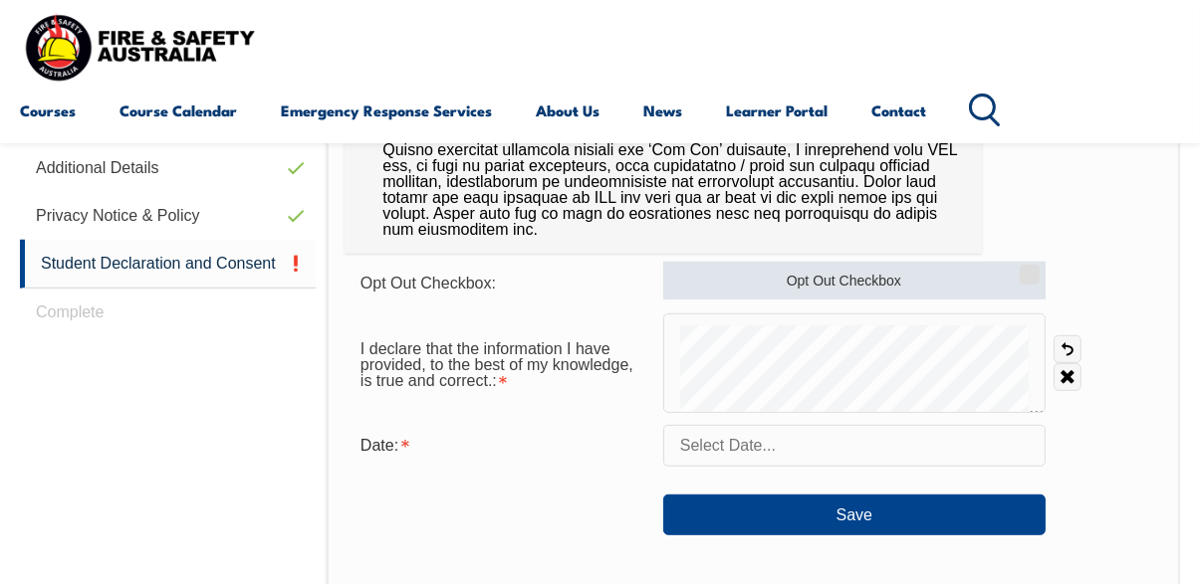
click at [1029, 269] on input "Opt Out Checkbox" at bounding box center [1027, 268] width 12 height 2
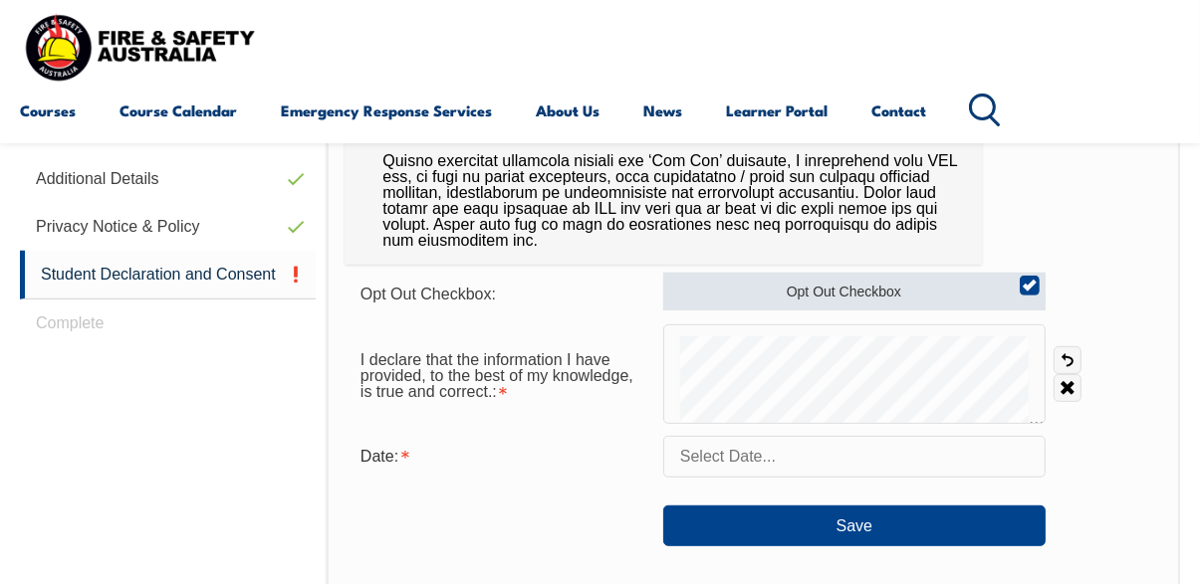
scroll to position [833, 0]
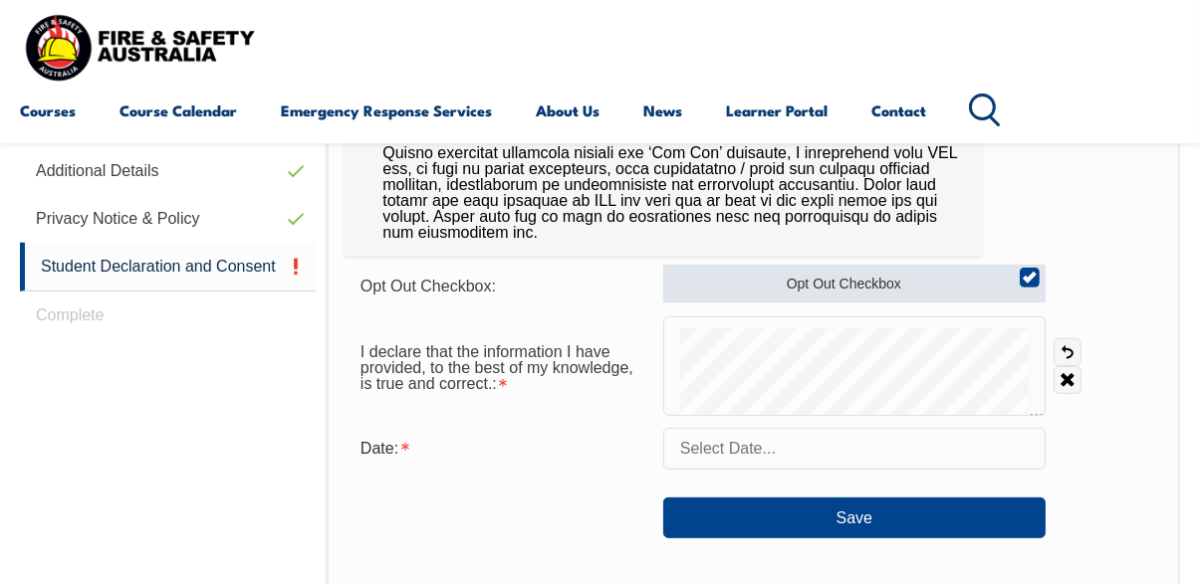
click at [1027, 272] on input "Opt Out Checkbox" at bounding box center [1027, 271] width 12 height 2
checkbox input "false"
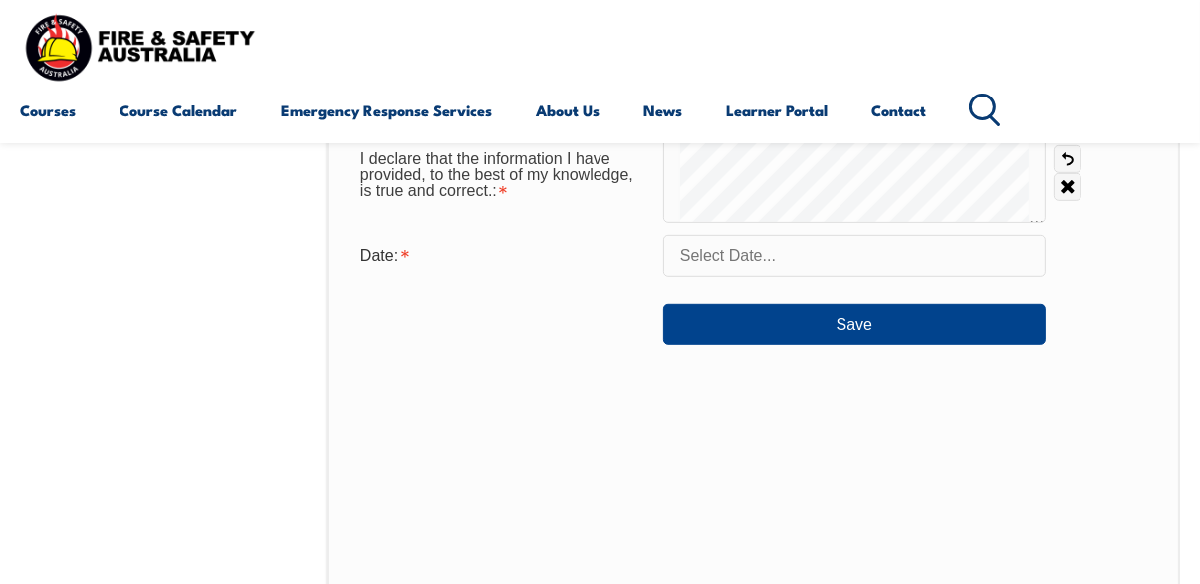
scroll to position [1027, 0]
click at [1070, 201] on link "Clear" at bounding box center [1067, 187] width 28 height 28
click at [1071, 201] on link "Clear" at bounding box center [1067, 187] width 28 height 28
click at [1067, 201] on link "Clear" at bounding box center [1067, 187] width 28 height 28
click at [934, 277] on input "text" at bounding box center [854, 256] width 382 height 42
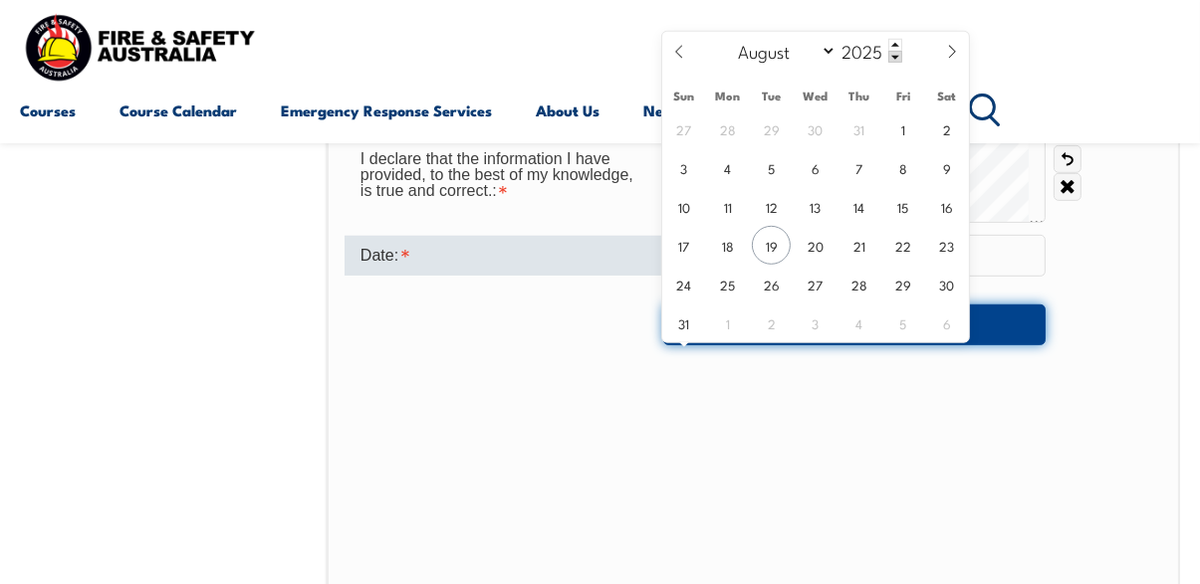
click at [971, 345] on button "Save" at bounding box center [854, 325] width 382 height 40
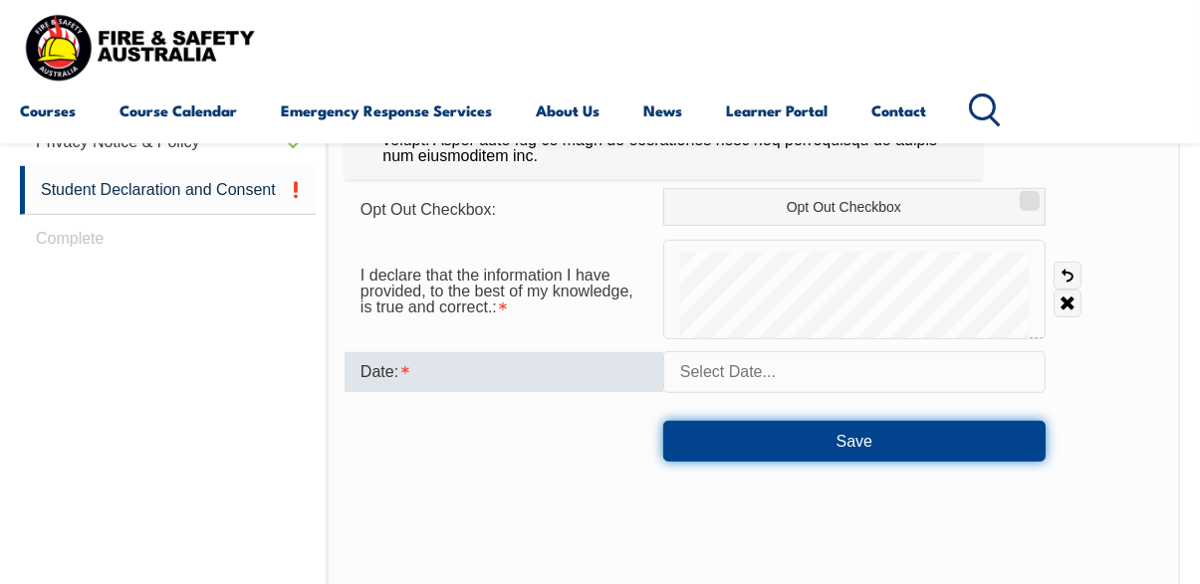
scroll to position [911, 0]
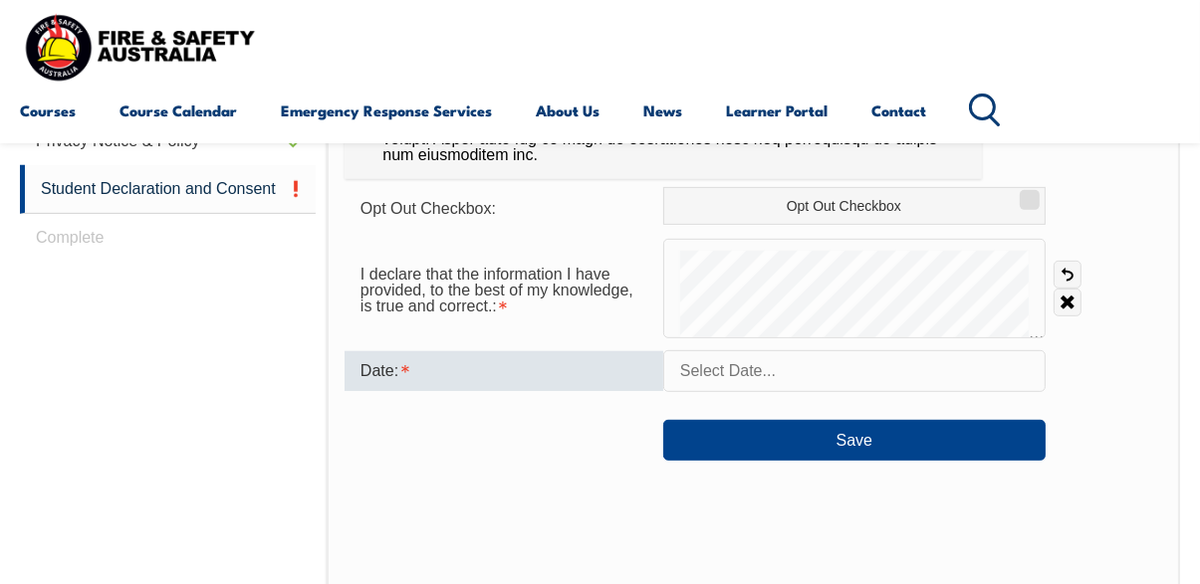
click at [975, 392] on input "text" at bounding box center [854, 371] width 382 height 42
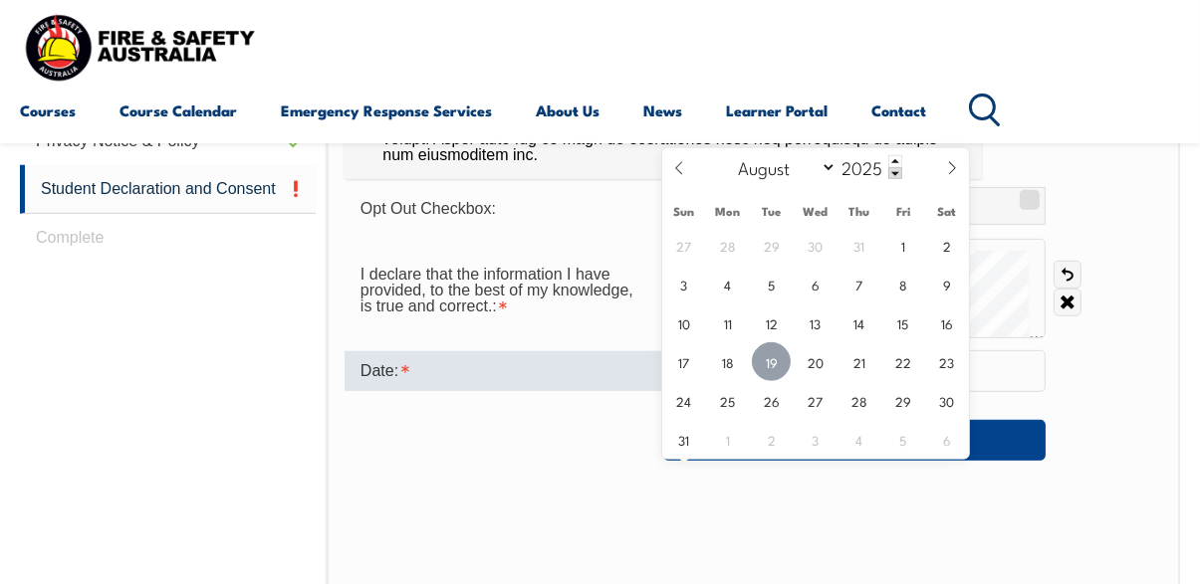
click at [773, 353] on span "19" at bounding box center [771, 362] width 39 height 39
type input "August 19, 2025"
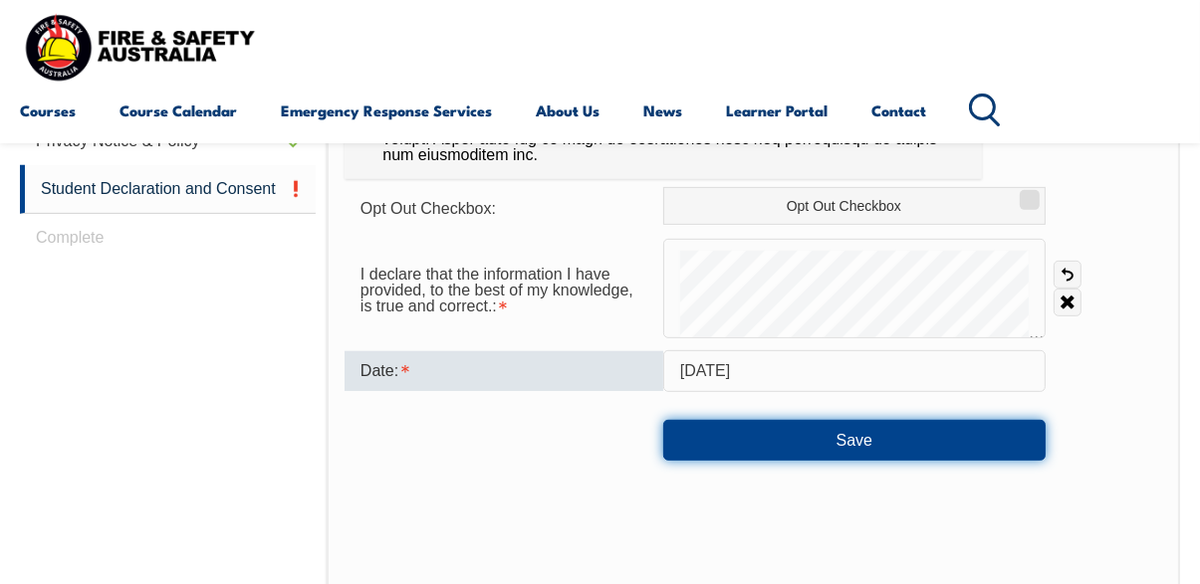
click at [843, 460] on button "Save" at bounding box center [854, 440] width 382 height 40
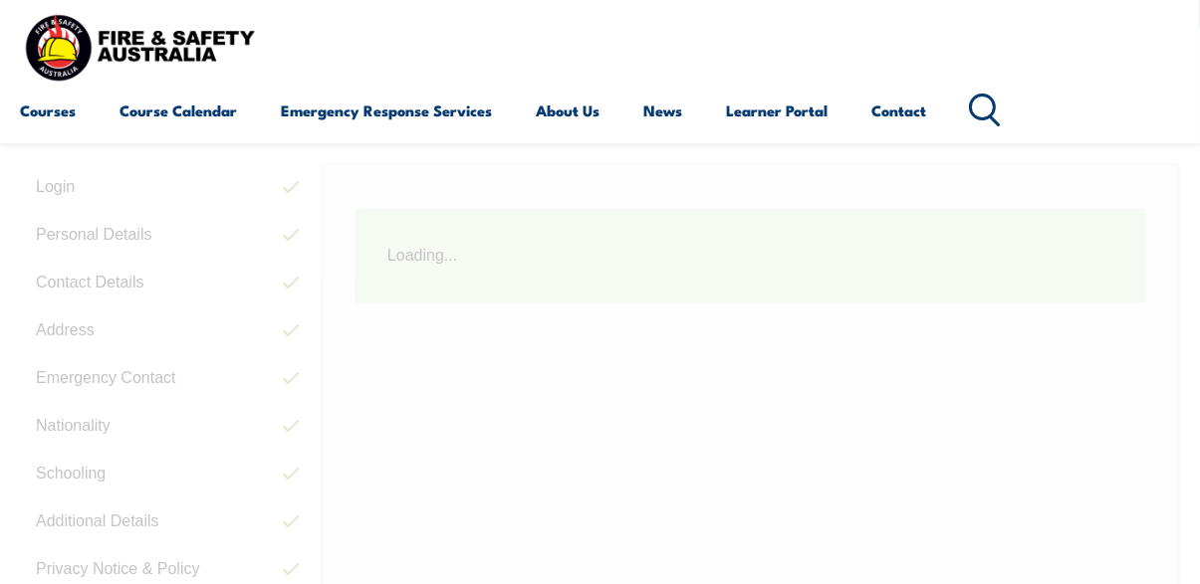
scroll to position [482, 0]
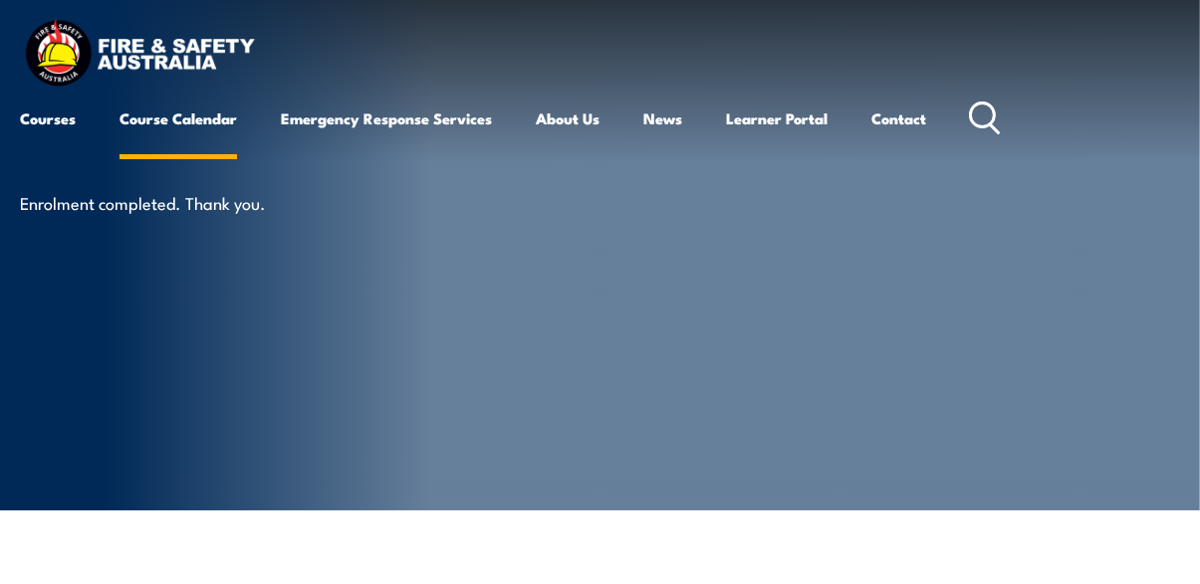
click at [202, 117] on link "Course Calendar" at bounding box center [177, 119] width 117 height 48
click at [0, 0] on div "COURSE TOPICS All Course Topics Aviation Safety Training Confined Space Trainin…" at bounding box center [0, 0] width 0 height 0
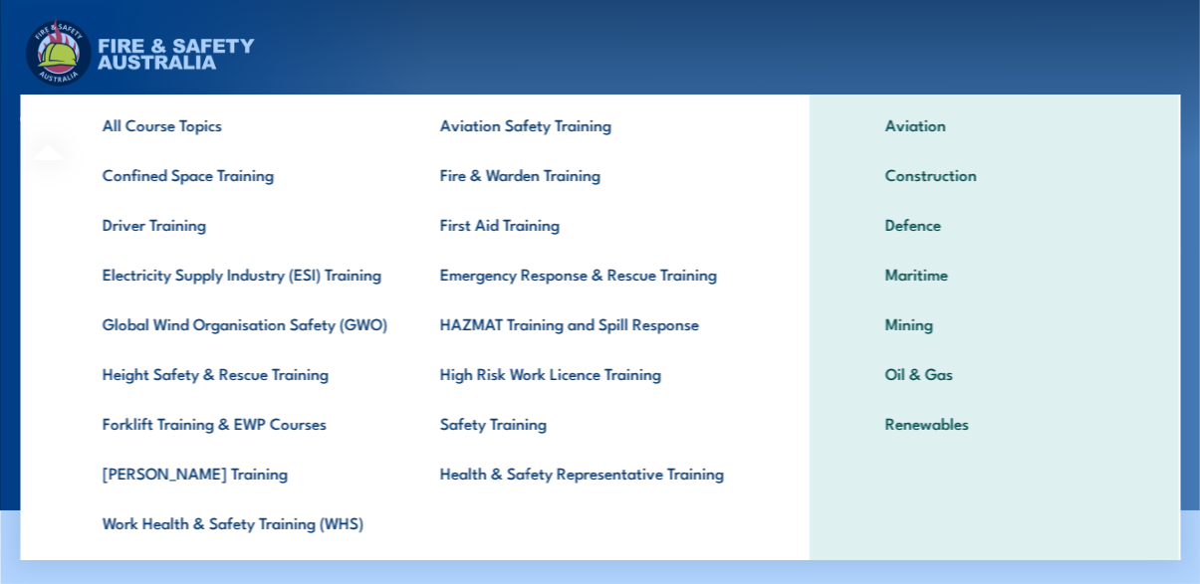
scroll to position [102, 0]
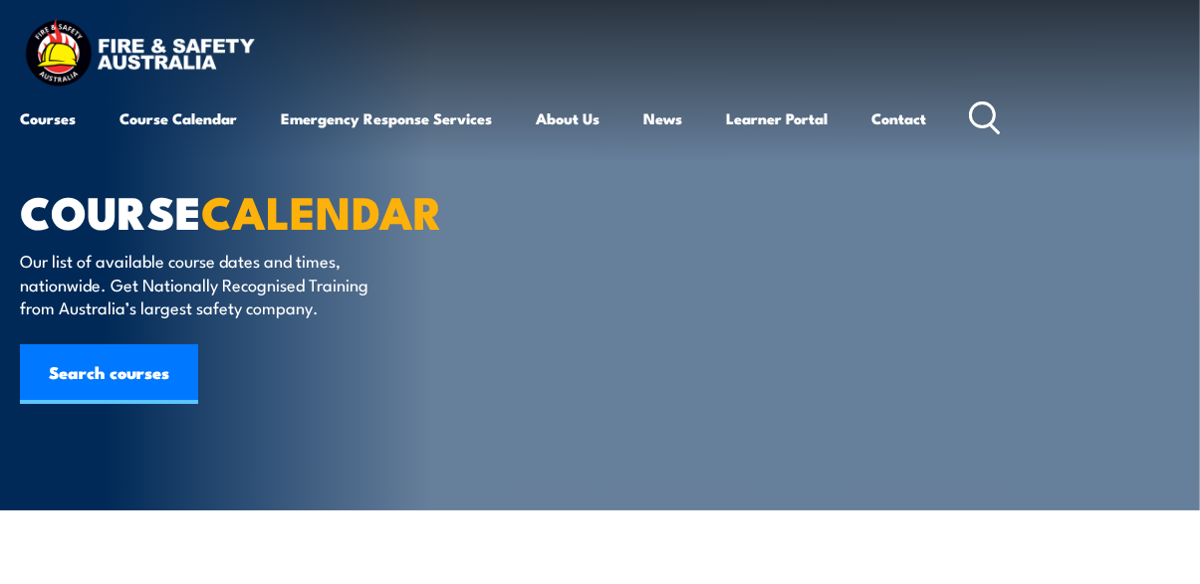
click at [0, 0] on div "COURSE TOPICS All Course Topics Aviation Safety Training Confined Space Trainin…" at bounding box center [0, 0] width 0 height 0
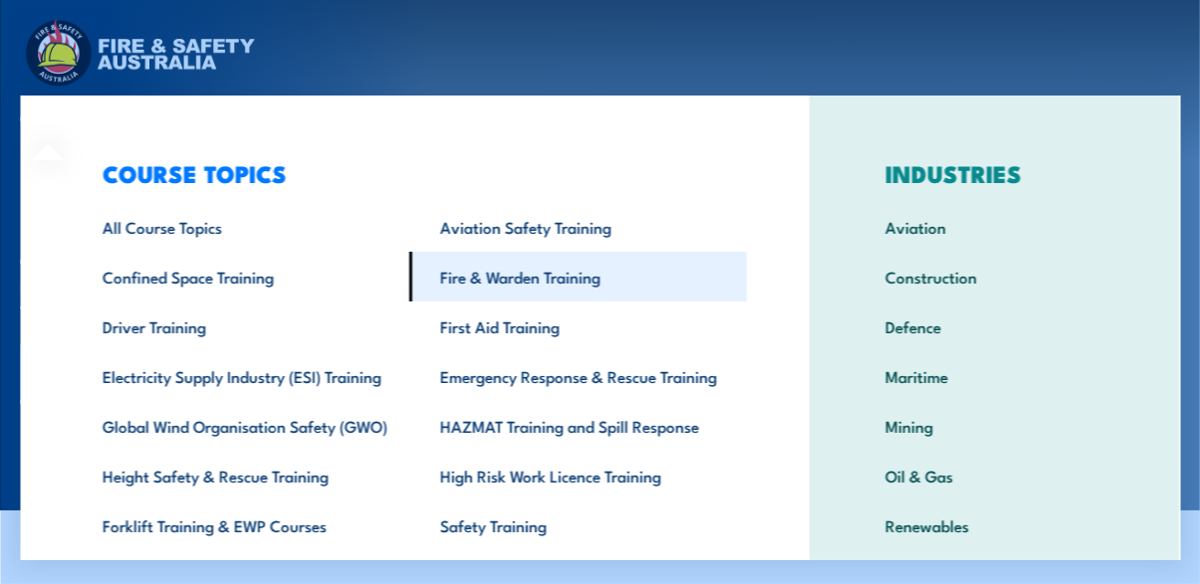
click at [616, 288] on link "Fire & Warden Training" at bounding box center [579, 277] width 338 height 50
